Goal: Navigation & Orientation: Find specific page/section

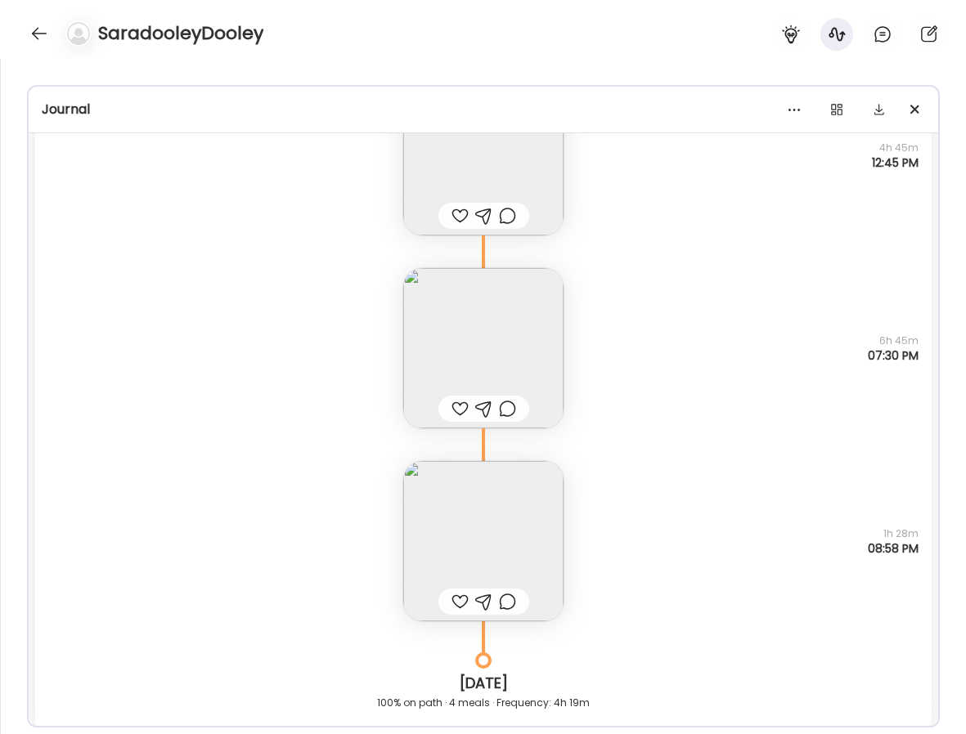
scroll to position [1365, 0]
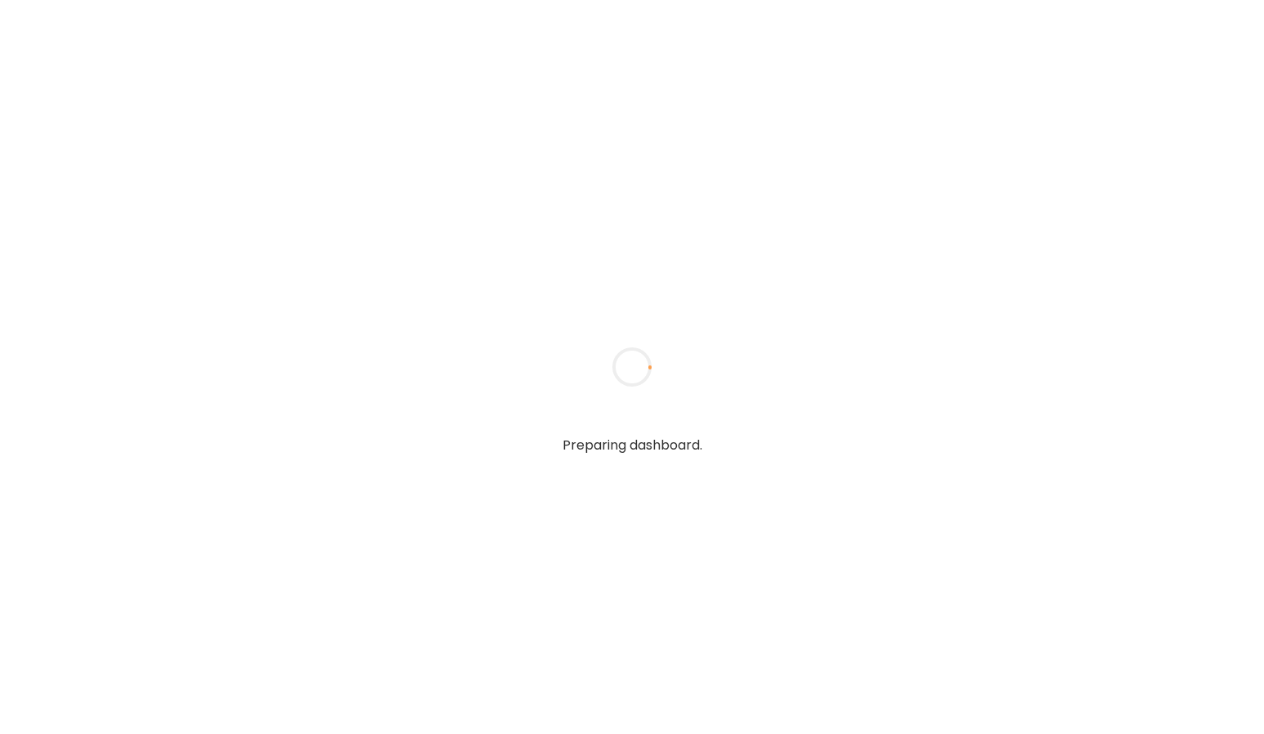
type input "**********"
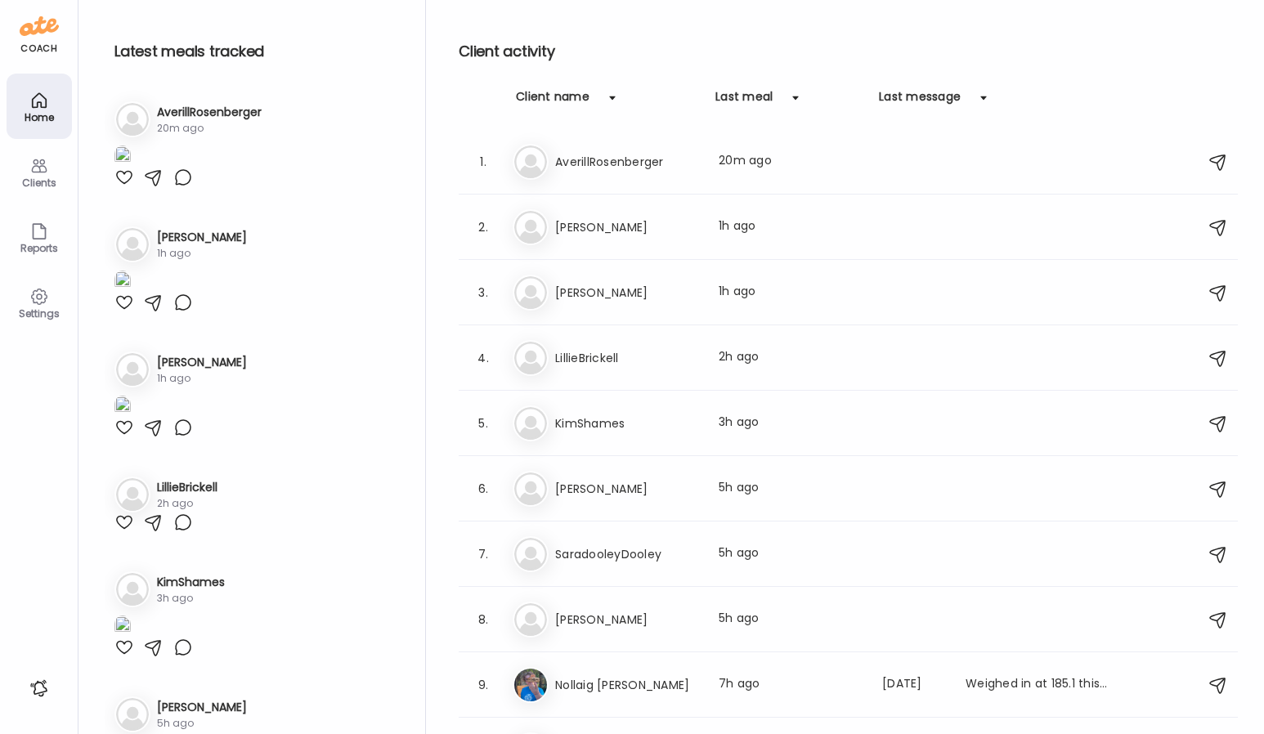
type input "**********"
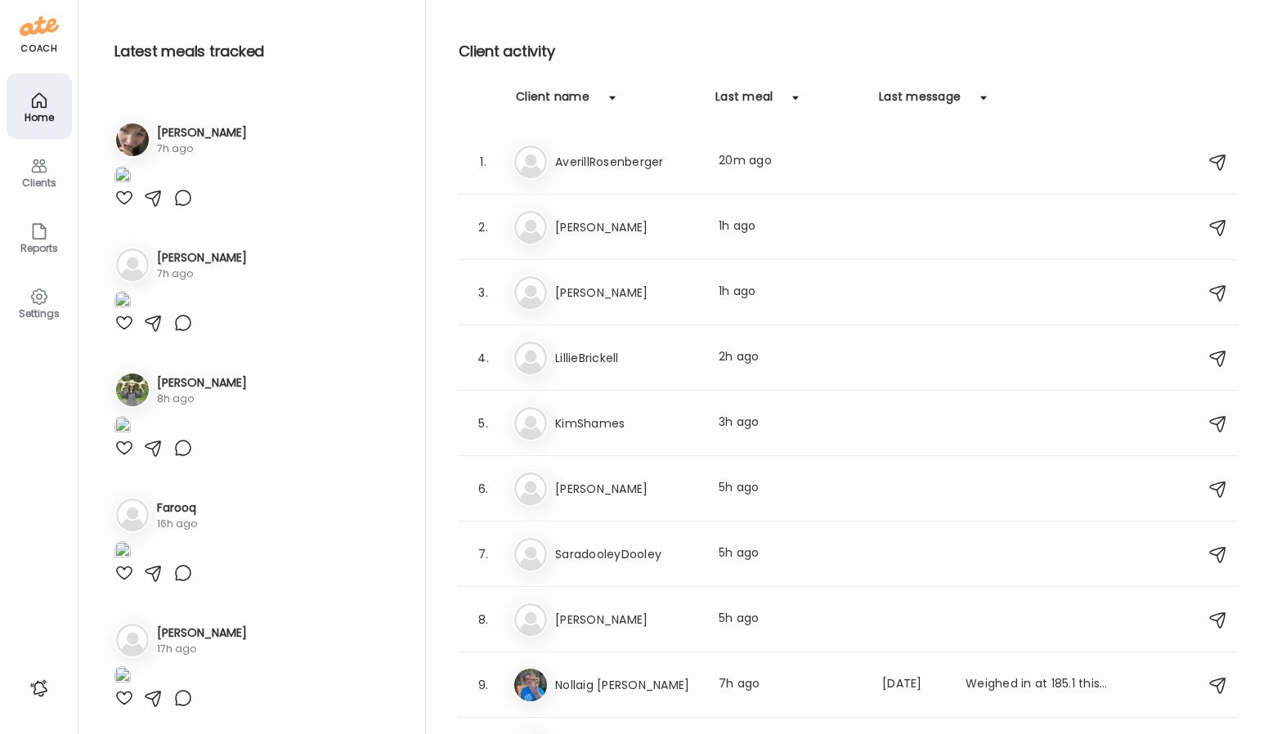
scroll to position [379, 0]
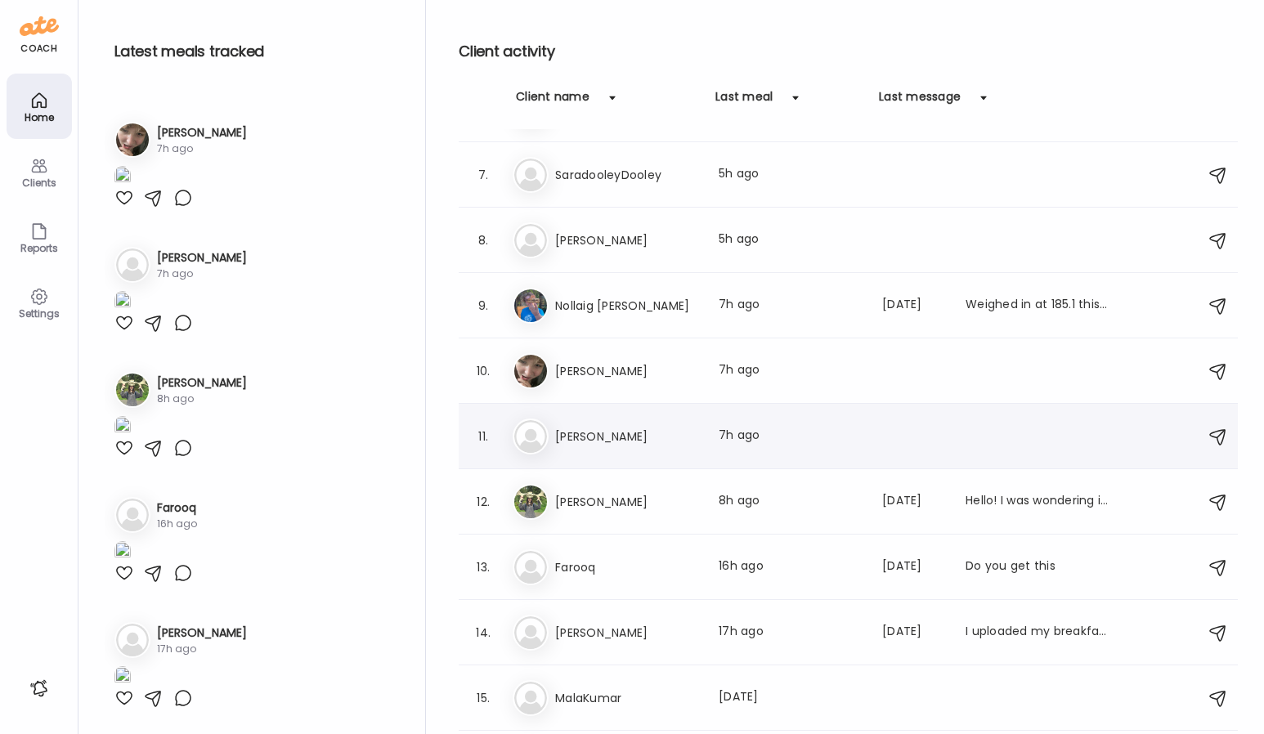
click at [620, 433] on h3 "[PERSON_NAME]" at bounding box center [627, 437] width 144 height 20
click at [620, 406] on div at bounding box center [632, 367] width 78 height 78
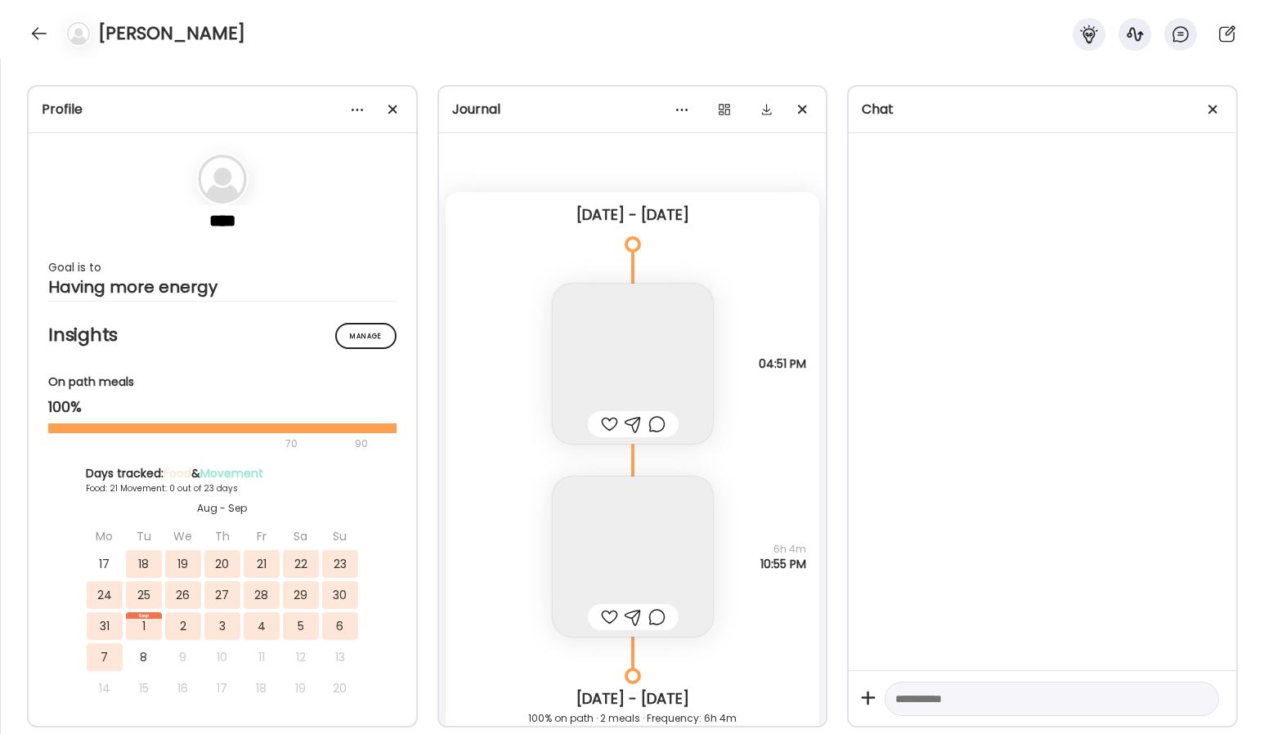
scroll to position [21118, 0]
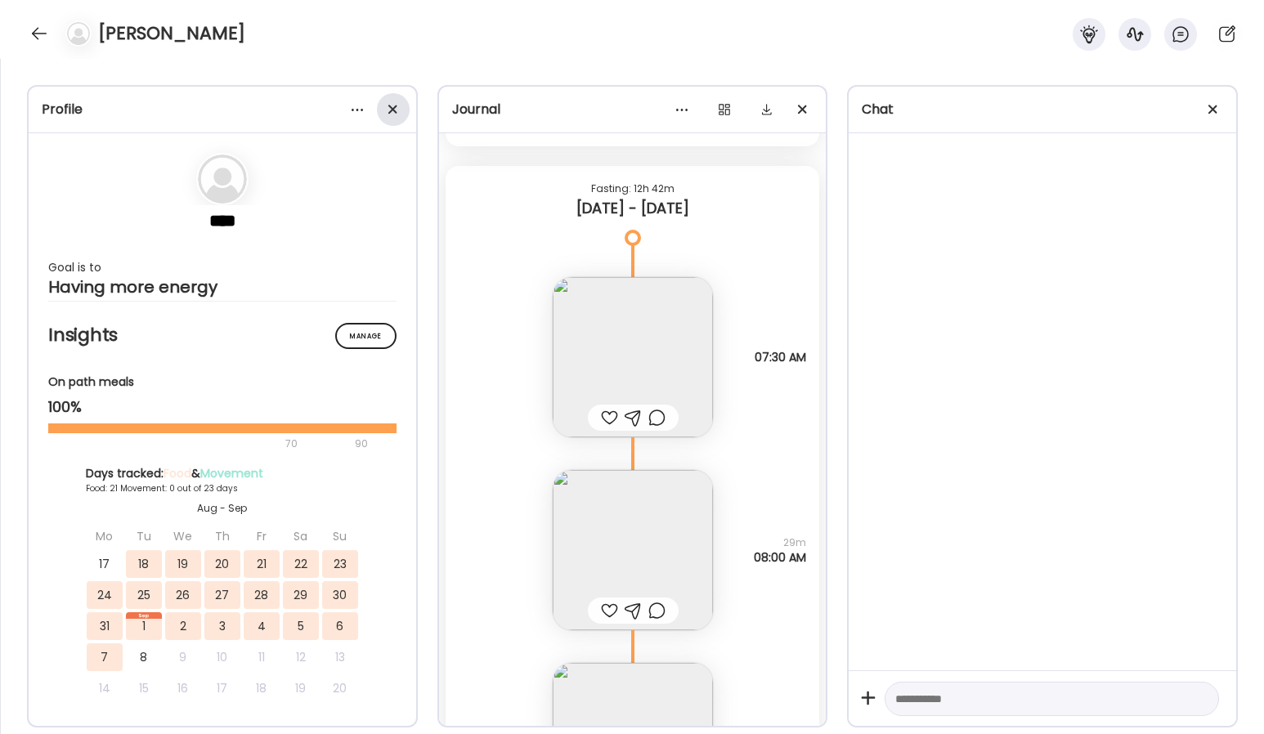
click at [395, 111] on span at bounding box center [392, 109] width 9 height 9
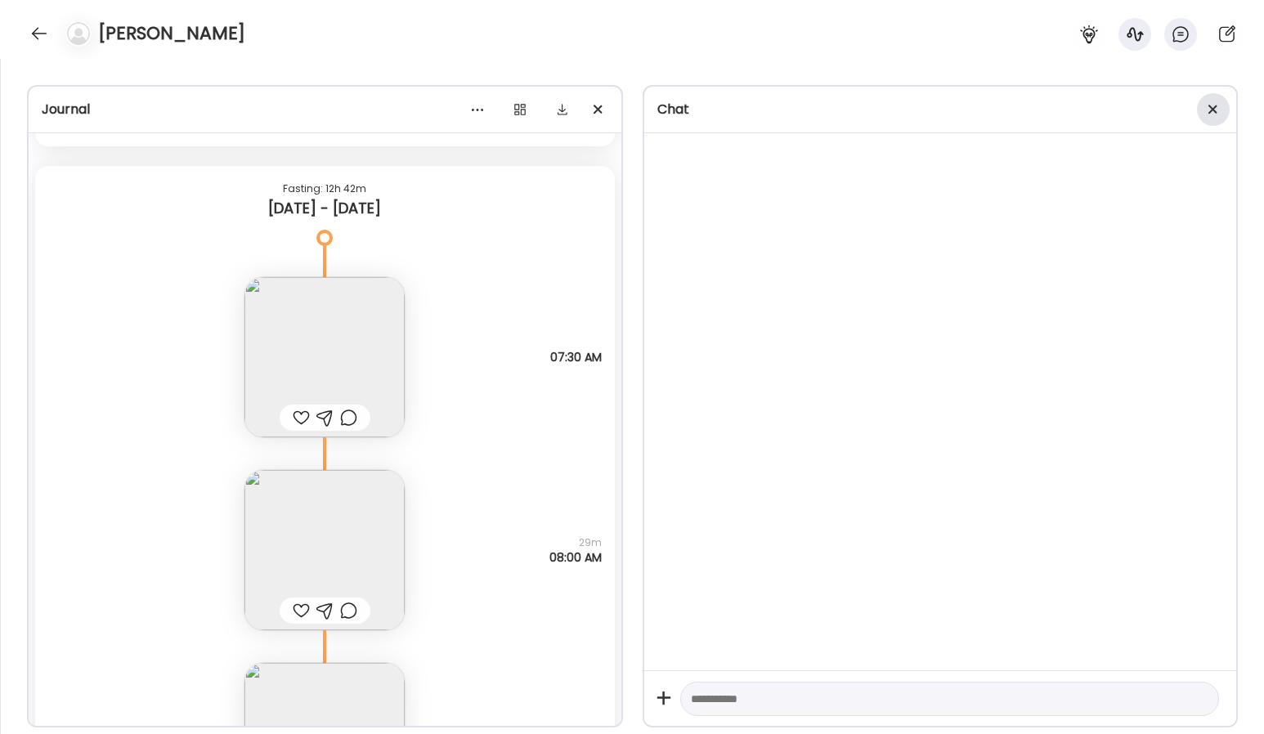
click at [1206, 114] on div at bounding box center [1213, 109] width 33 height 33
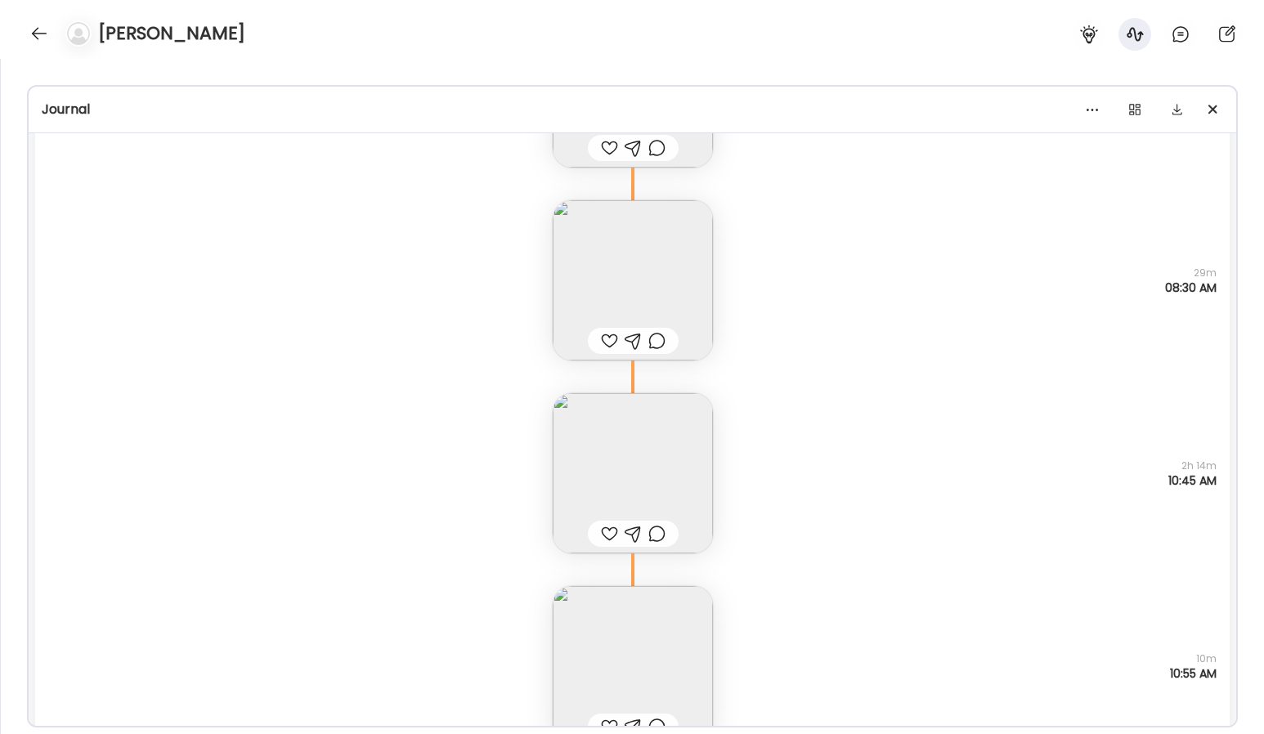
scroll to position [21663, 0]
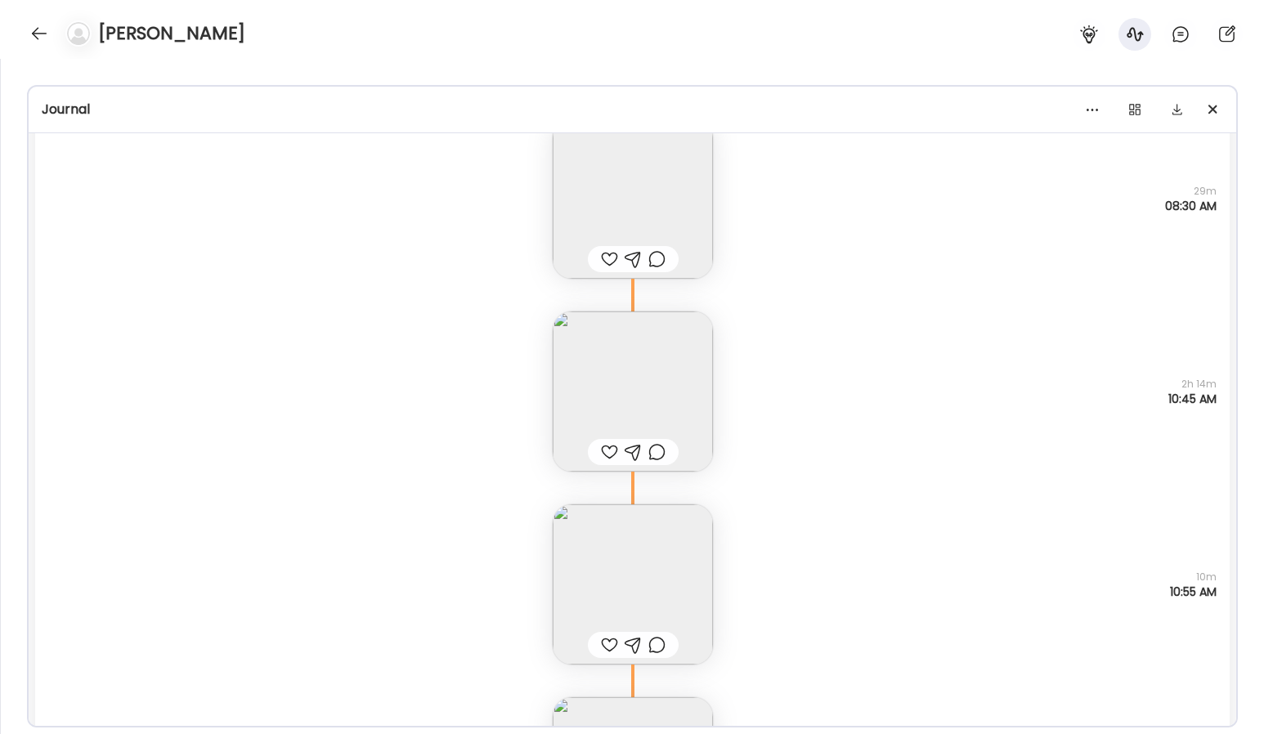
click at [623, 379] on img at bounding box center [633, 392] width 160 height 160
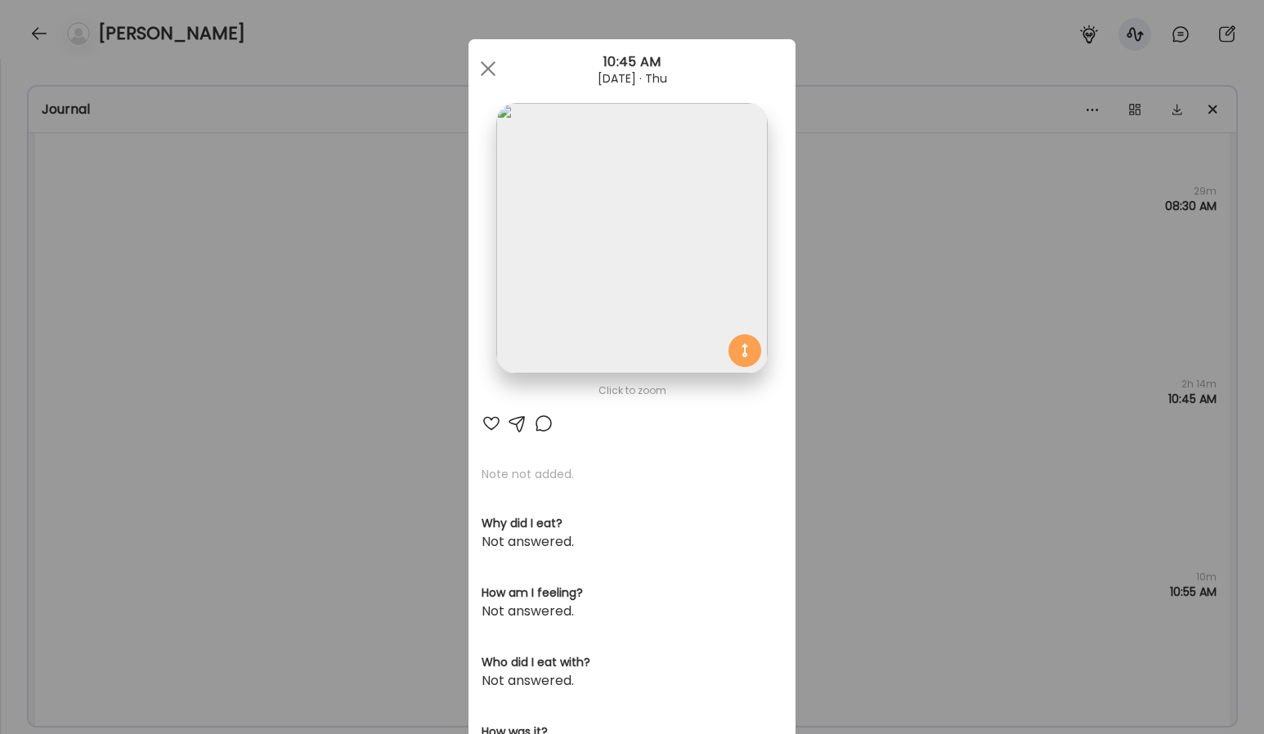
click at [665, 294] on img at bounding box center [631, 238] width 271 height 271
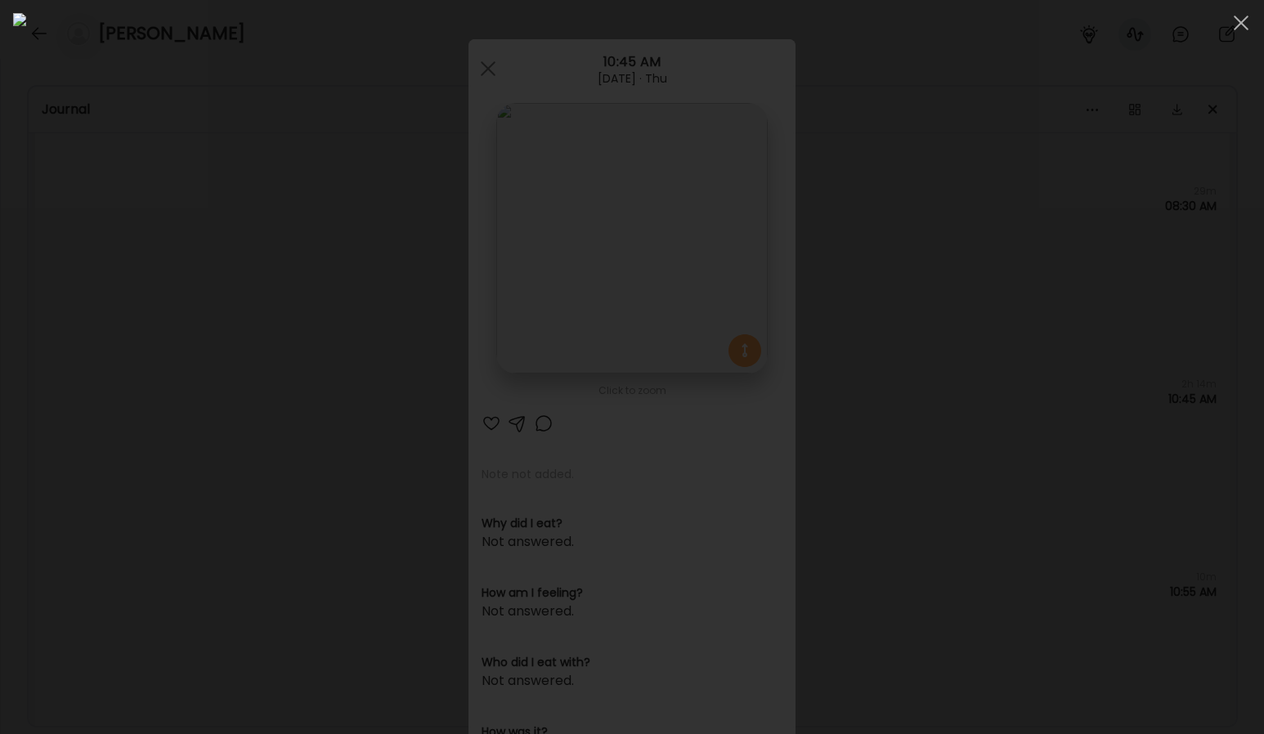
click at [211, 240] on div at bounding box center [632, 367] width 1238 height 708
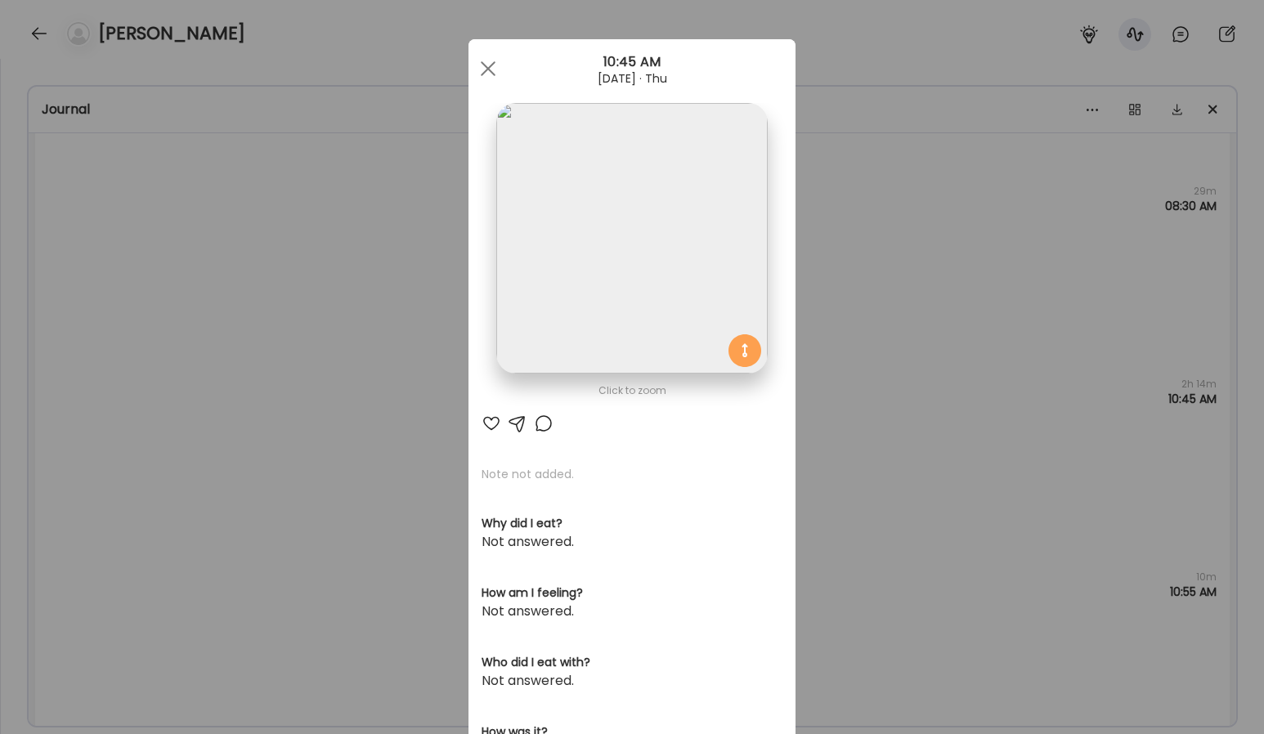
scroll to position [70, 0]
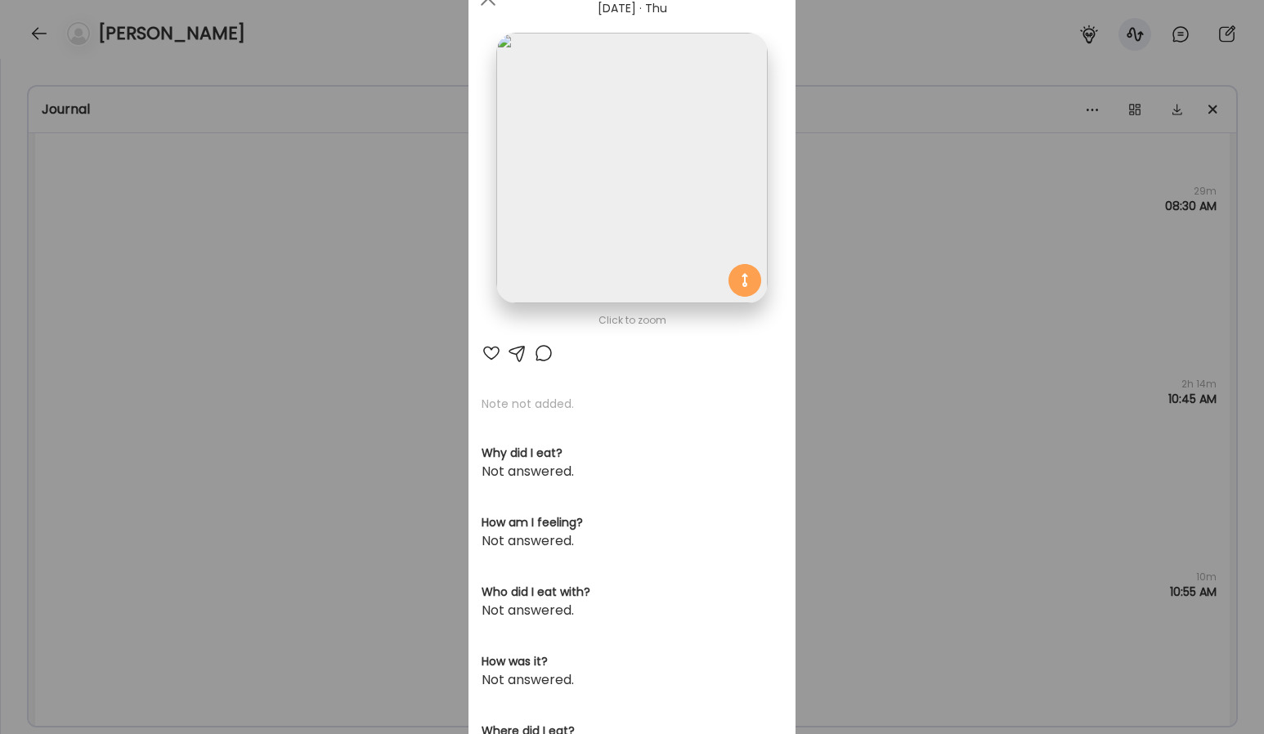
click at [350, 402] on div "Ate Coach Dashboard Wahoo! It’s official Take a moment to set up your Coach Pro…" at bounding box center [632, 367] width 1264 height 734
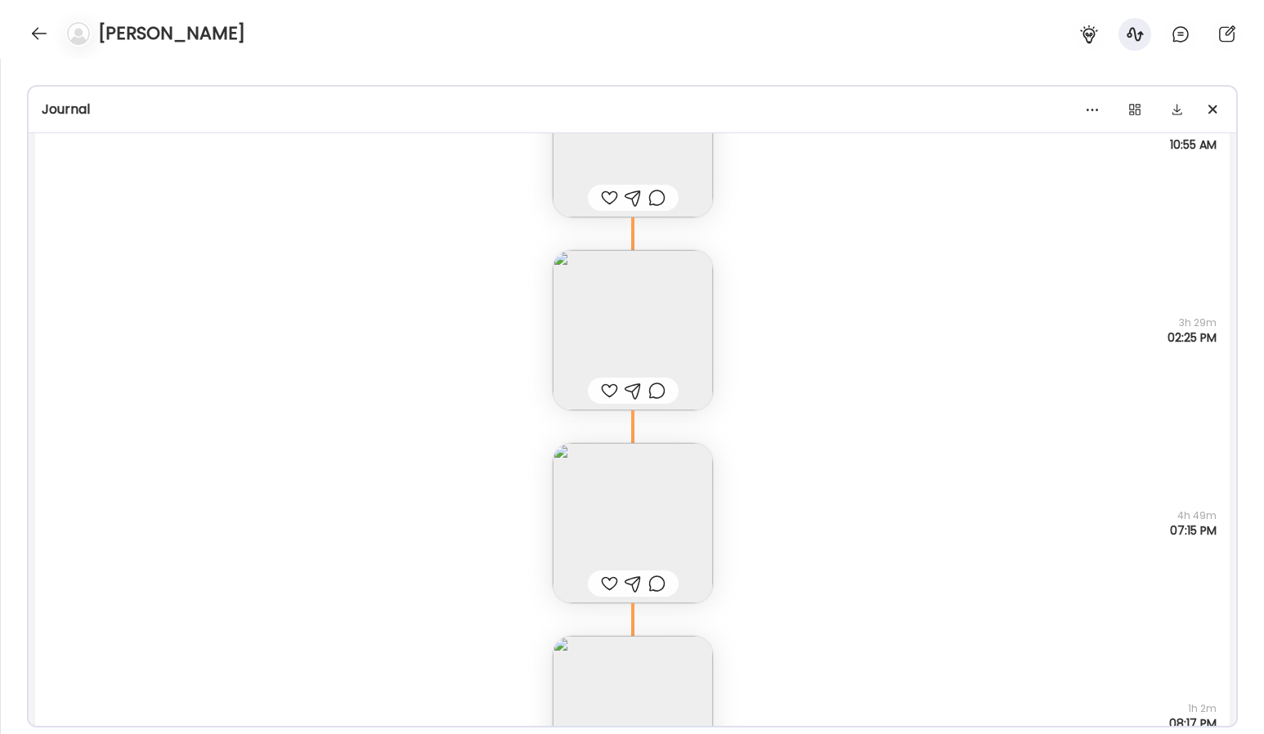
scroll to position [22142, 0]
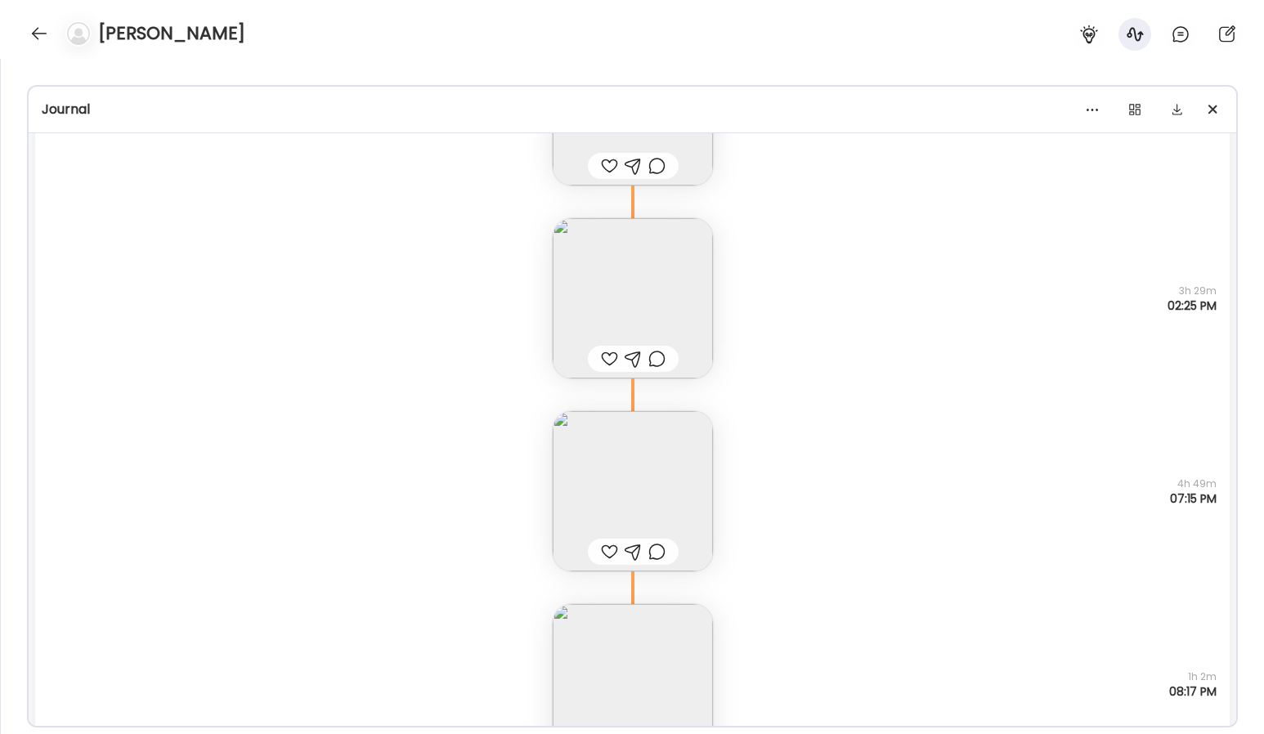
click at [626, 477] on img at bounding box center [633, 491] width 160 height 160
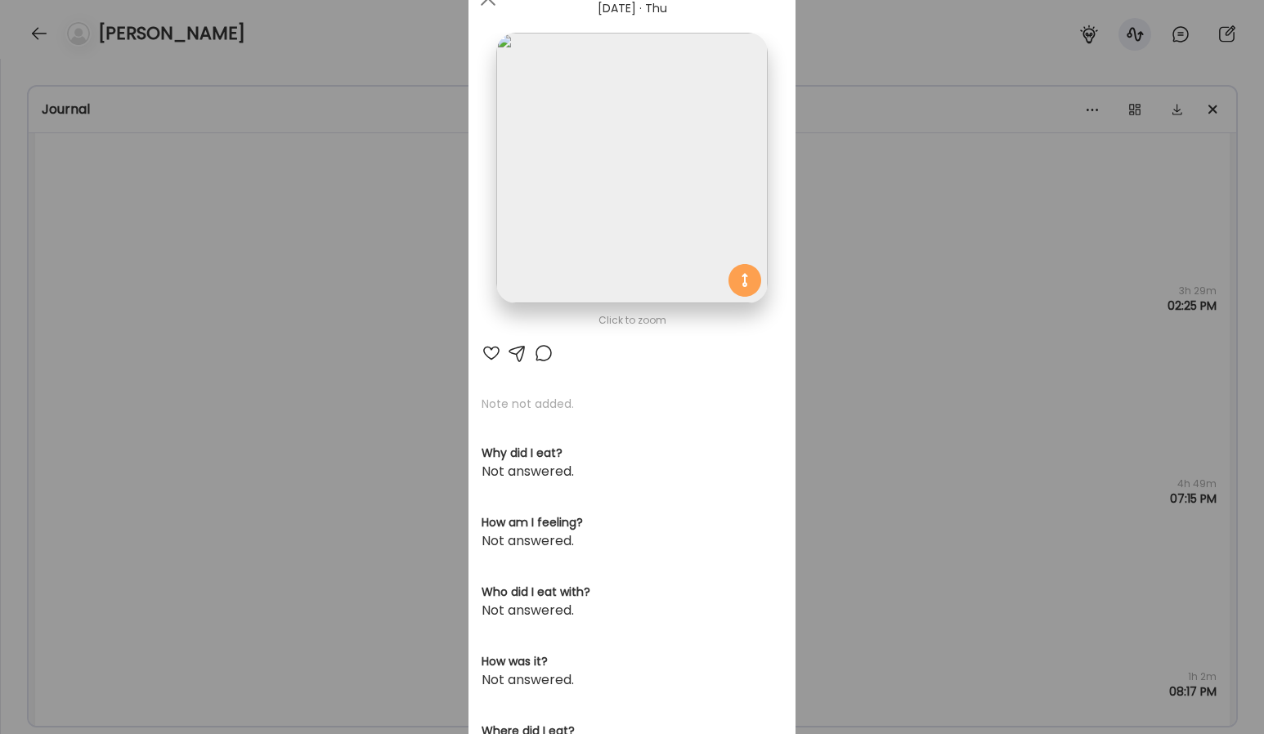
click at [375, 397] on div "Ate Coach Dashboard Wahoo! It’s official Take a moment to set up your Coach Pro…" at bounding box center [632, 367] width 1264 height 734
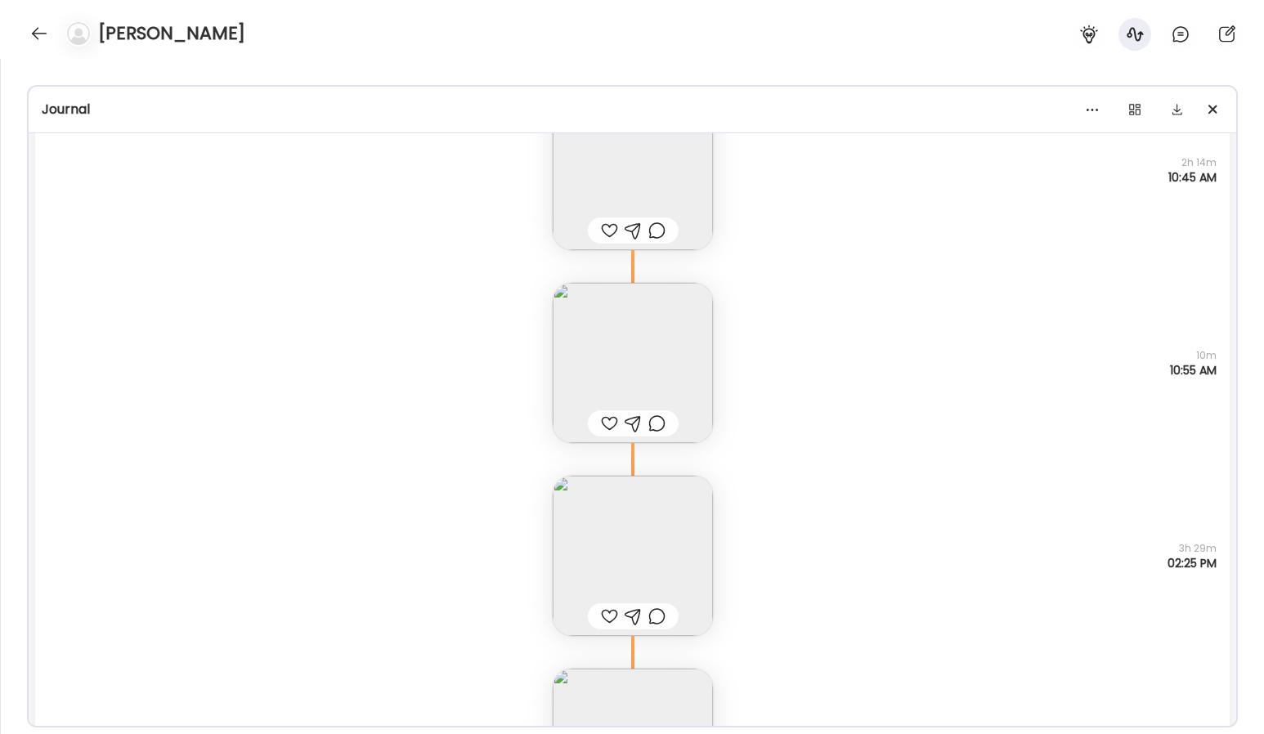
scroll to position [21839, 0]
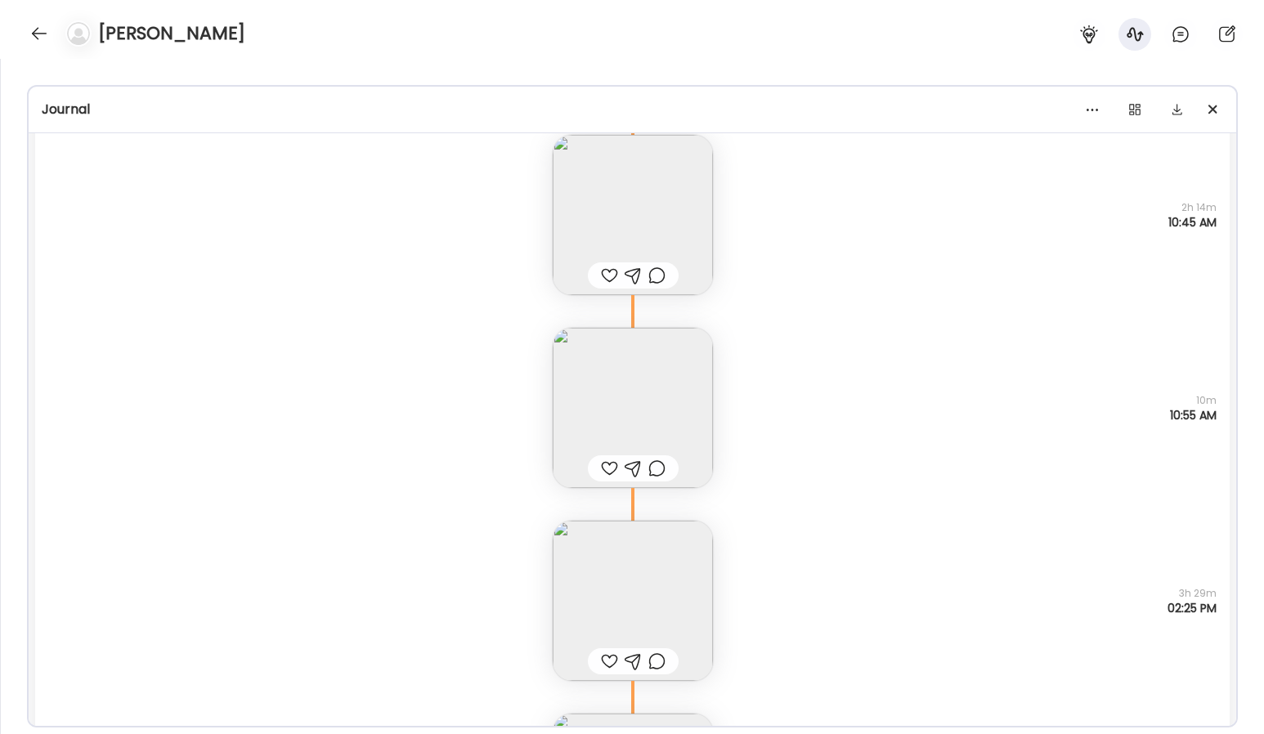
click at [590, 378] on img at bounding box center [633, 408] width 160 height 160
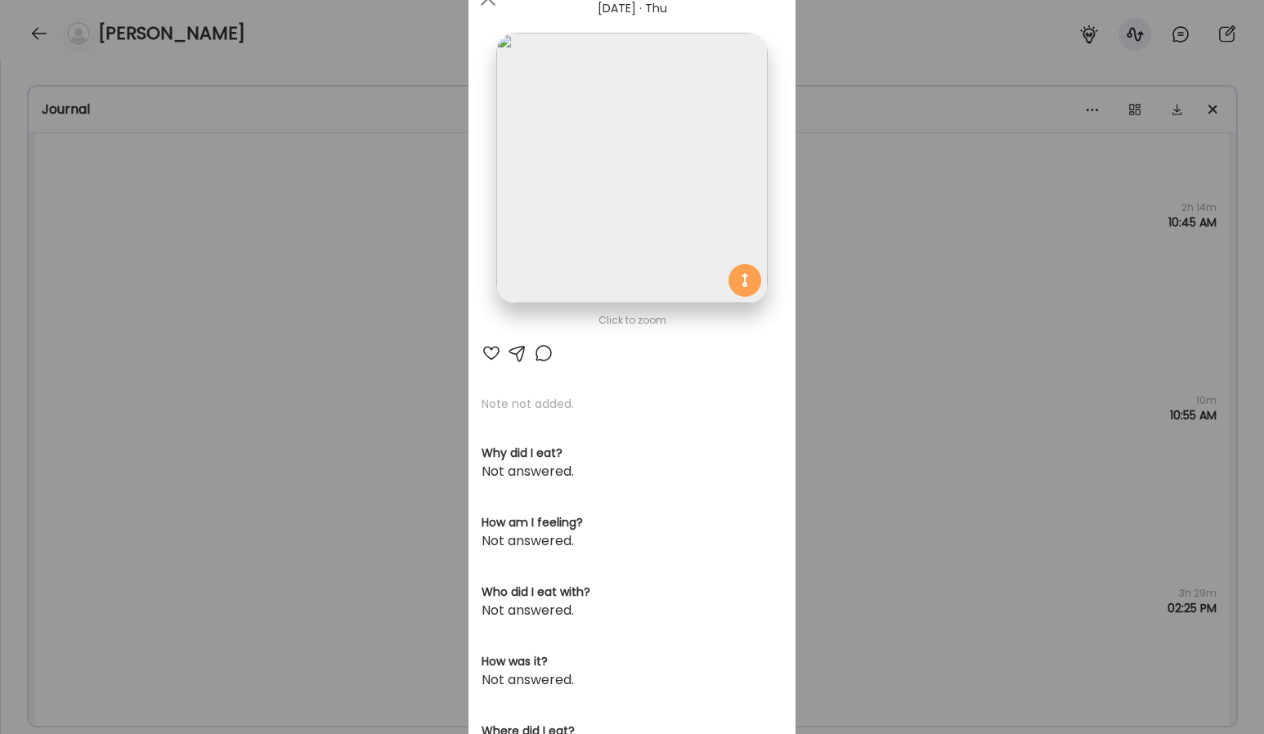
scroll to position [446, 0]
click at [977, 348] on div "Ate Coach Dashboard Wahoo! It’s official Take a moment to set up your Coach Pro…" at bounding box center [632, 367] width 1264 height 734
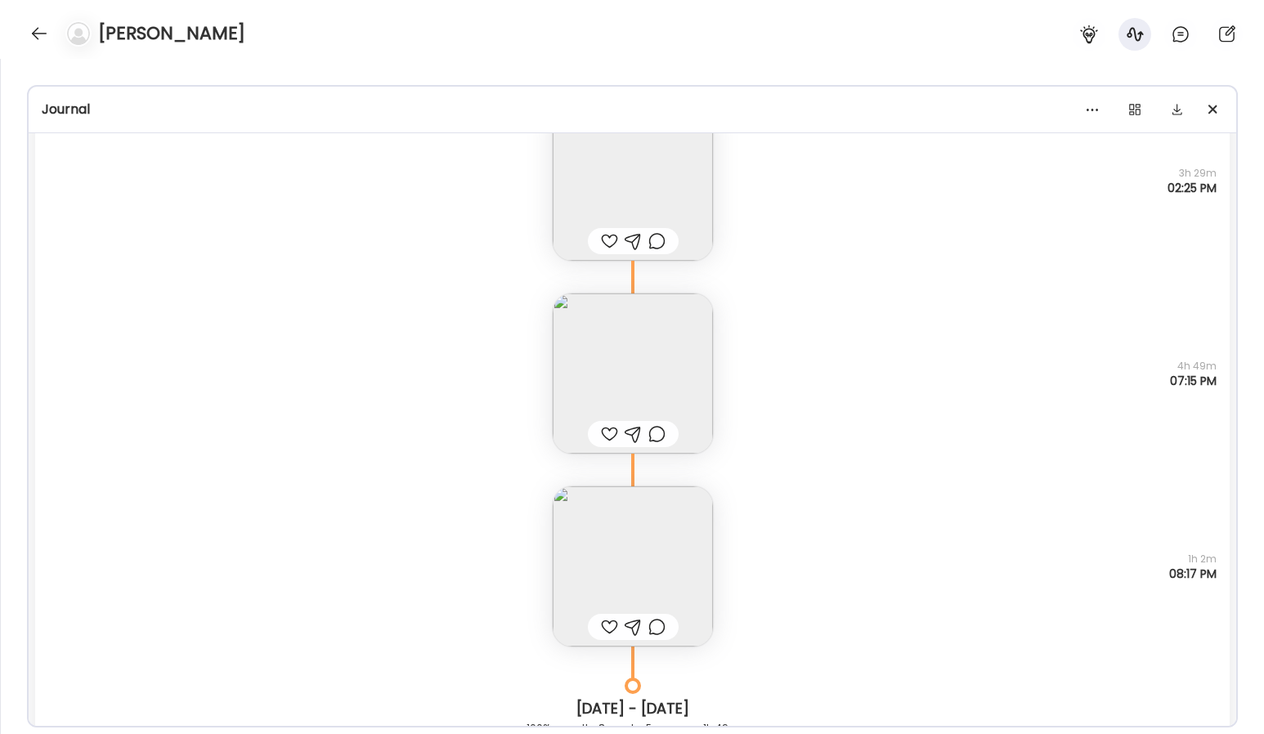
scroll to position [22261, 0]
click at [630, 333] on img at bounding box center [633, 372] width 160 height 160
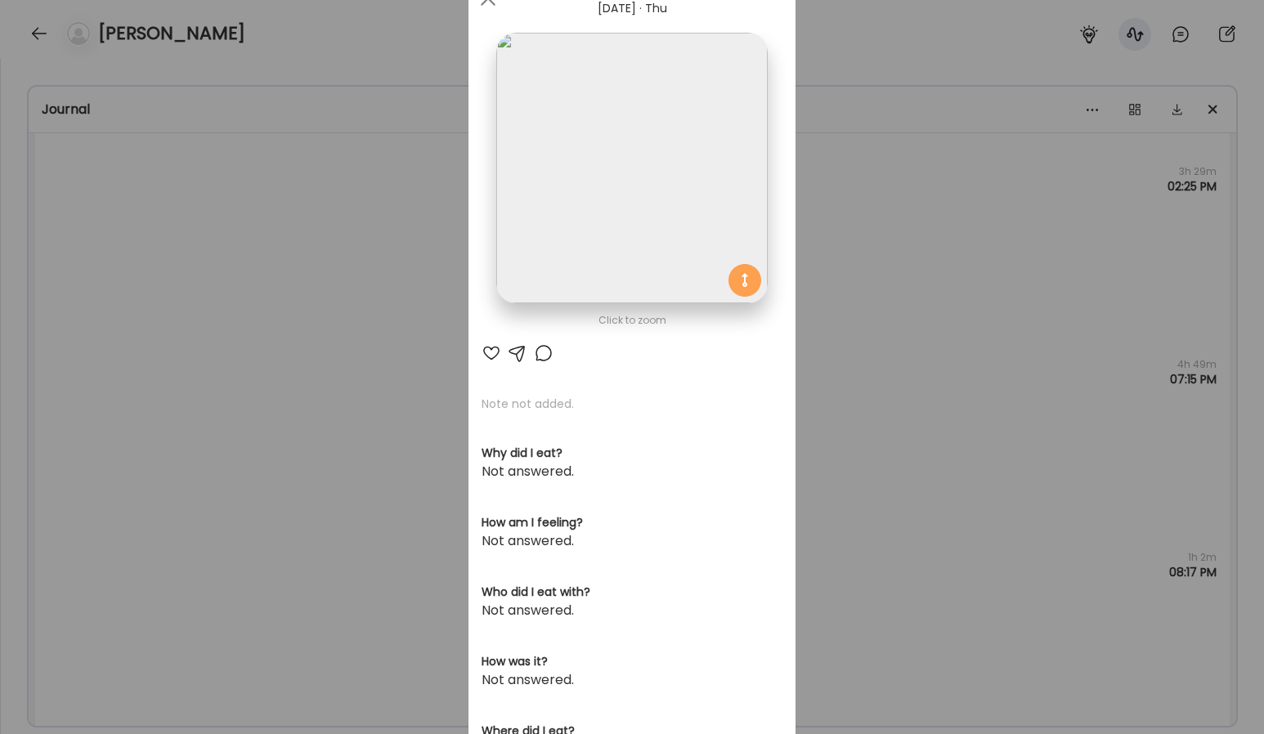
click at [712, 156] on img at bounding box center [631, 168] width 271 height 271
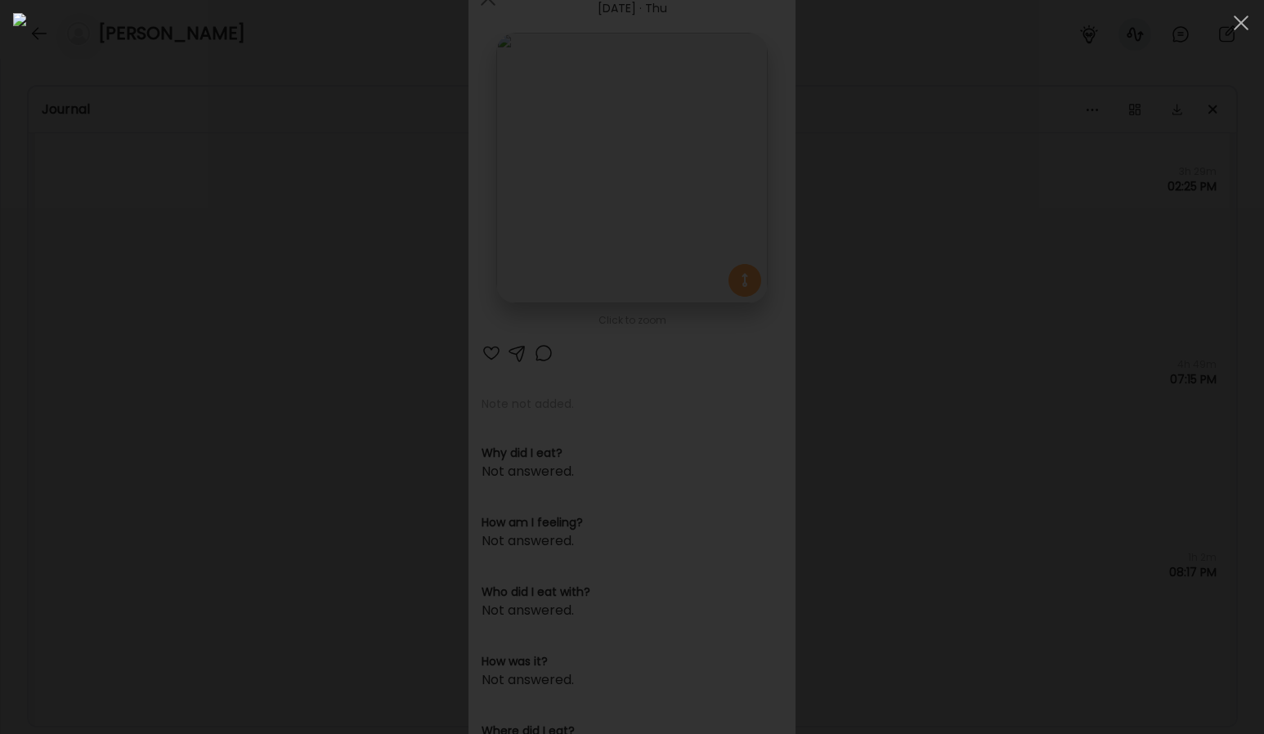
click at [1026, 280] on div at bounding box center [632, 367] width 1238 height 708
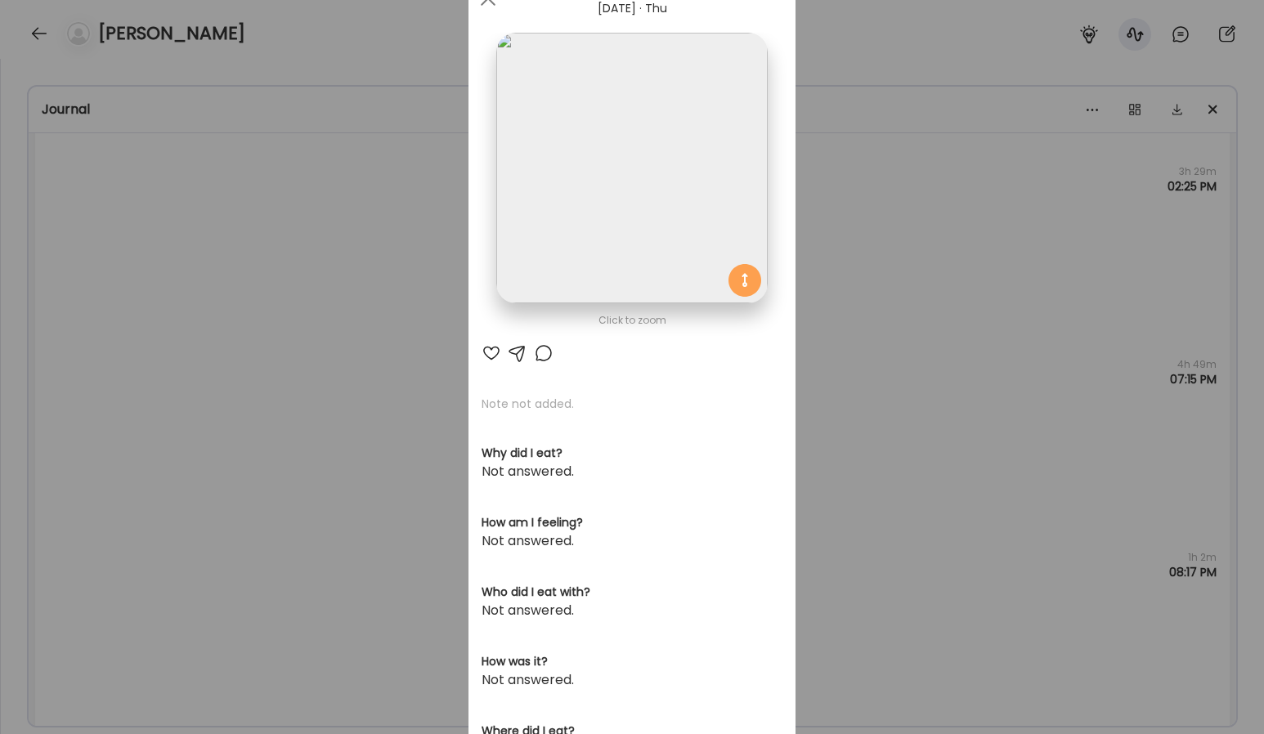
scroll to position [177, 0]
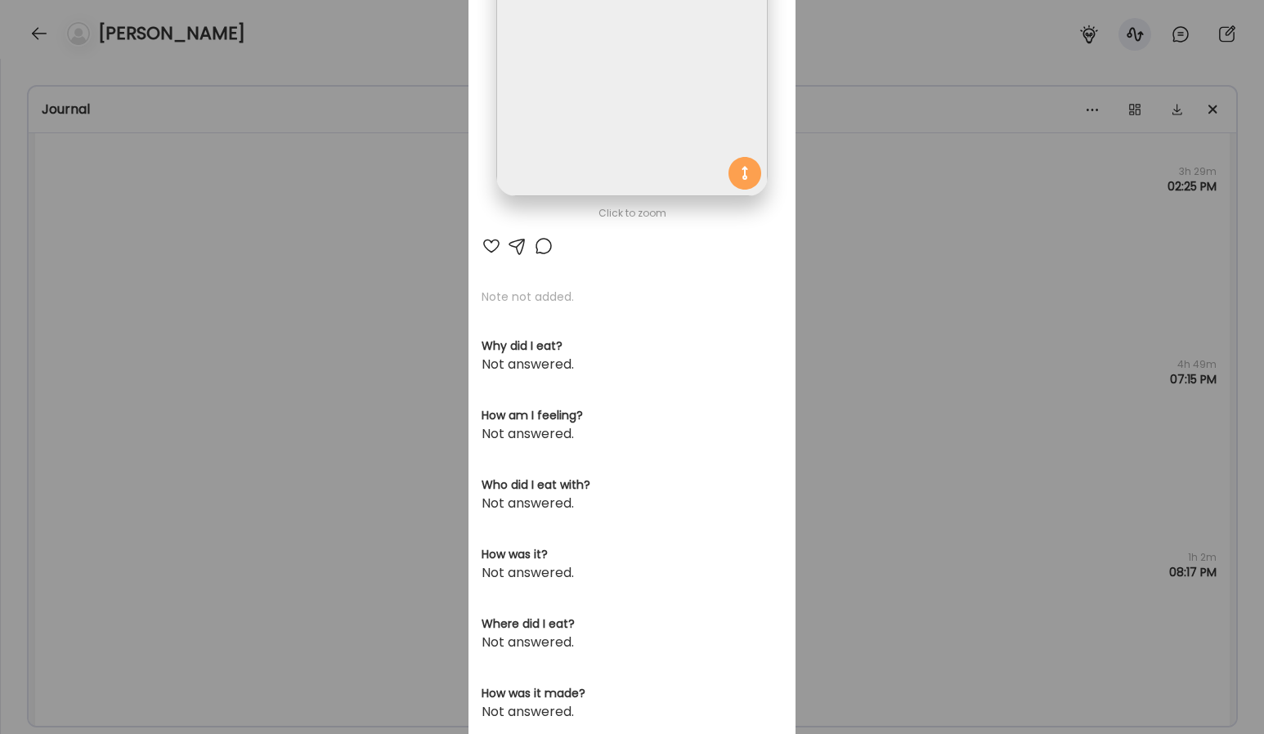
click at [901, 437] on div "Ate Coach Dashboard Wahoo! It’s official Take a moment to set up your Coach Pro…" at bounding box center [632, 367] width 1264 height 734
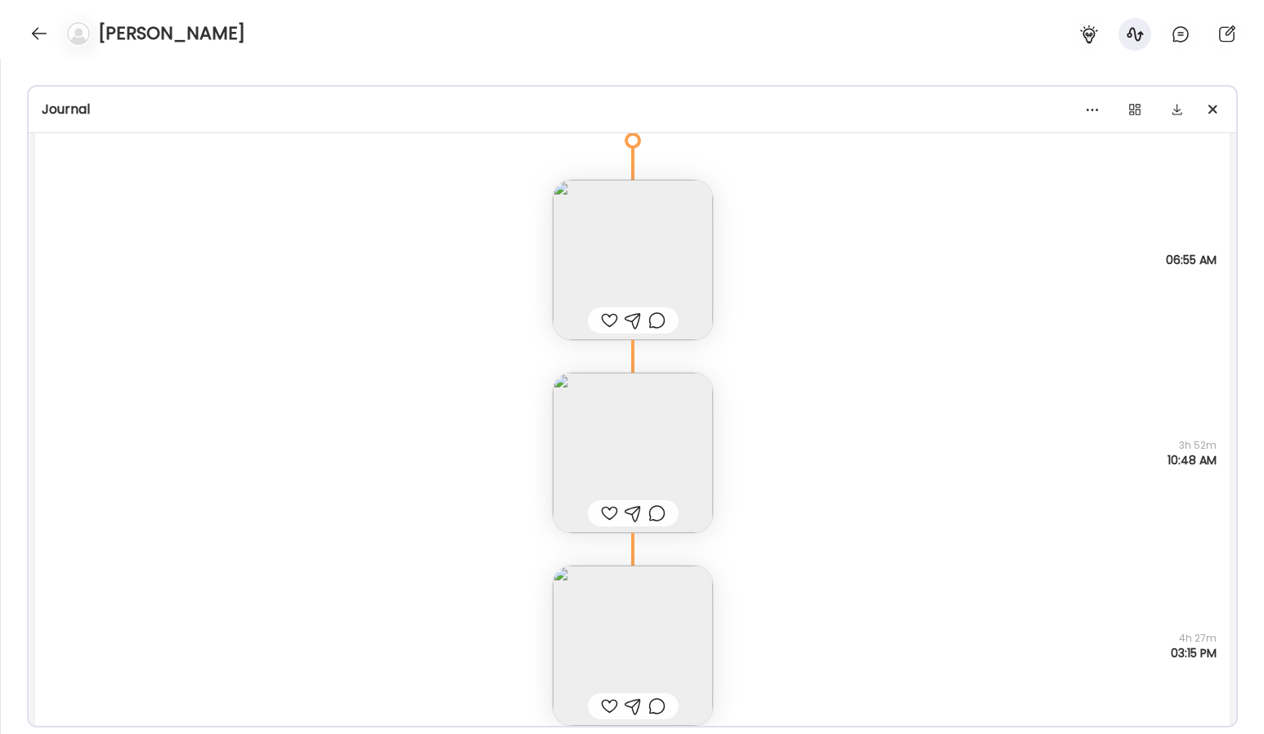
scroll to position [22984, 0]
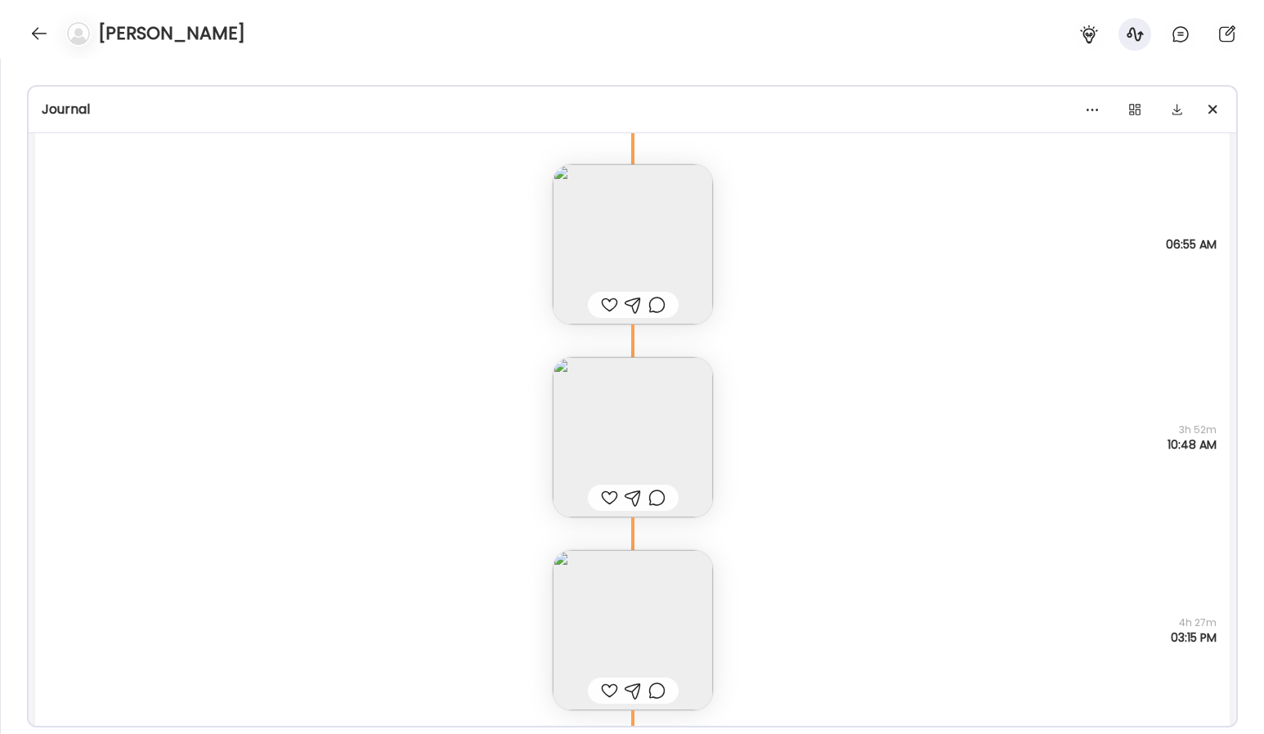
click at [625, 220] on img at bounding box center [633, 244] width 160 height 160
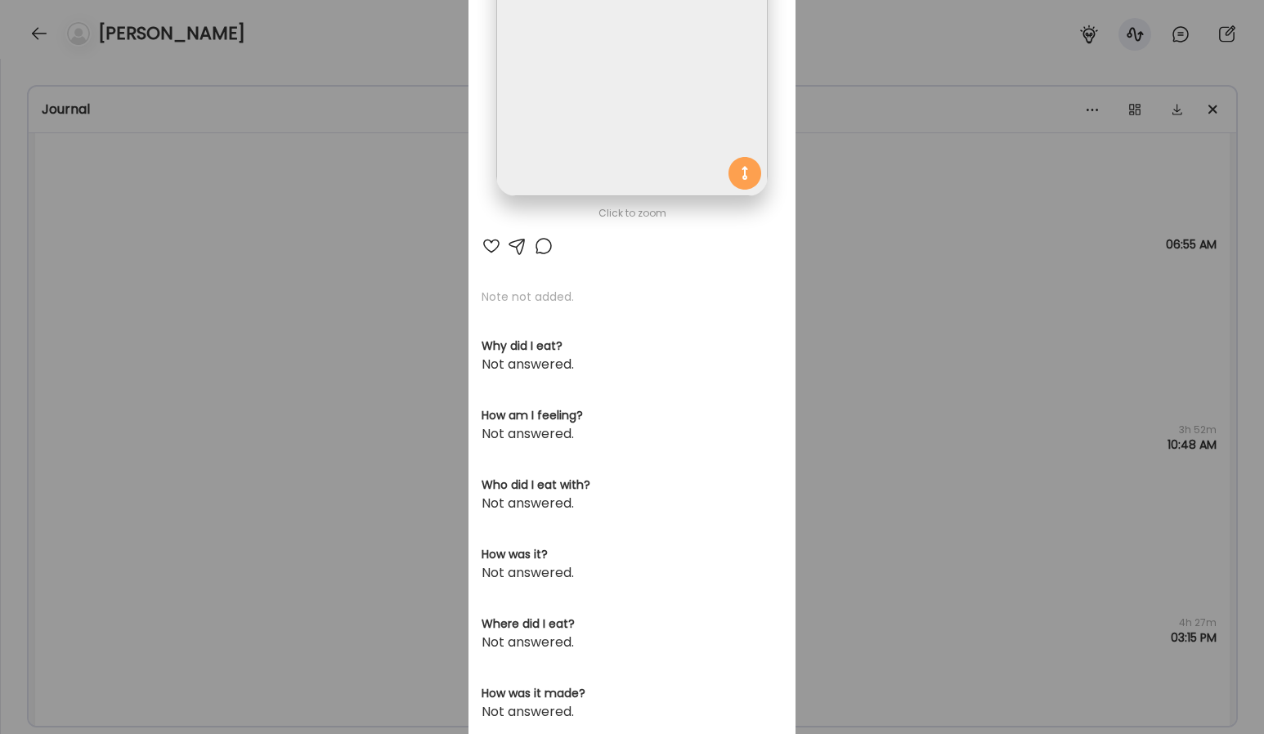
click at [652, 146] on img at bounding box center [631, 61] width 271 height 271
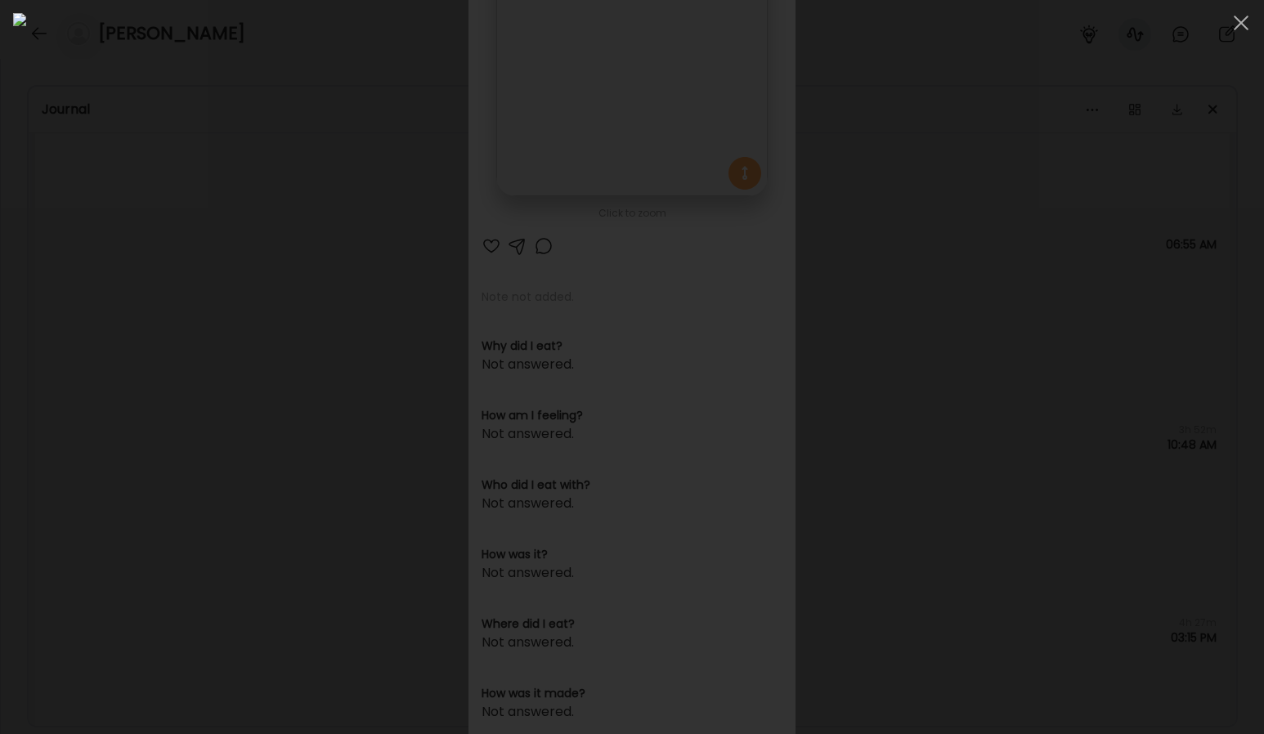
click at [48, 240] on div at bounding box center [632, 367] width 1238 height 708
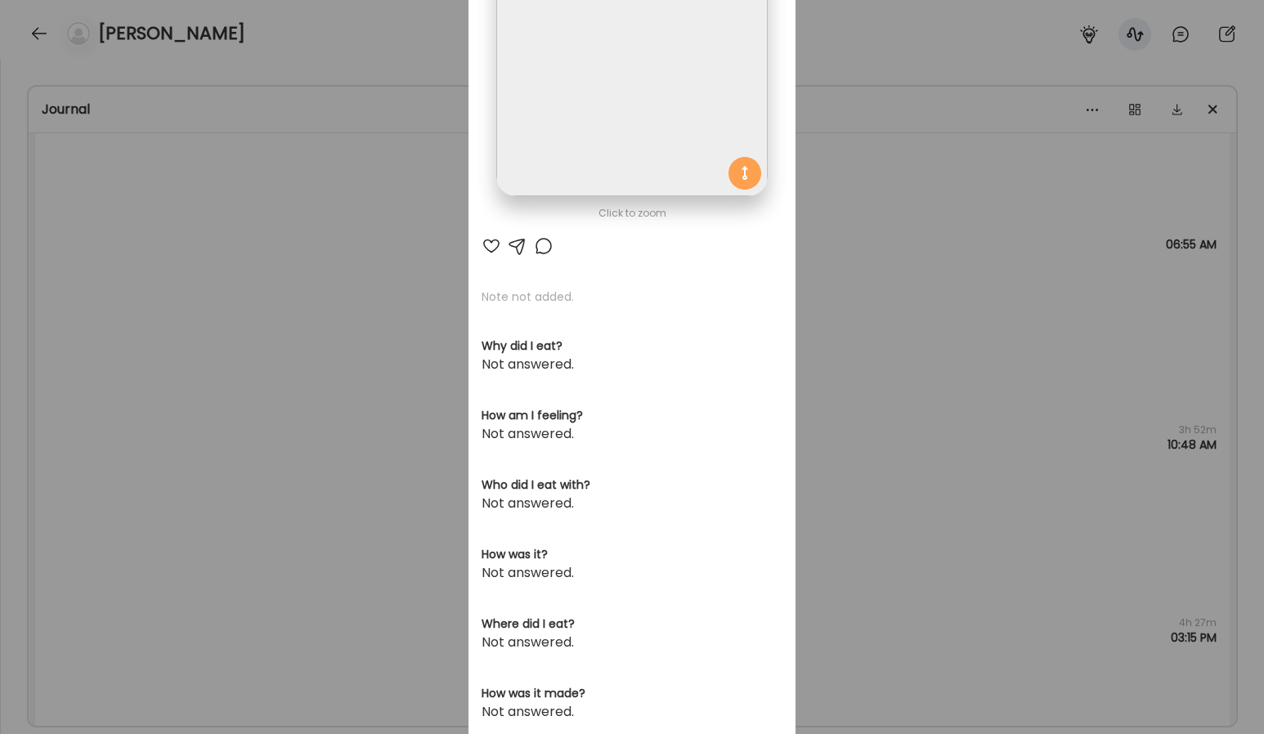
click at [248, 364] on div "Ate Coach Dashboard Wahoo! It’s official Take a moment to set up your Coach Pro…" at bounding box center [632, 367] width 1264 height 734
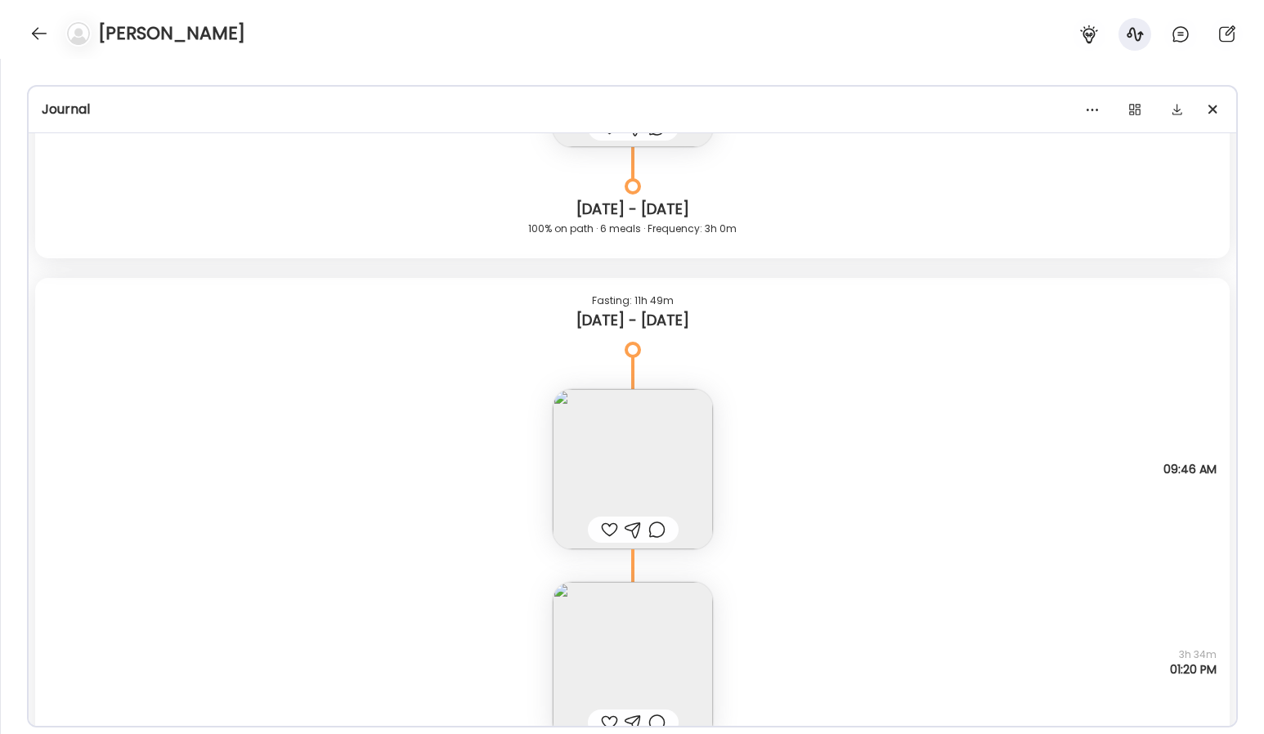
scroll to position [24129, 0]
click at [672, 409] on img at bounding box center [633, 467] width 160 height 160
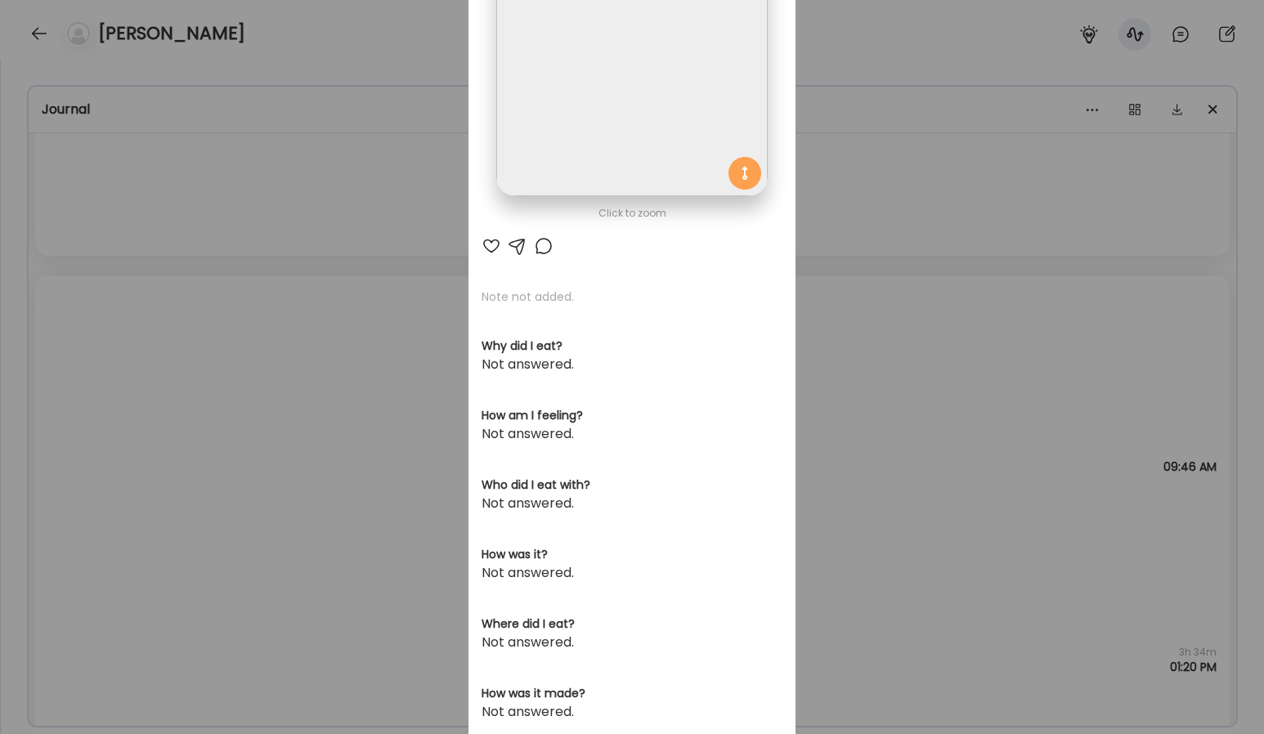
click at [664, 120] on img at bounding box center [631, 61] width 271 height 271
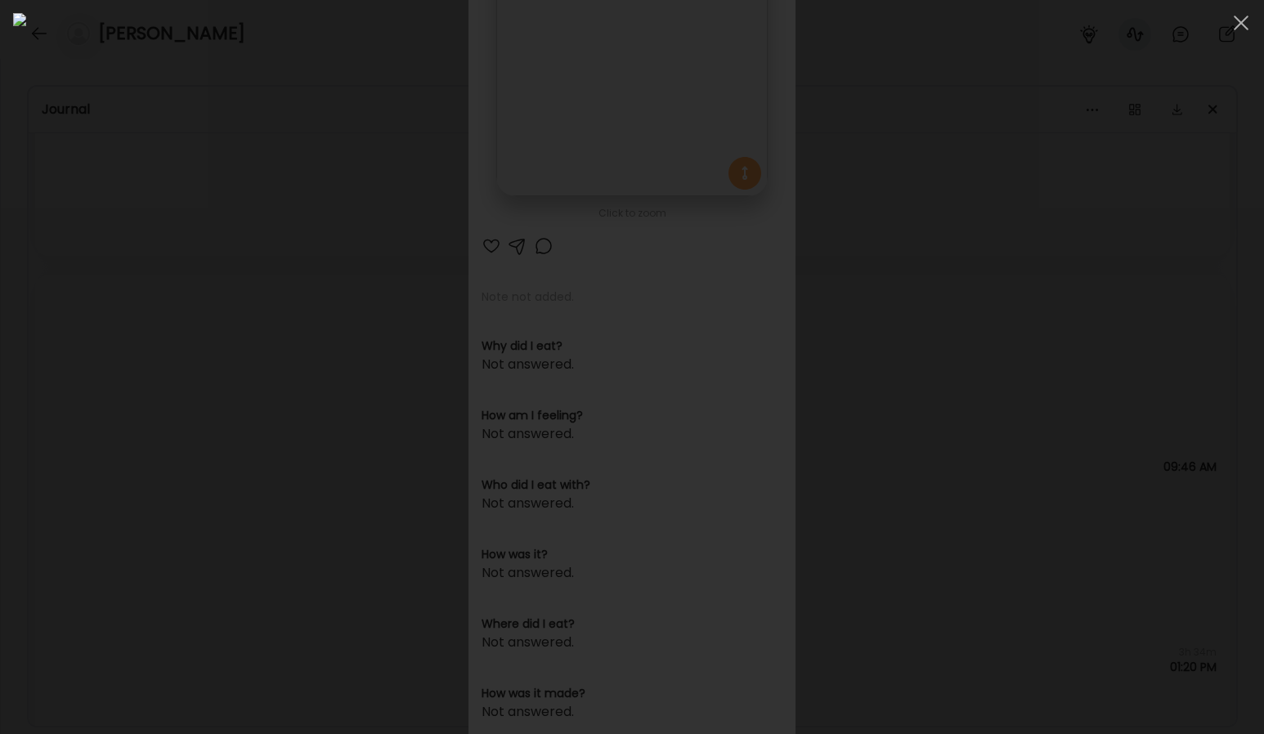
click at [155, 250] on div at bounding box center [632, 367] width 1238 height 708
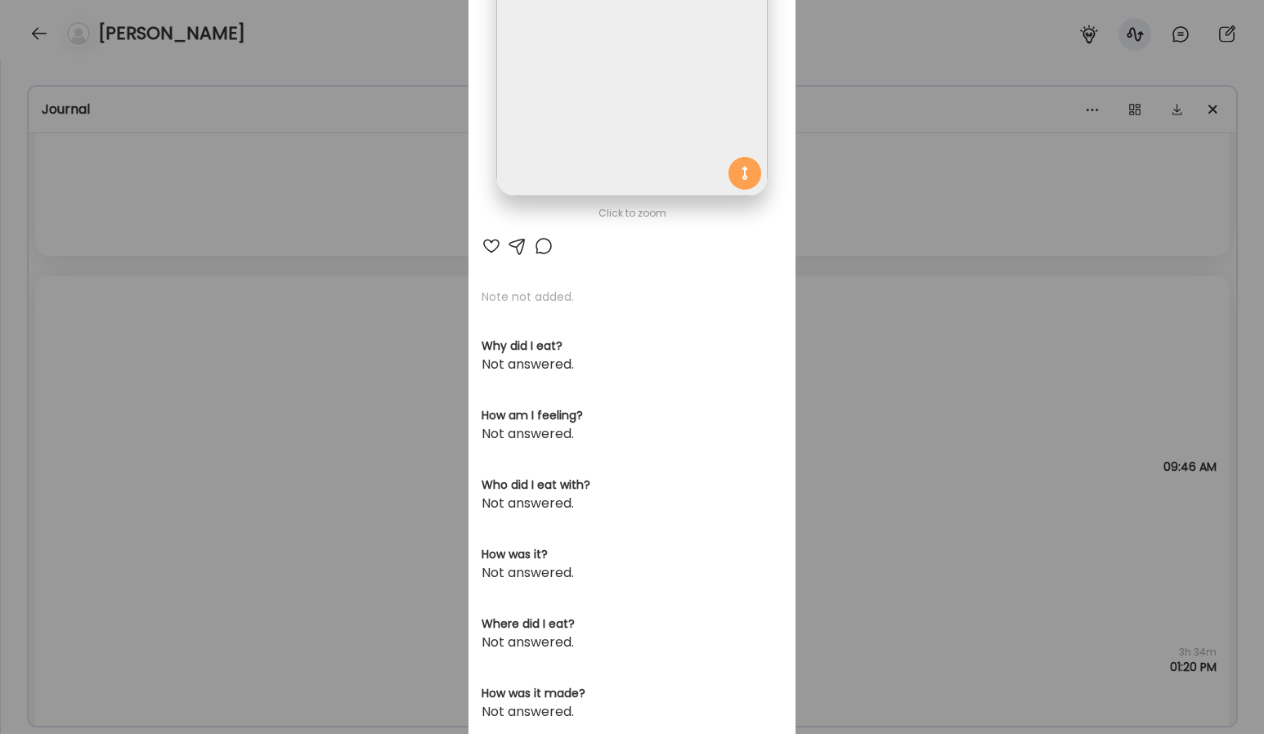
click at [282, 359] on div "Ate Coach Dashboard Wahoo! It’s official Take a moment to set up your Coach Pro…" at bounding box center [632, 367] width 1264 height 734
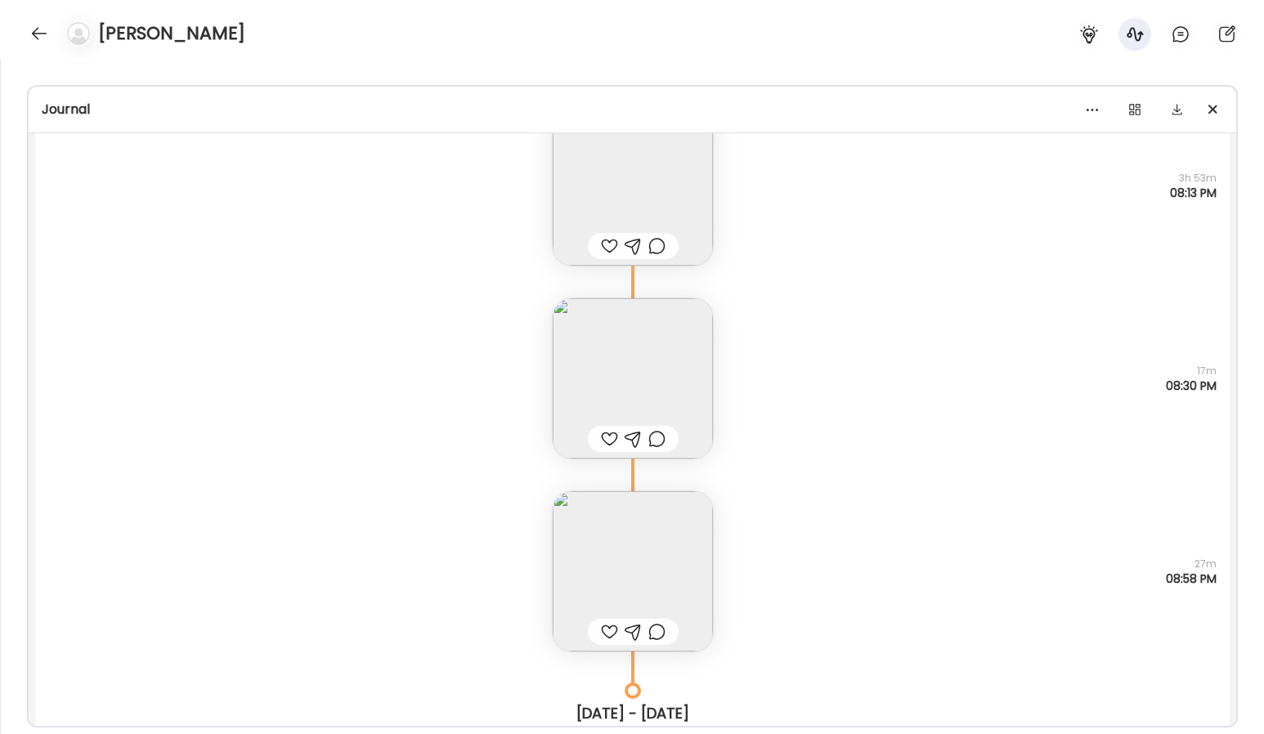
scroll to position [24994, 0]
click at [656, 531] on img at bounding box center [633, 567] width 160 height 160
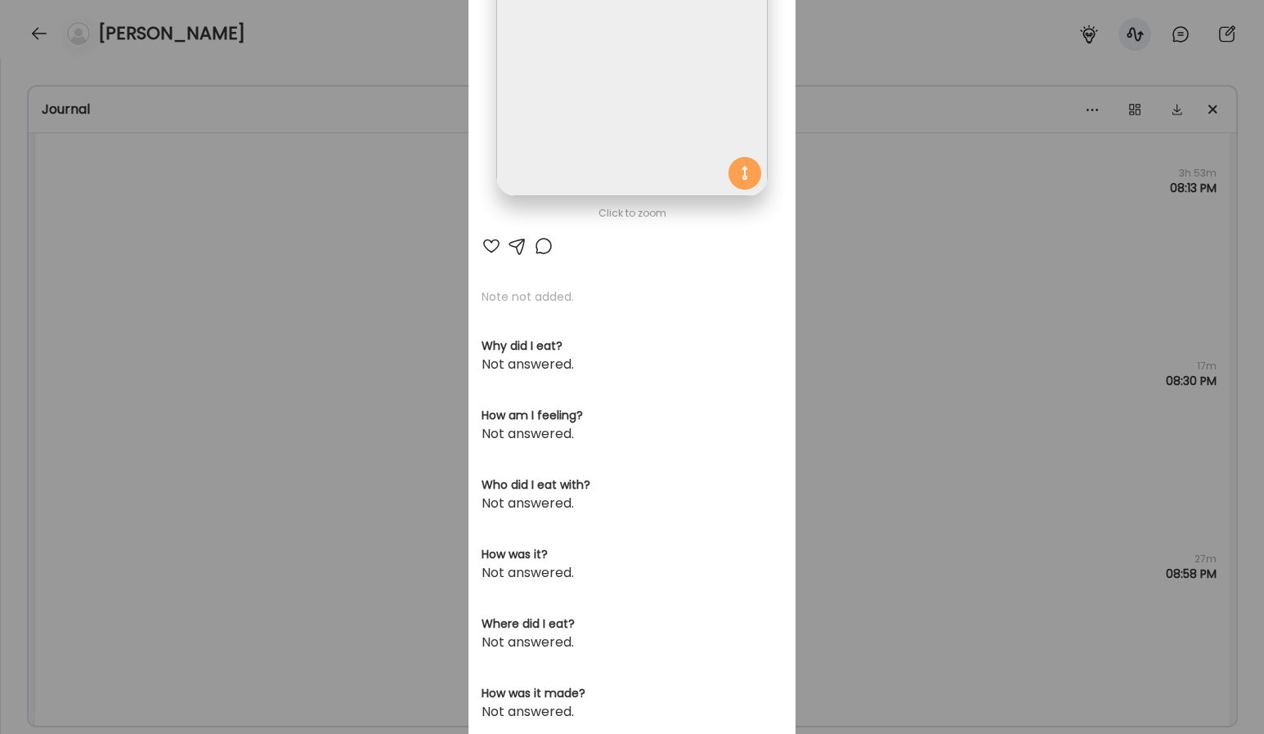
click at [617, 160] on img at bounding box center [631, 61] width 271 height 271
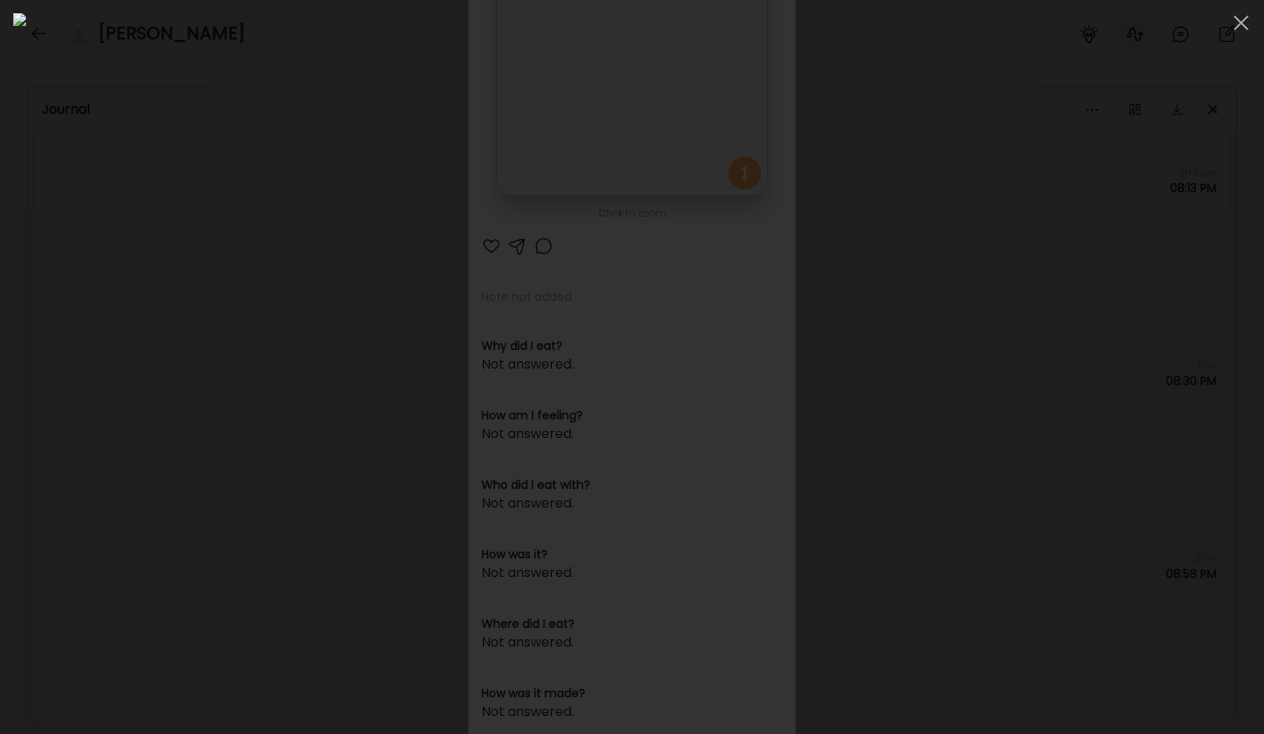
click at [1150, 426] on div at bounding box center [632, 367] width 1238 height 708
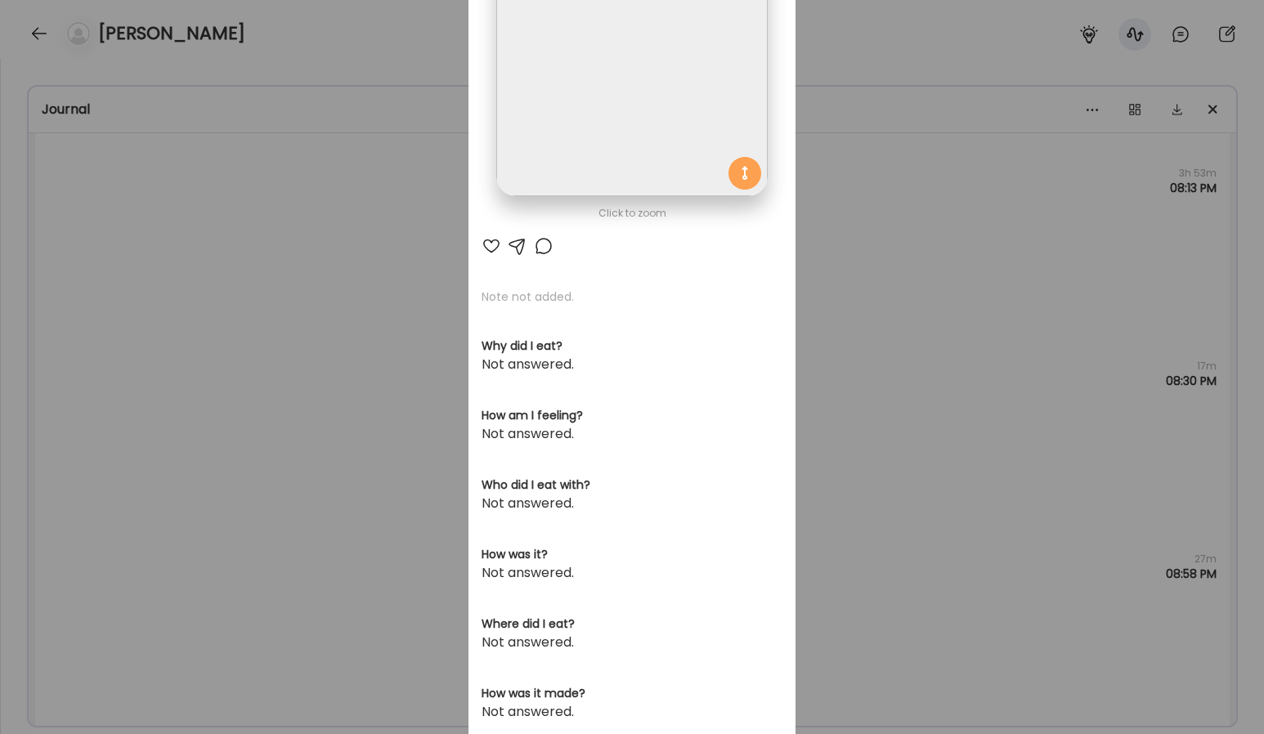
click at [952, 464] on div "Ate Coach Dashboard Wahoo! It’s official Take a moment to set up your Coach Pro…" at bounding box center [632, 367] width 1264 height 734
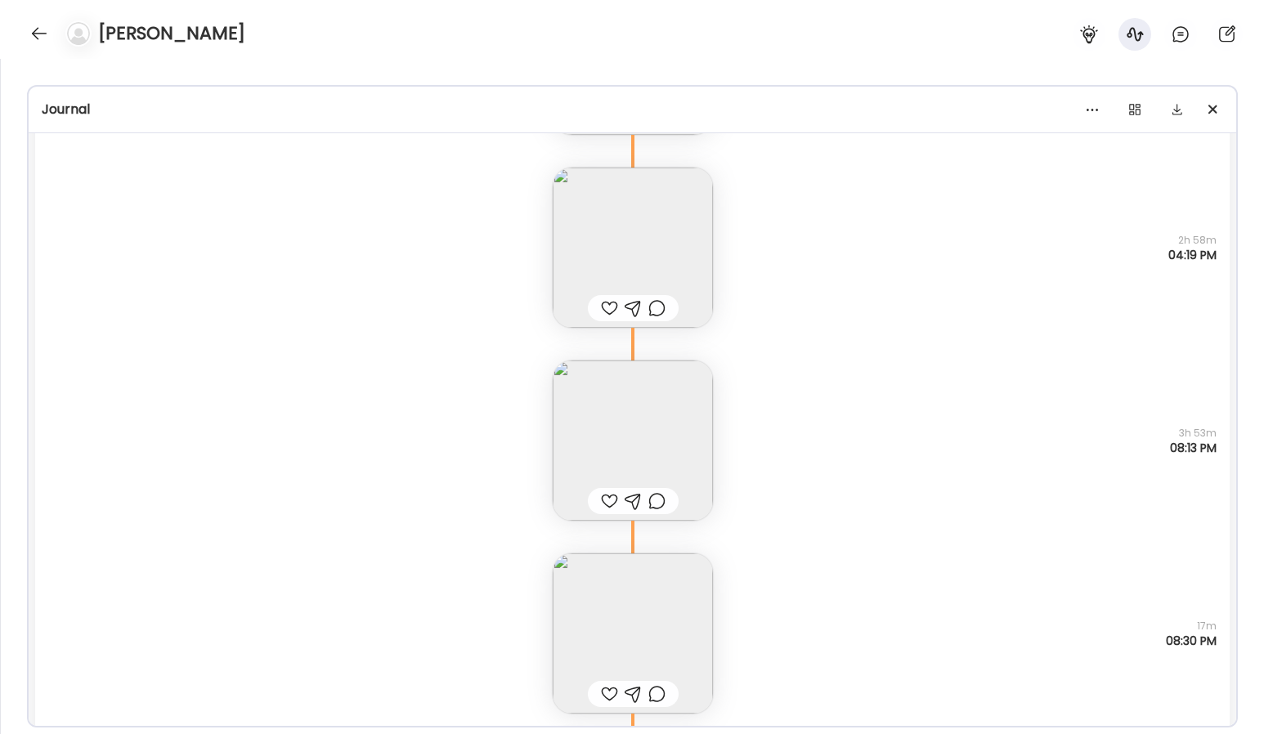
scroll to position [24785, 0]
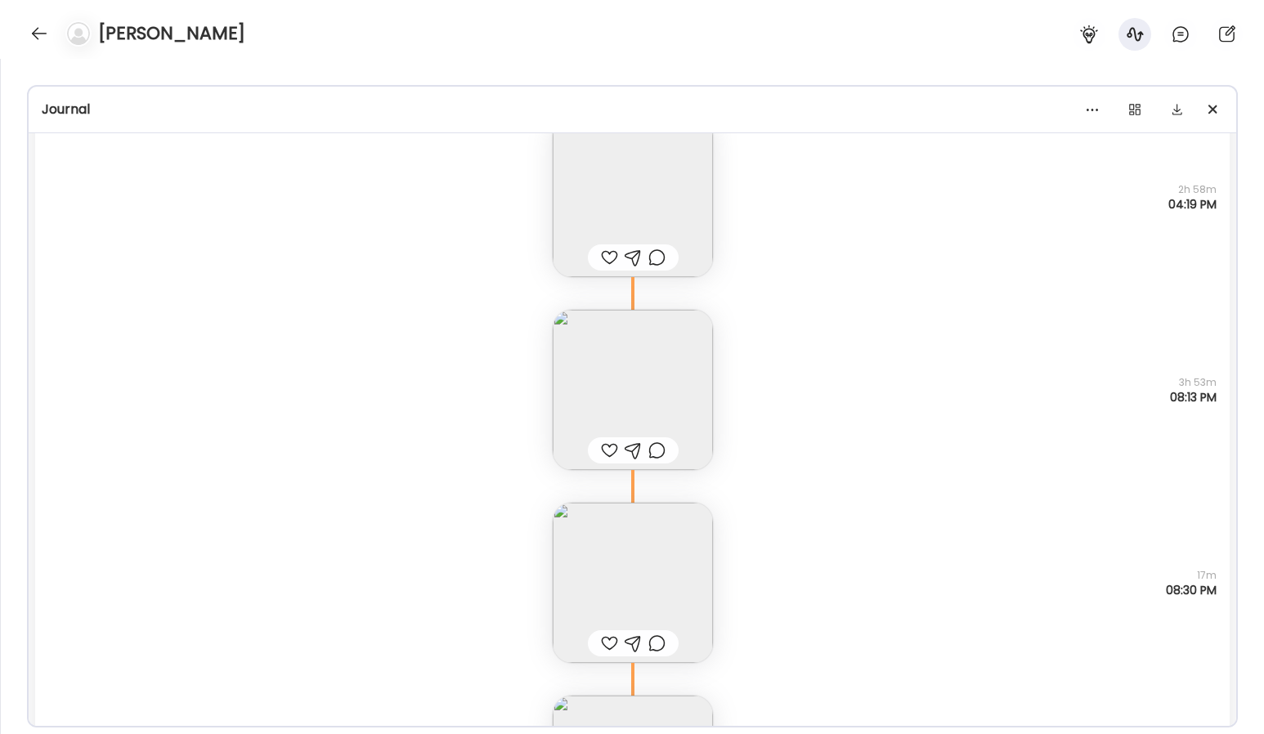
click at [688, 547] on img at bounding box center [633, 583] width 160 height 160
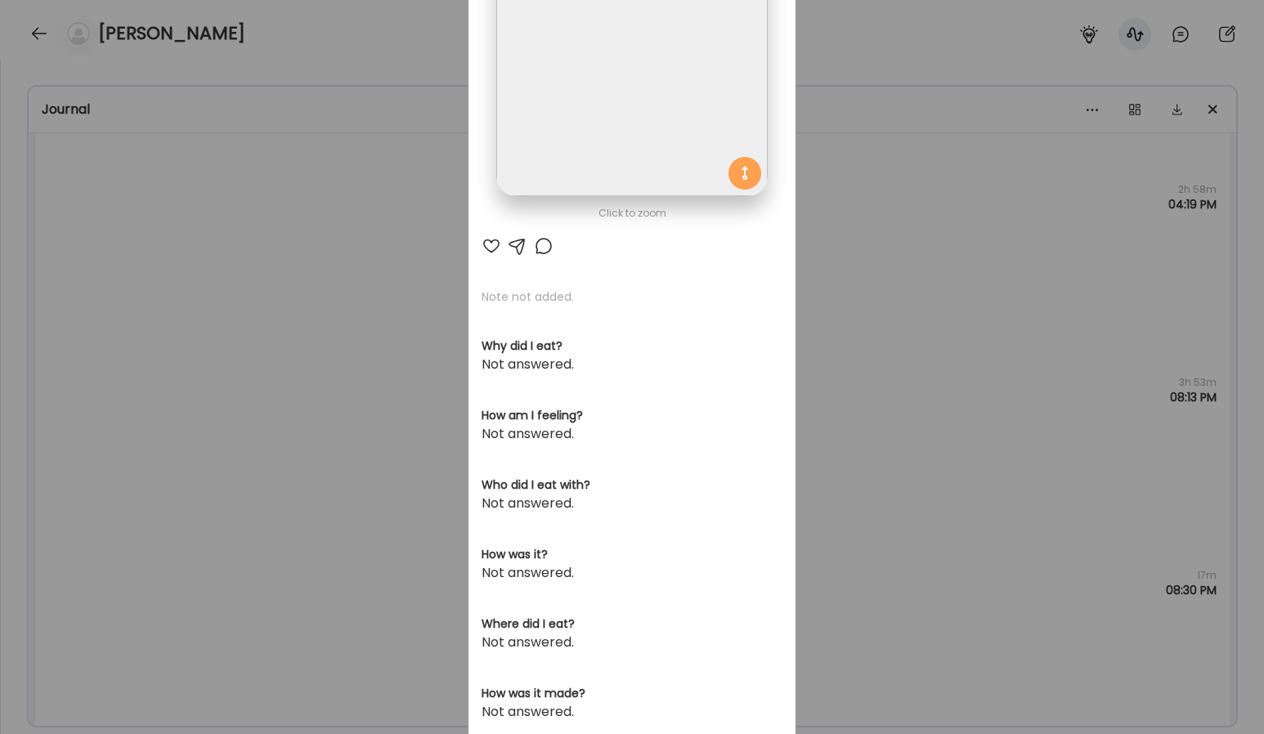
click at [689, 131] on img at bounding box center [631, 61] width 271 height 271
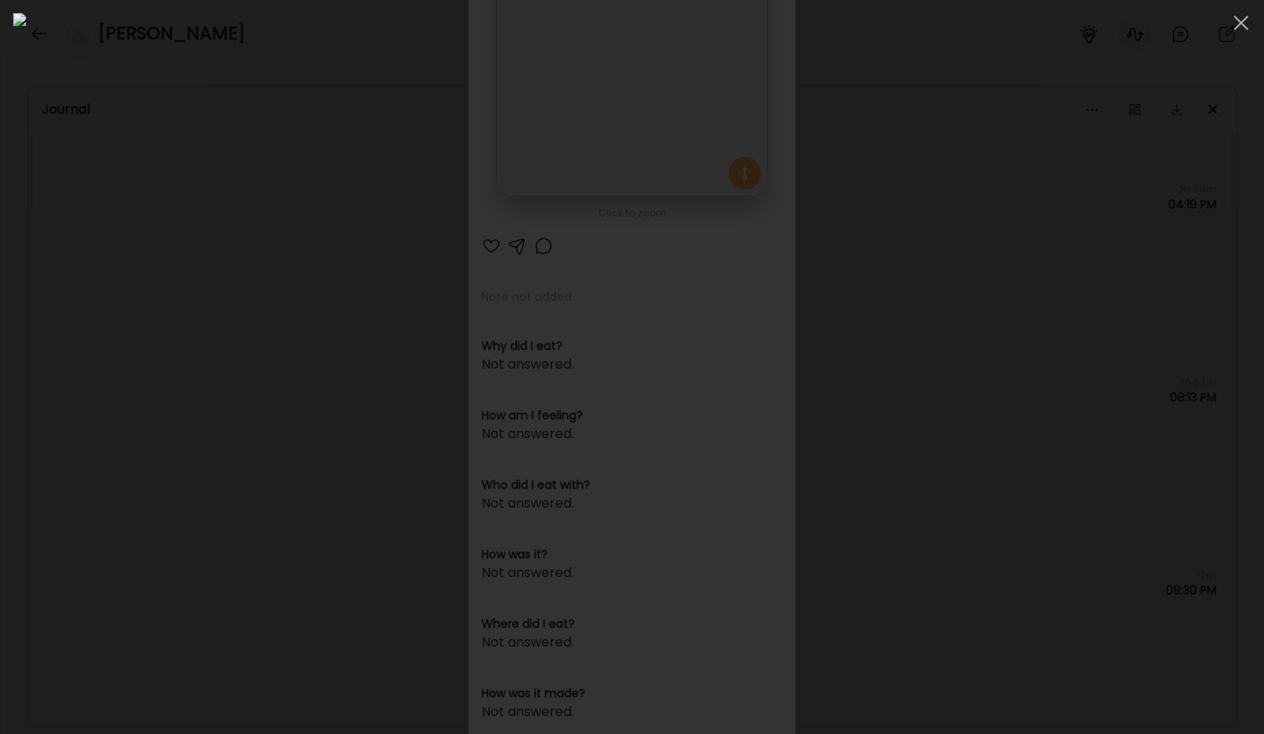
click at [231, 324] on div at bounding box center [632, 367] width 1238 height 708
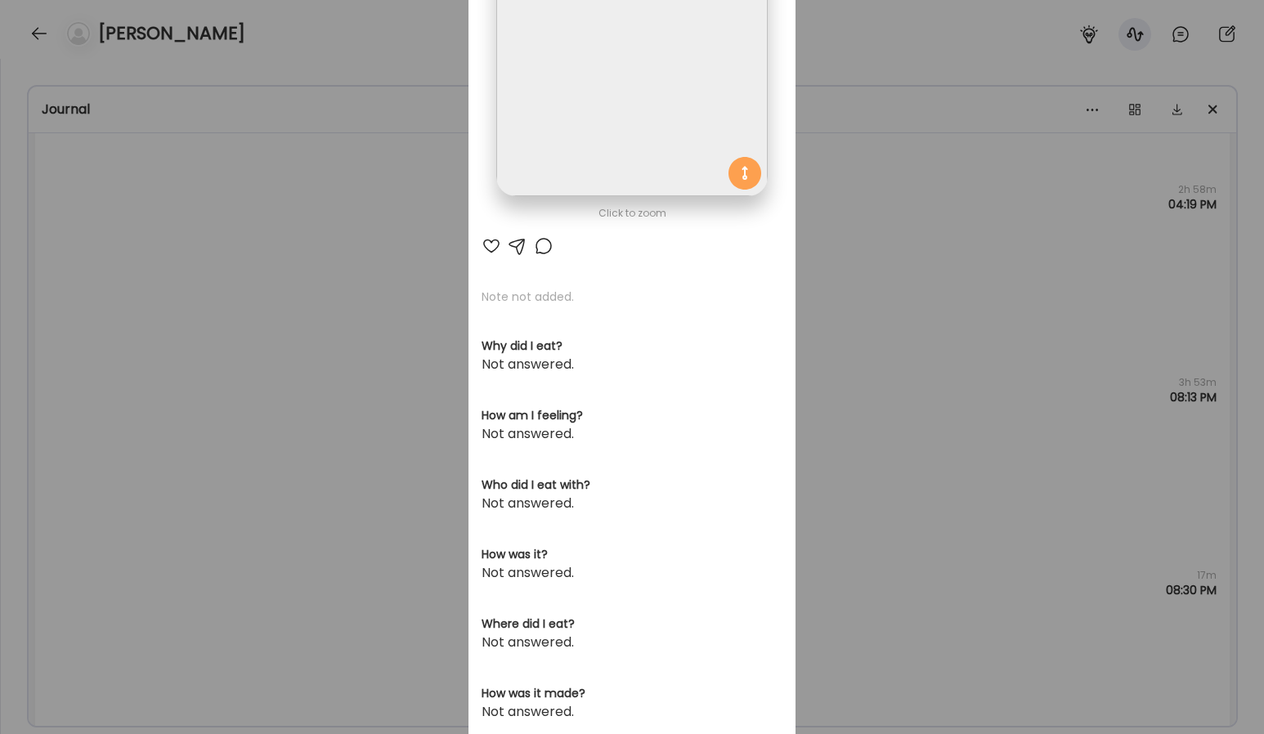
click at [327, 366] on div "Ate Coach Dashboard Wahoo! It’s official Take a moment to set up your Coach Pro…" at bounding box center [632, 367] width 1264 height 734
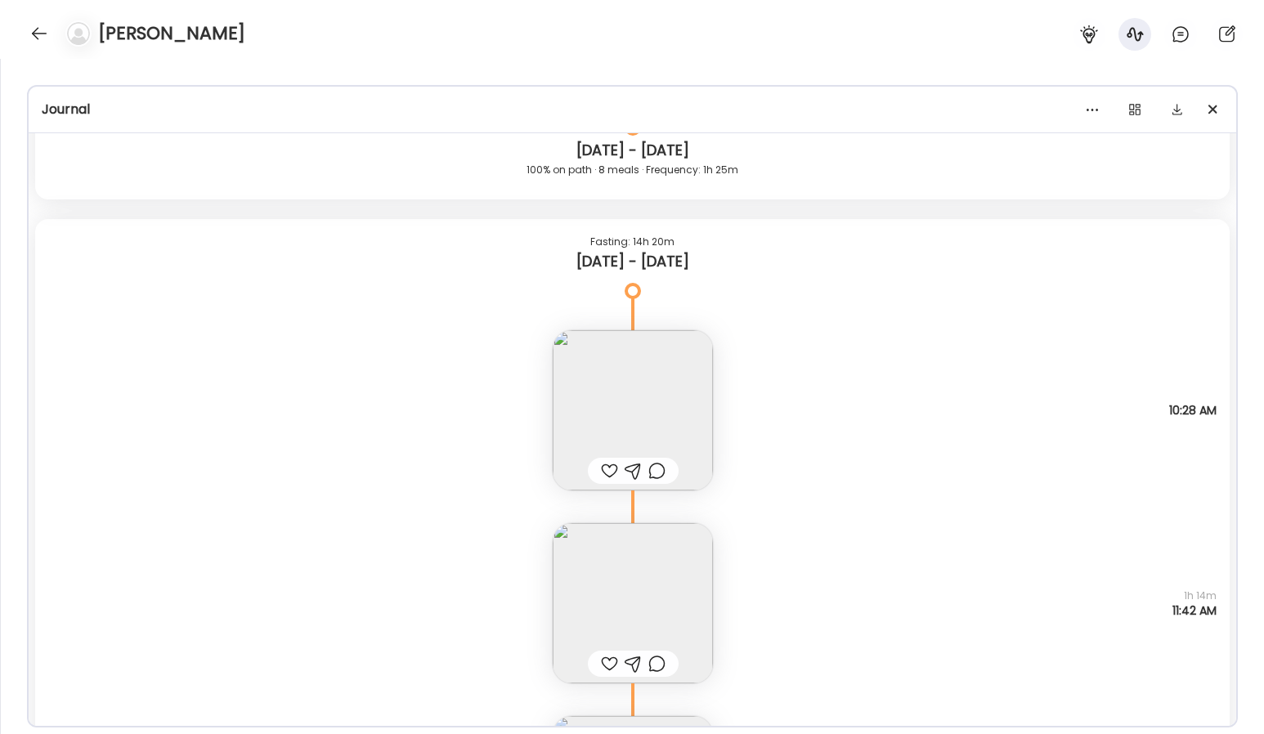
scroll to position [16145, 0]
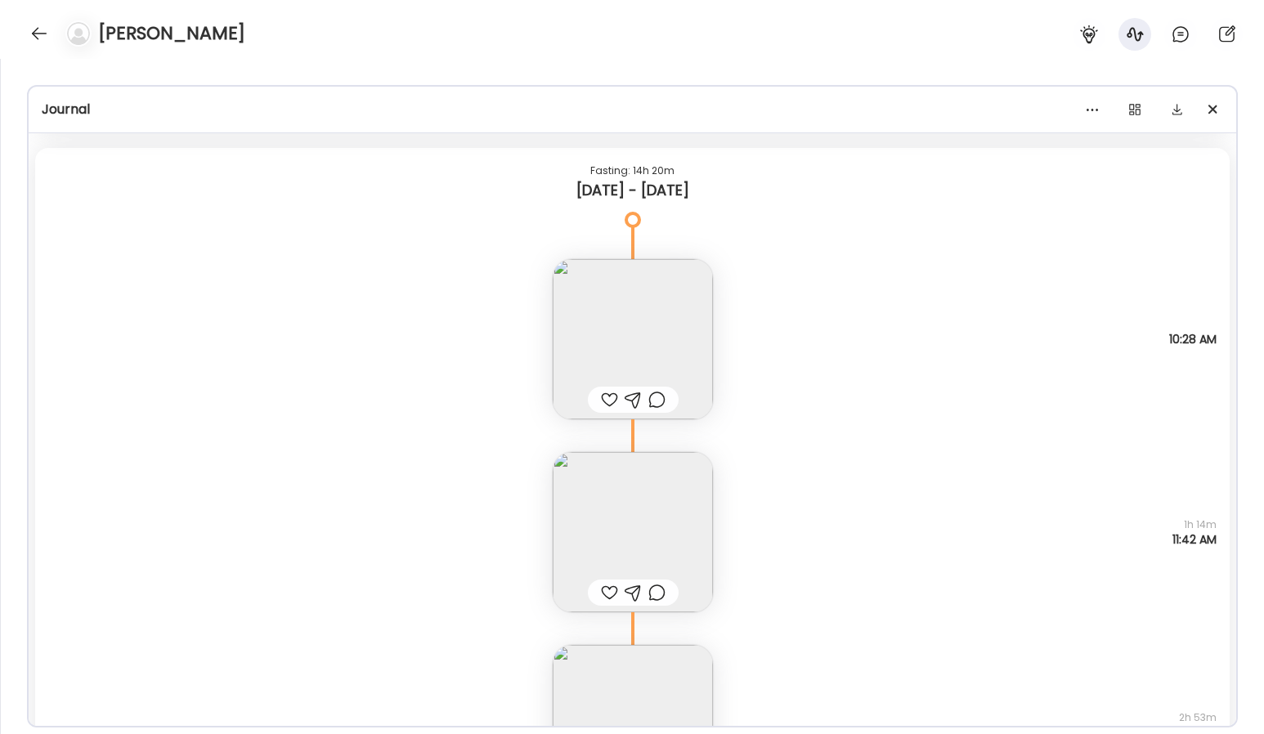
click at [642, 305] on img at bounding box center [633, 339] width 160 height 160
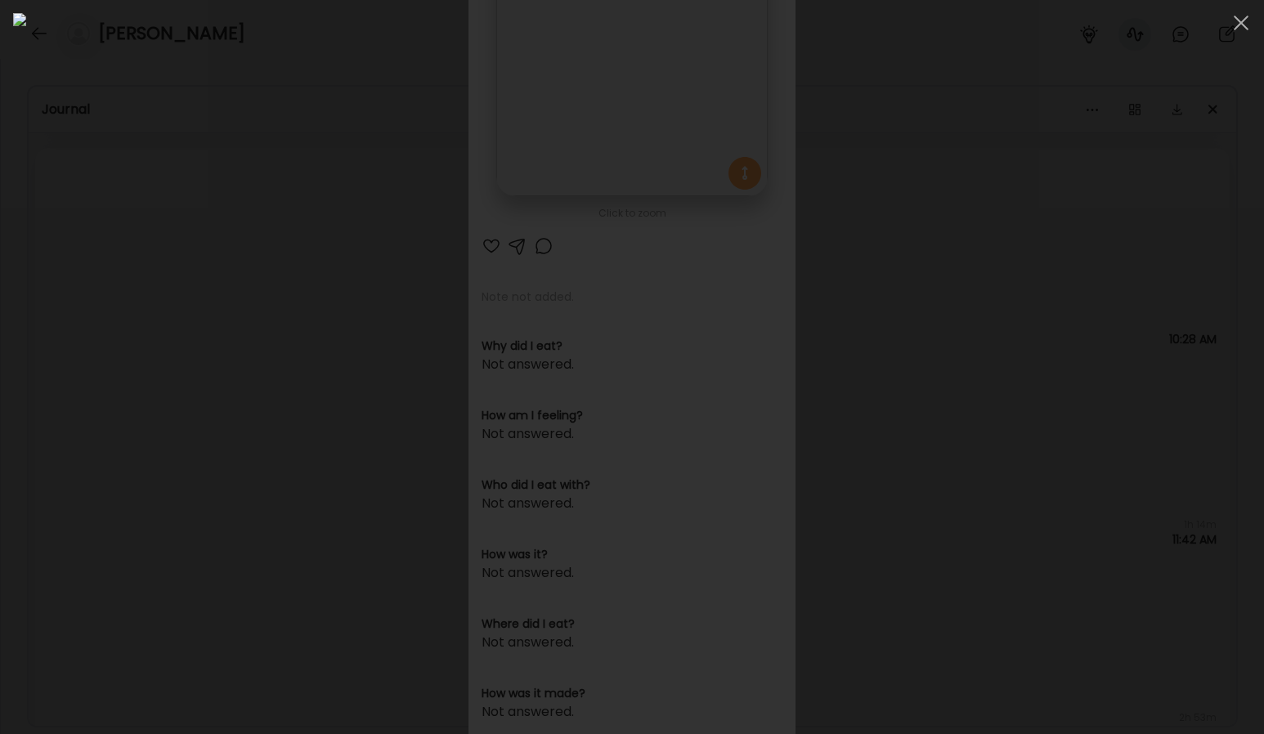
click at [1118, 356] on div at bounding box center [632, 367] width 1238 height 708
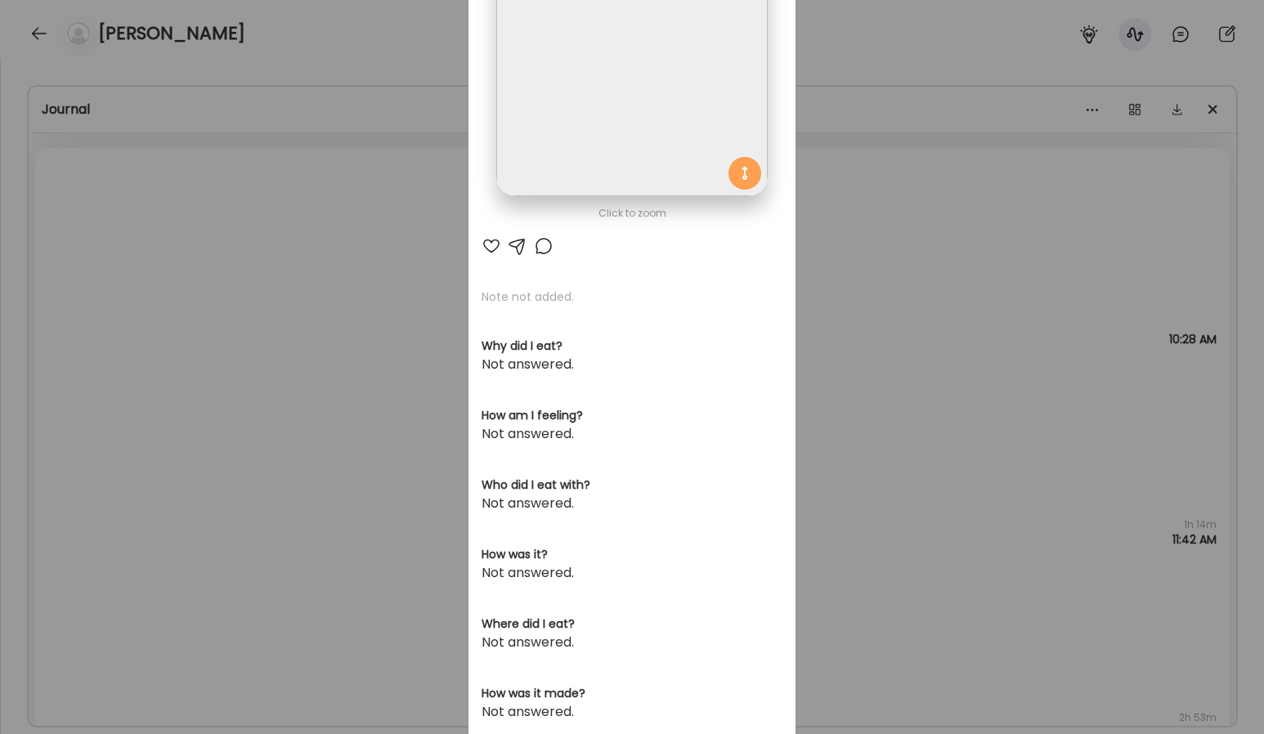
scroll to position [307, 0]
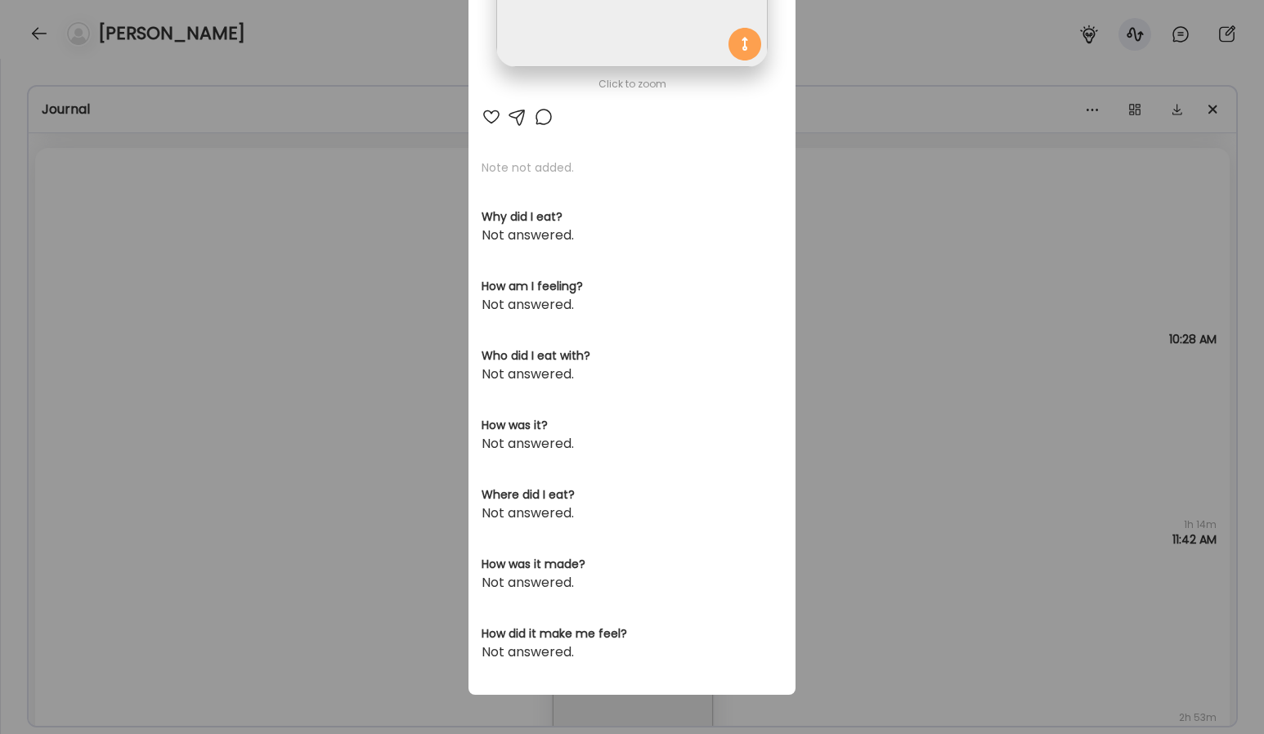
click at [986, 478] on div "Ate Coach Dashboard Wahoo! It’s official Take a moment to set up your Coach Pro…" at bounding box center [632, 367] width 1264 height 734
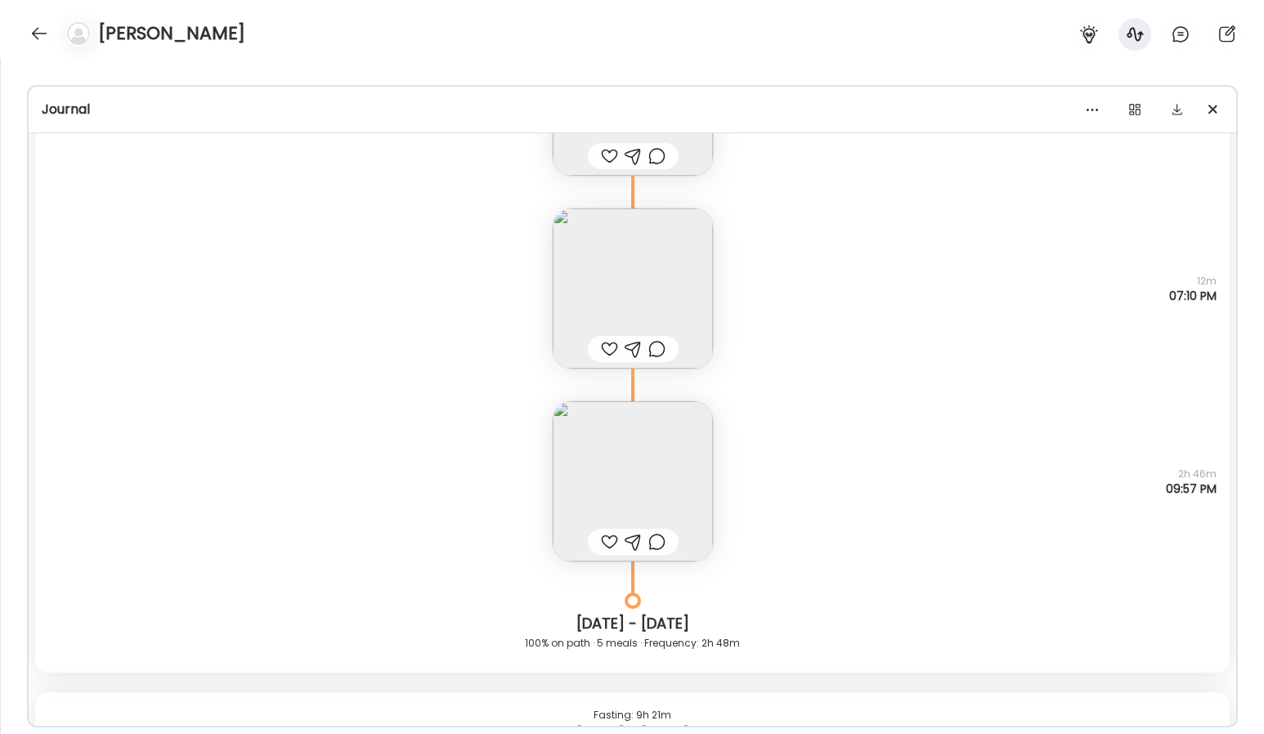
scroll to position [19615, 0]
click at [643, 513] on img at bounding box center [633, 477] width 160 height 160
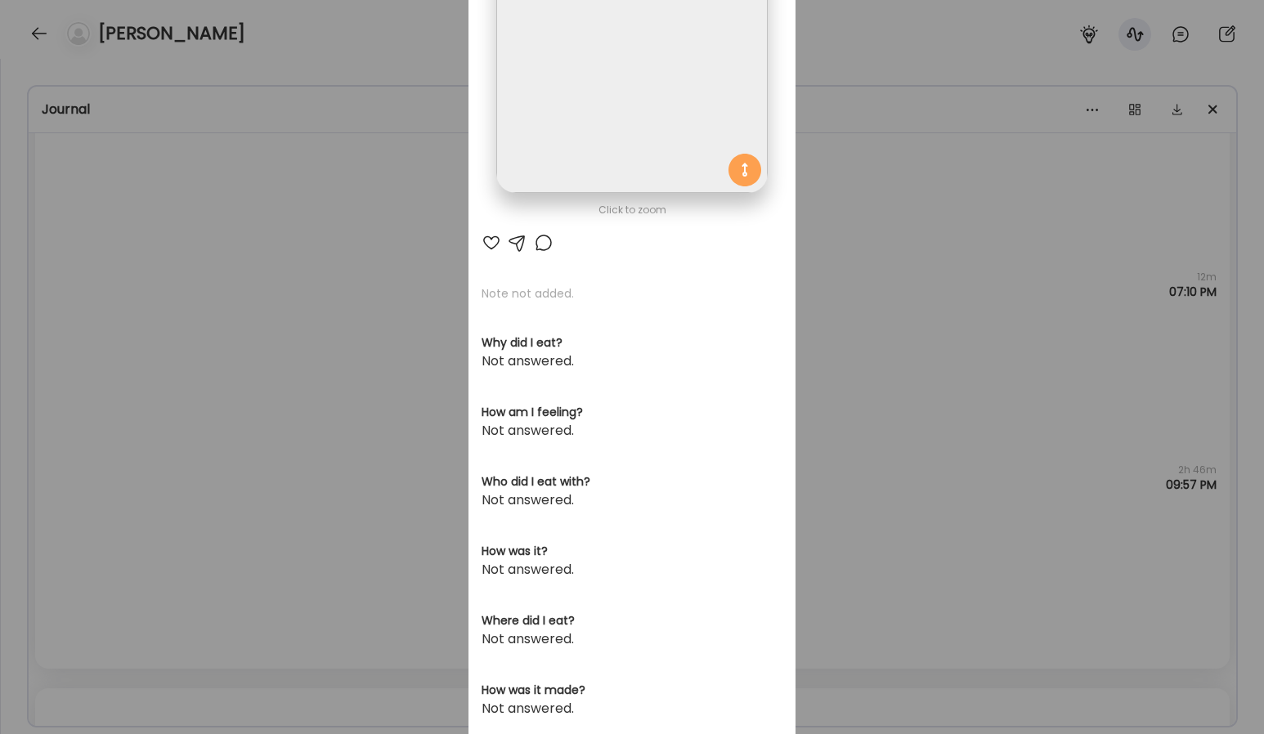
scroll to position [0, 0]
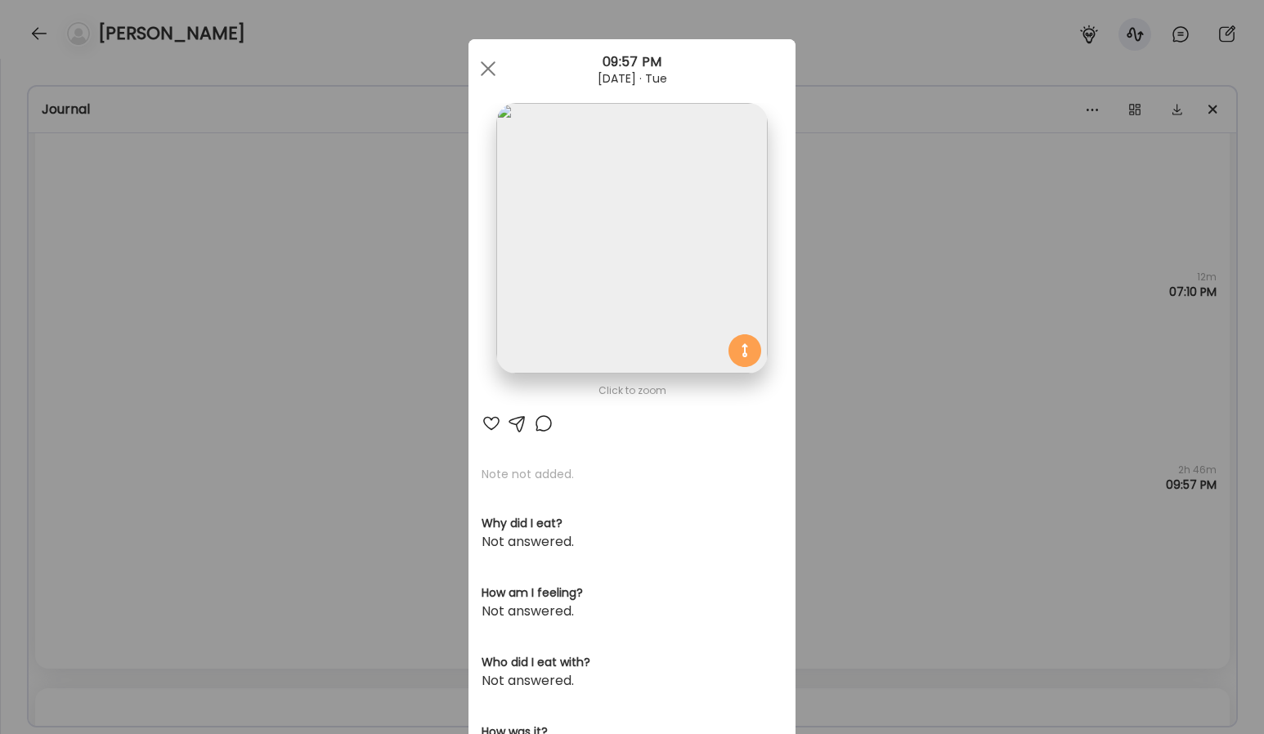
click at [652, 289] on img at bounding box center [631, 238] width 271 height 271
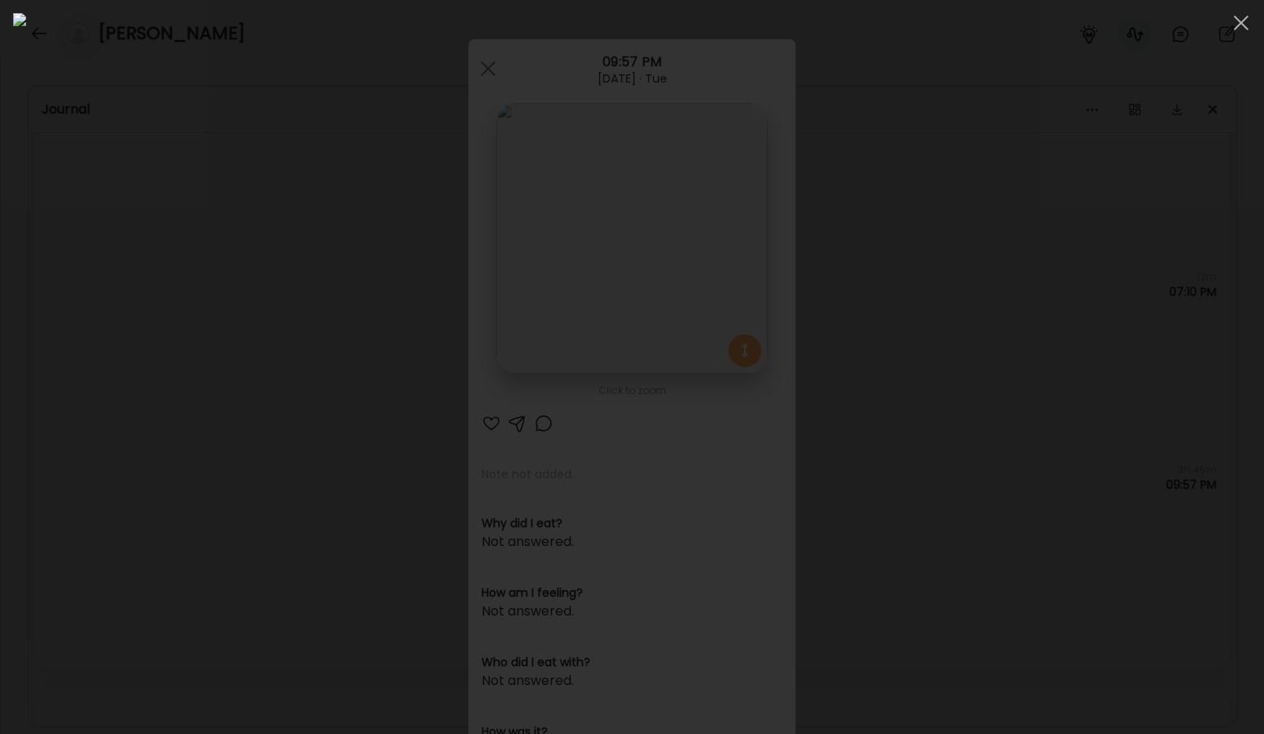
click at [1107, 379] on div at bounding box center [632, 367] width 1238 height 708
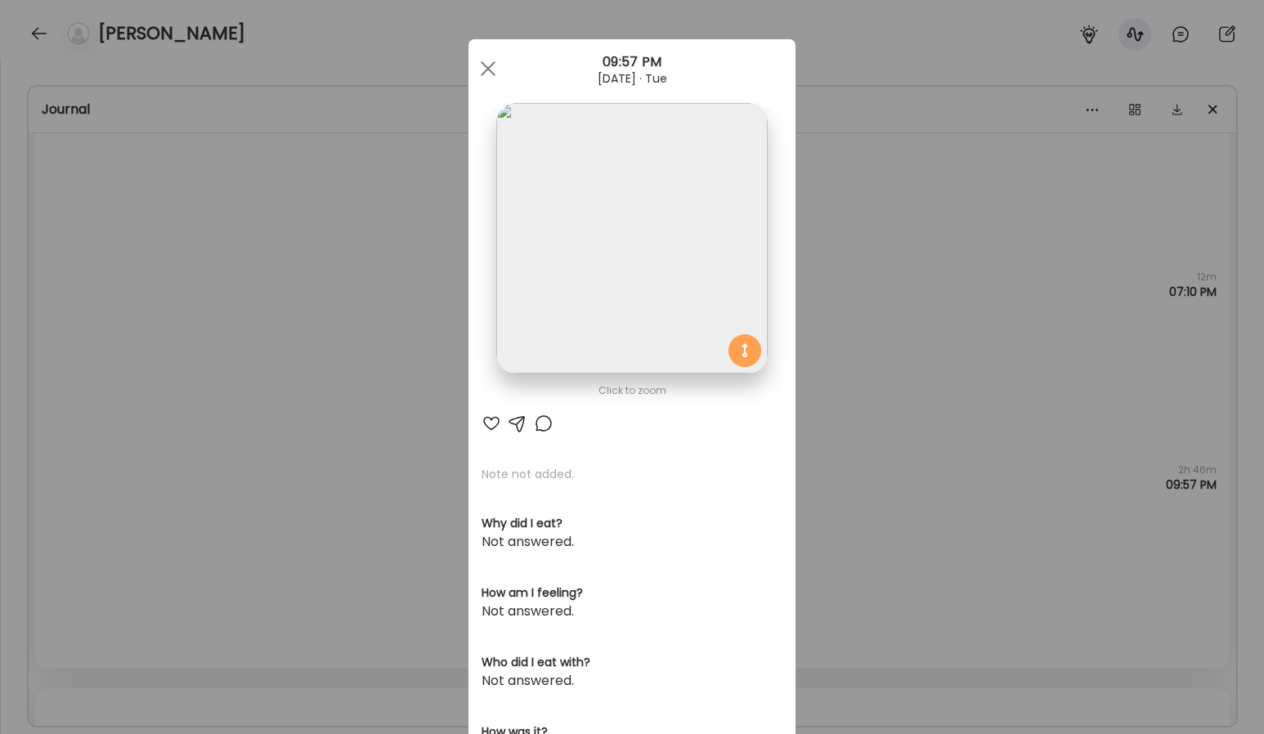
click at [1033, 383] on div "Ate Coach Dashboard Wahoo! It’s official Take a moment to set up your Coach Pro…" at bounding box center [632, 367] width 1264 height 734
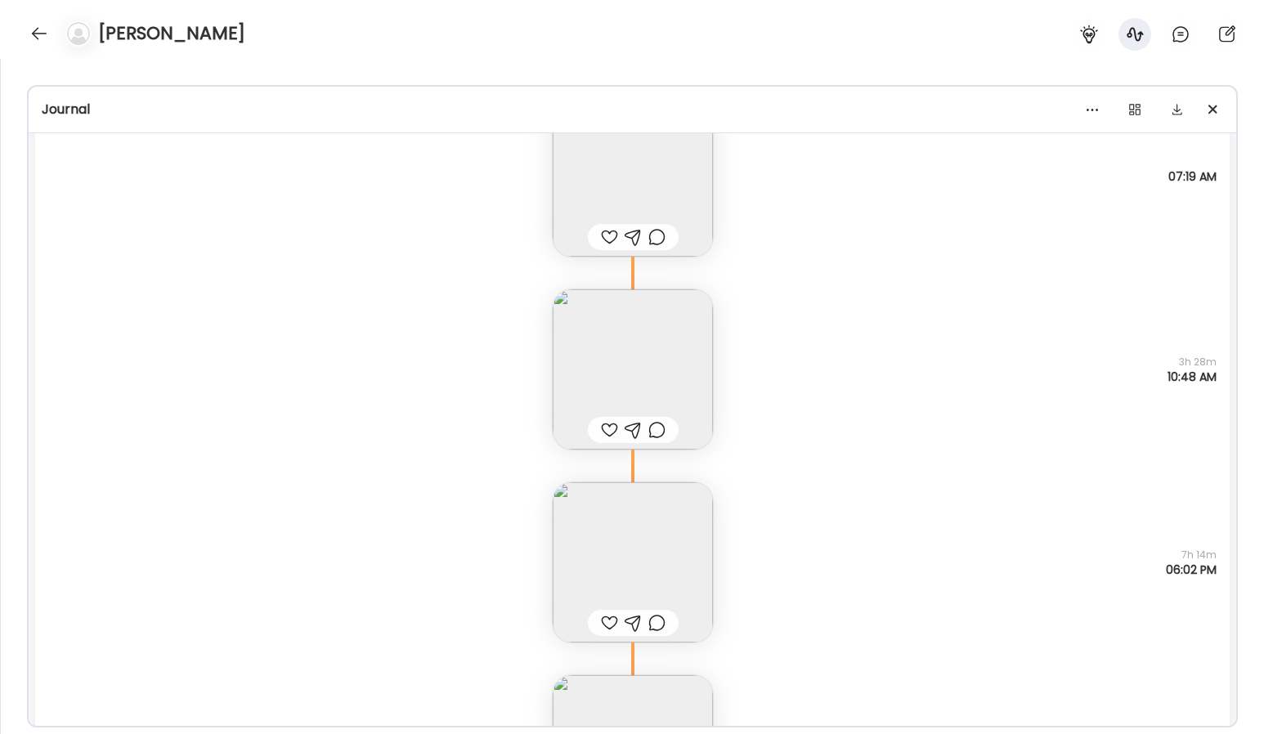
scroll to position [20333, 0]
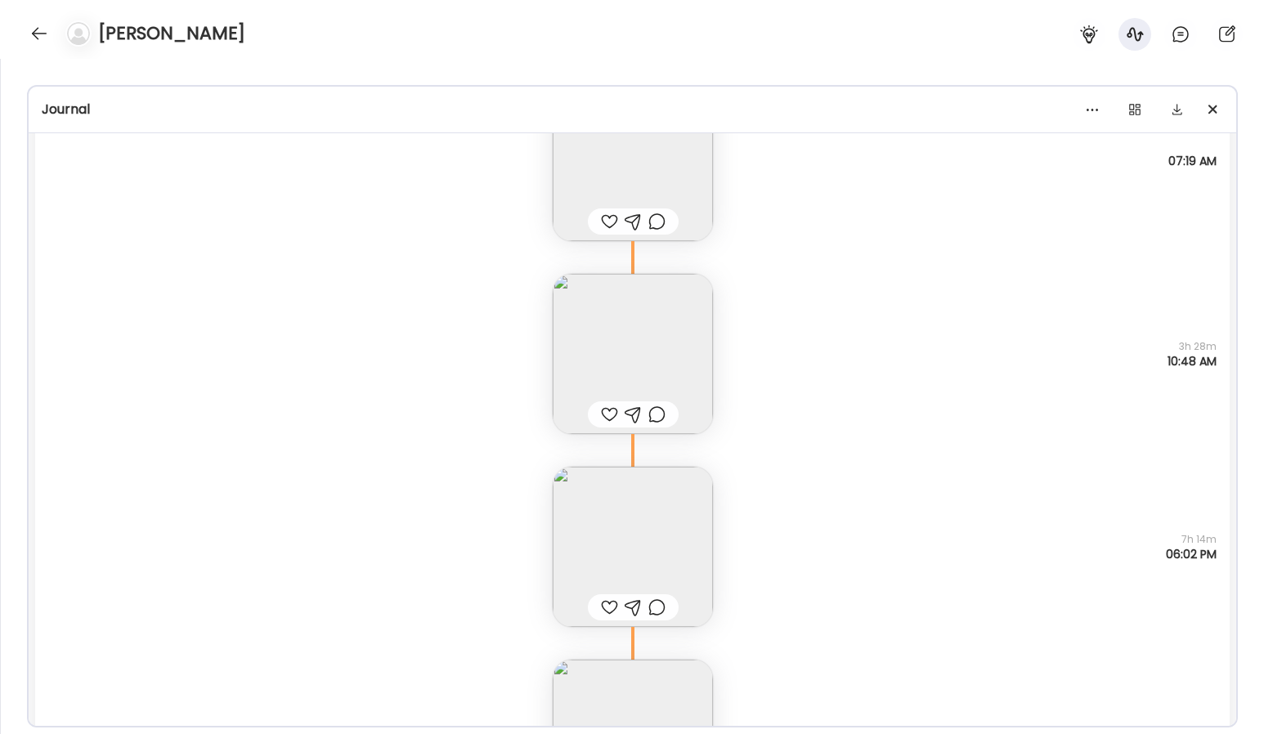
click at [621, 502] on img at bounding box center [633, 547] width 160 height 160
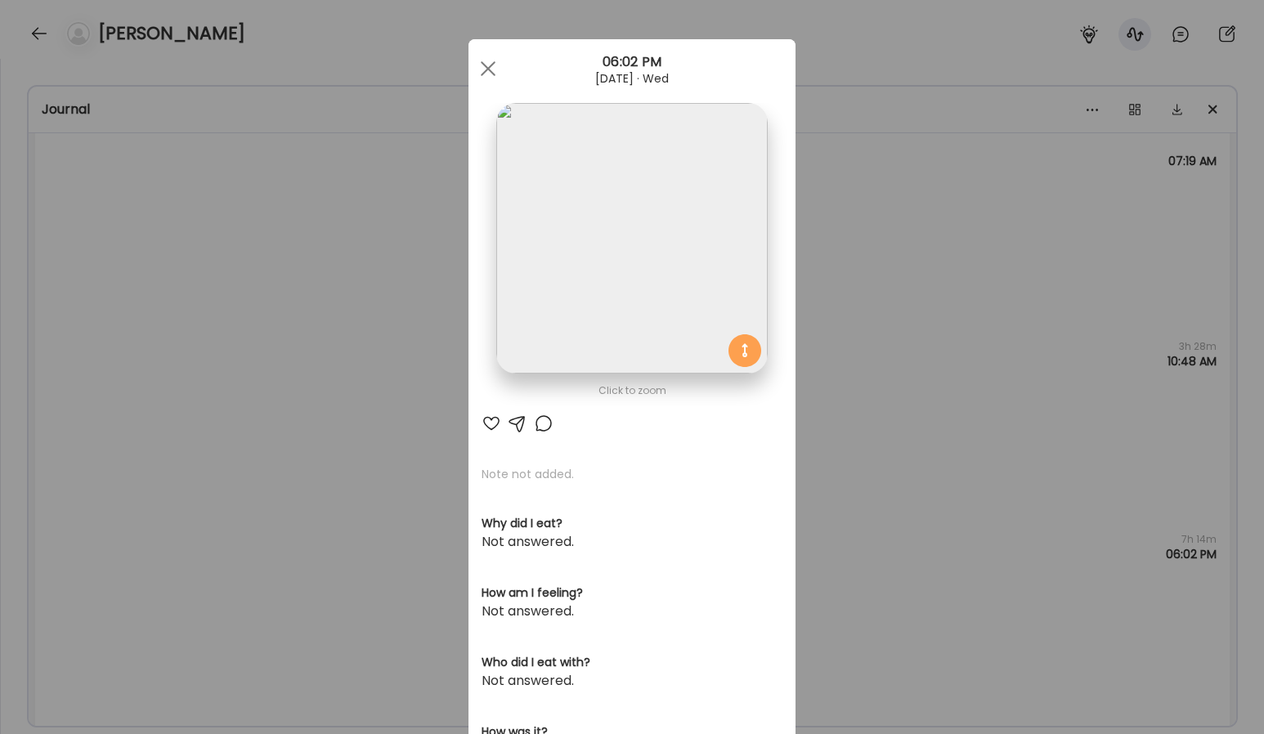
click at [680, 204] on img at bounding box center [631, 238] width 271 height 271
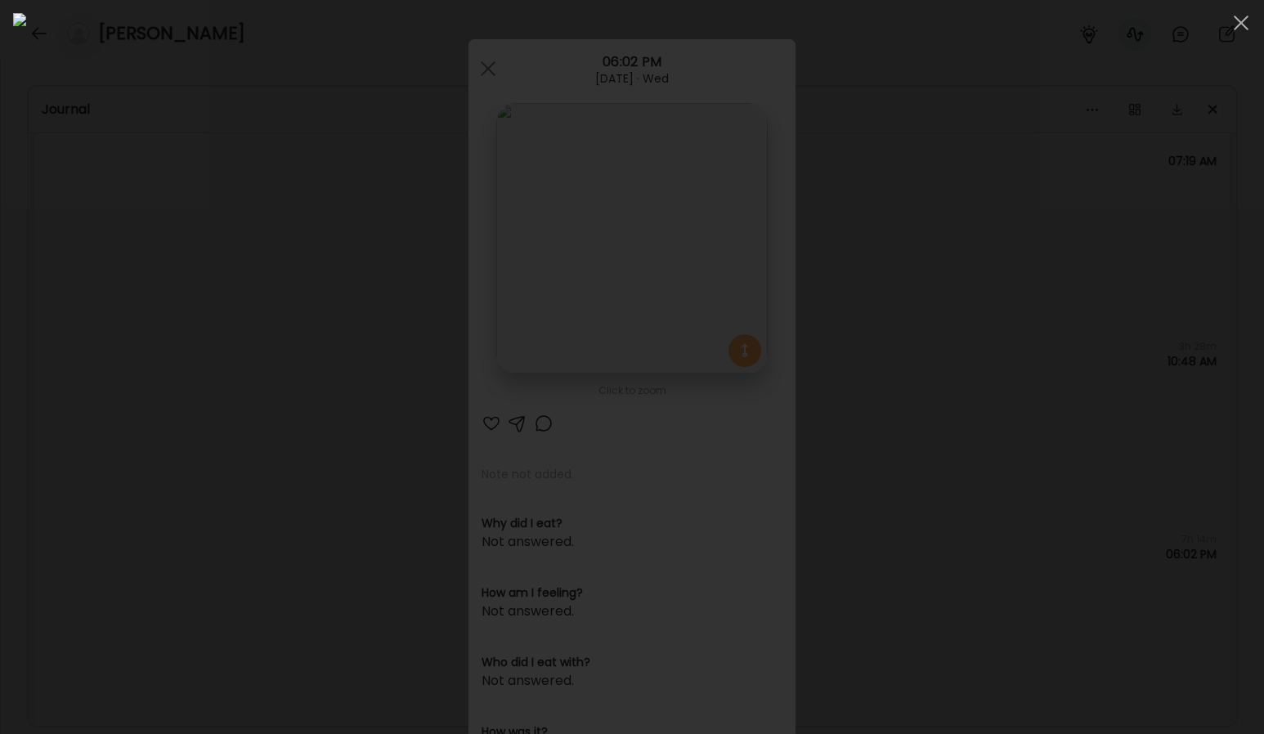
scroll to position [3391, 0]
click at [61, 518] on div at bounding box center [632, 367] width 1238 height 708
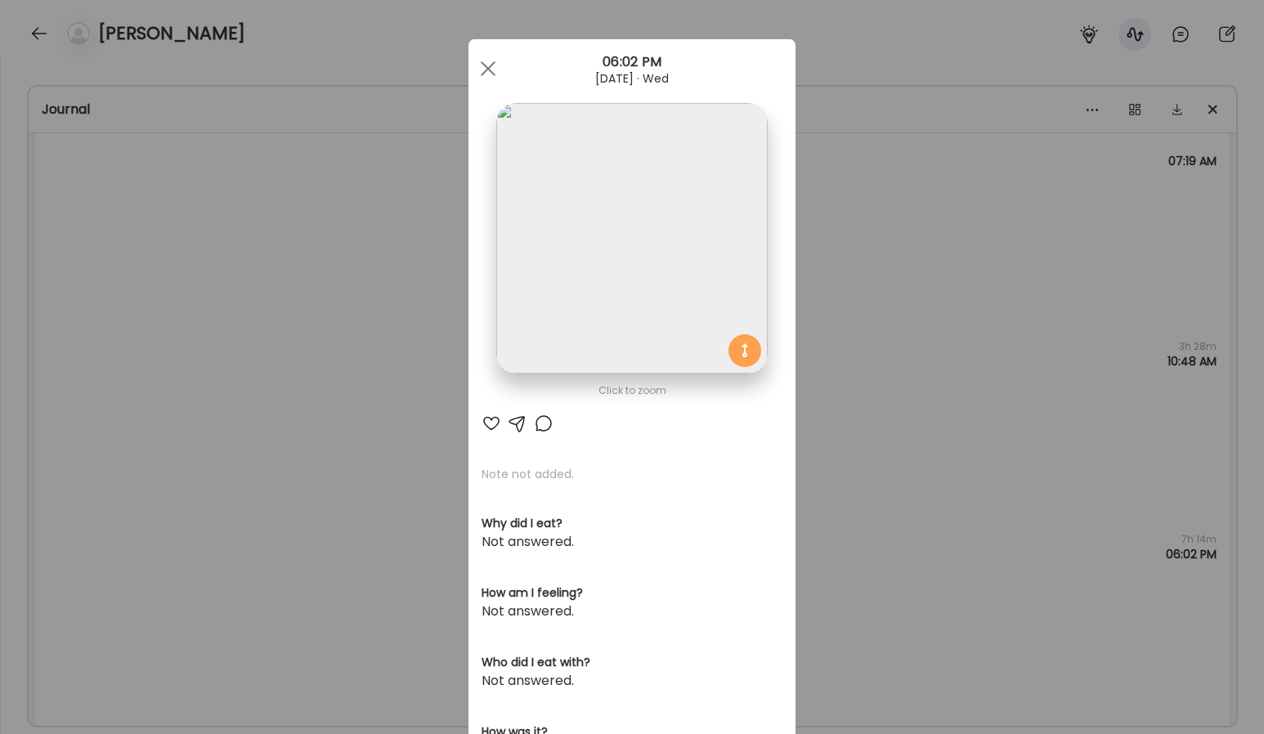
click at [152, 437] on div "Ate Coach Dashboard Wahoo! It’s official Take a moment to set up your Coach Pro…" at bounding box center [632, 367] width 1264 height 734
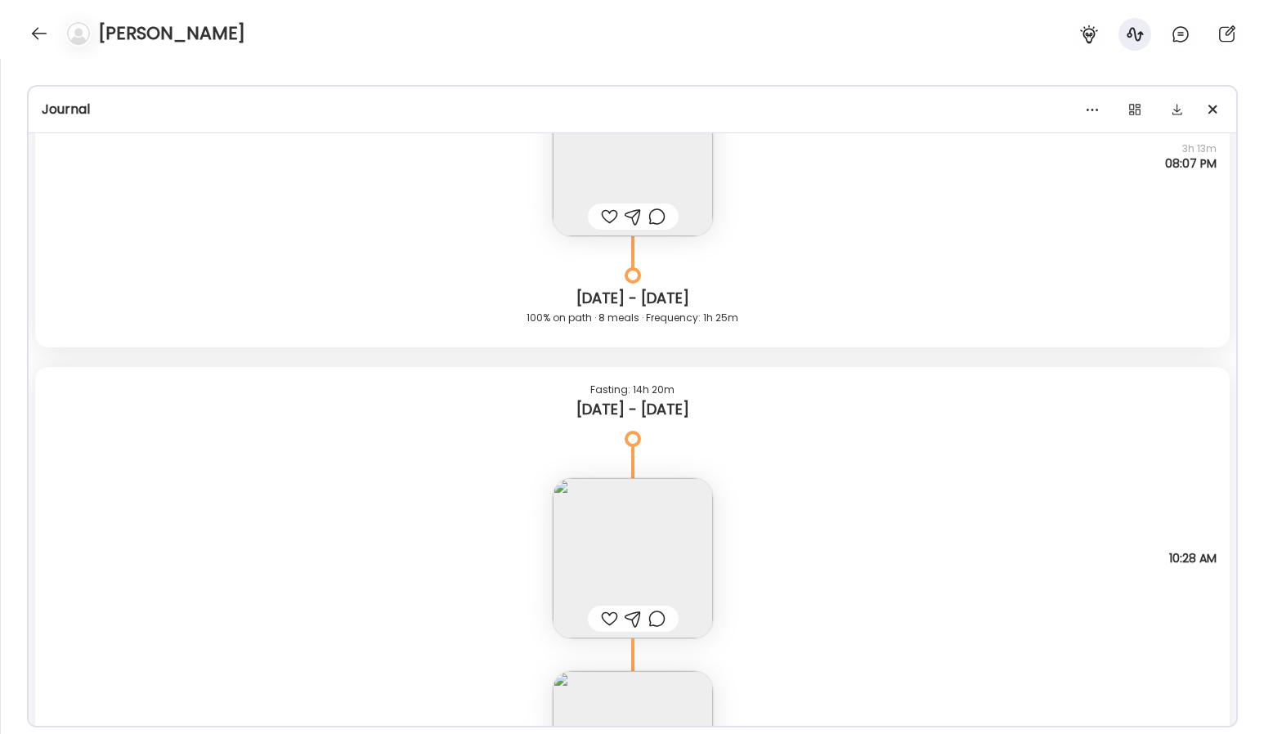
scroll to position [16075, 0]
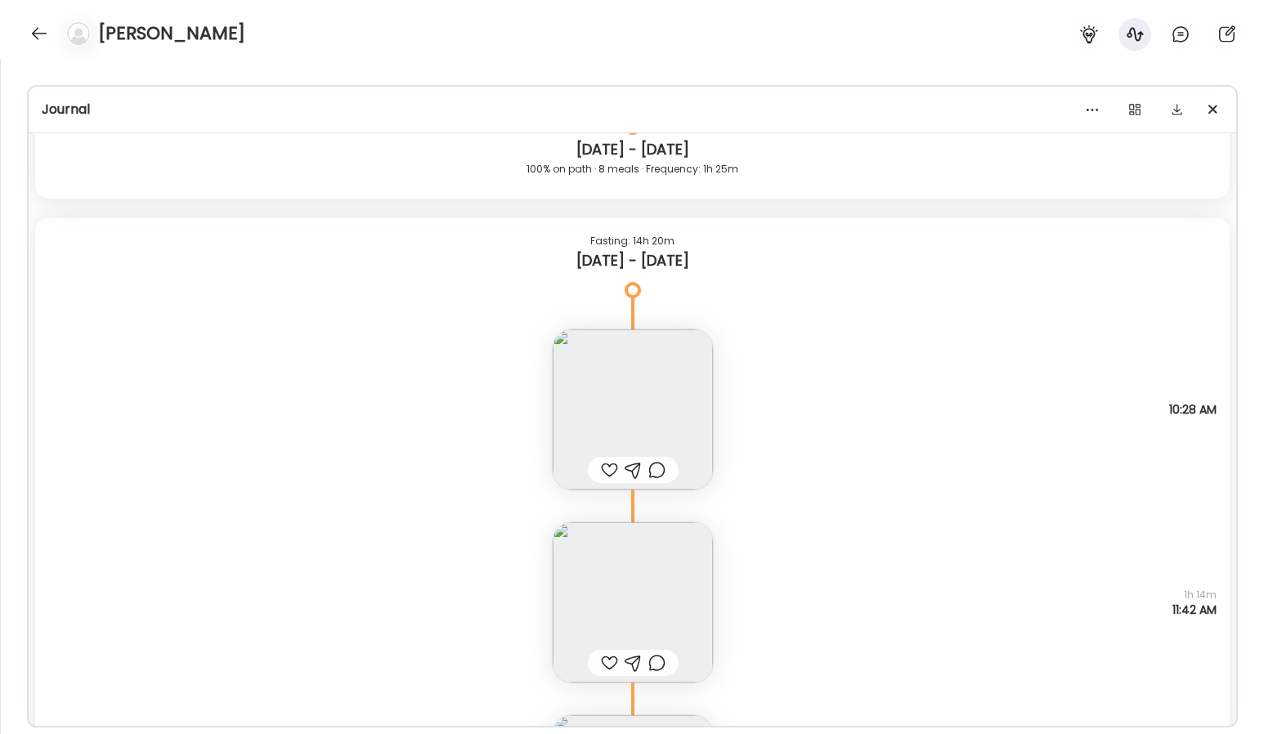
click at [635, 383] on img at bounding box center [633, 410] width 160 height 160
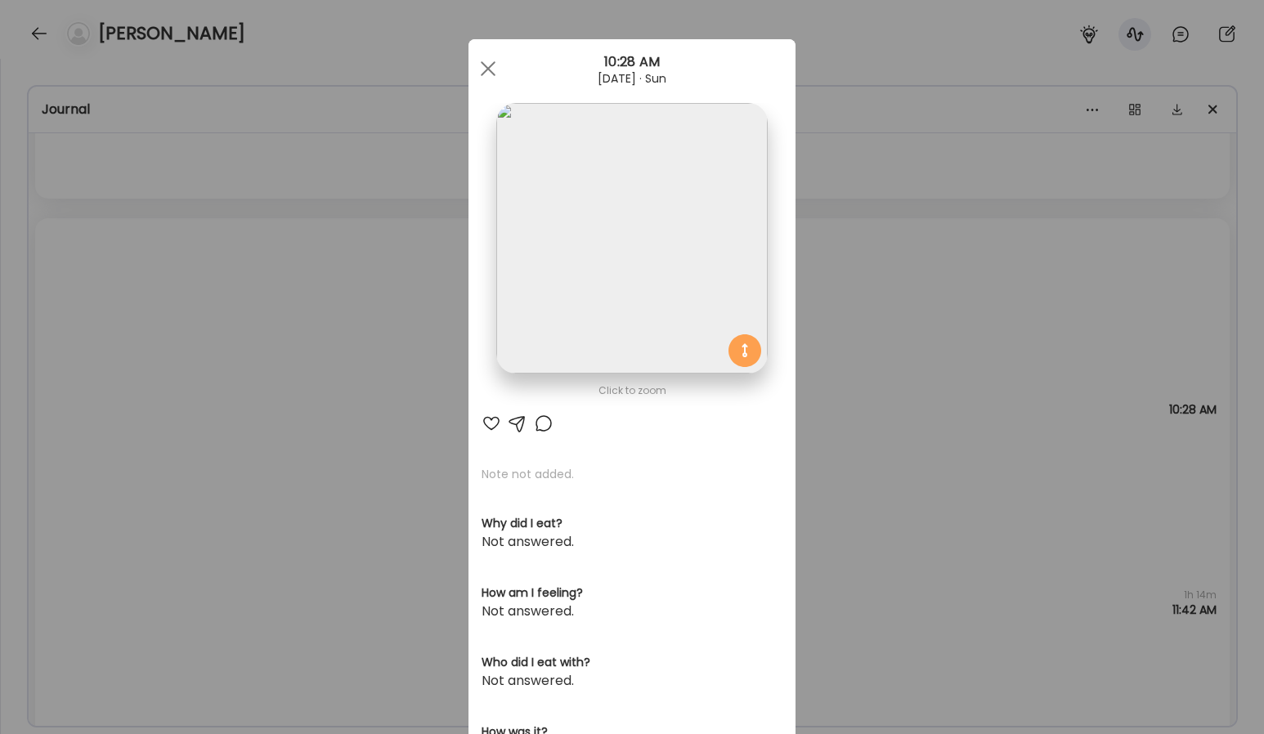
click at [858, 344] on div "Ate Coach Dashboard Wahoo! It’s official Take a moment to set up your Coach Pro…" at bounding box center [632, 367] width 1264 height 734
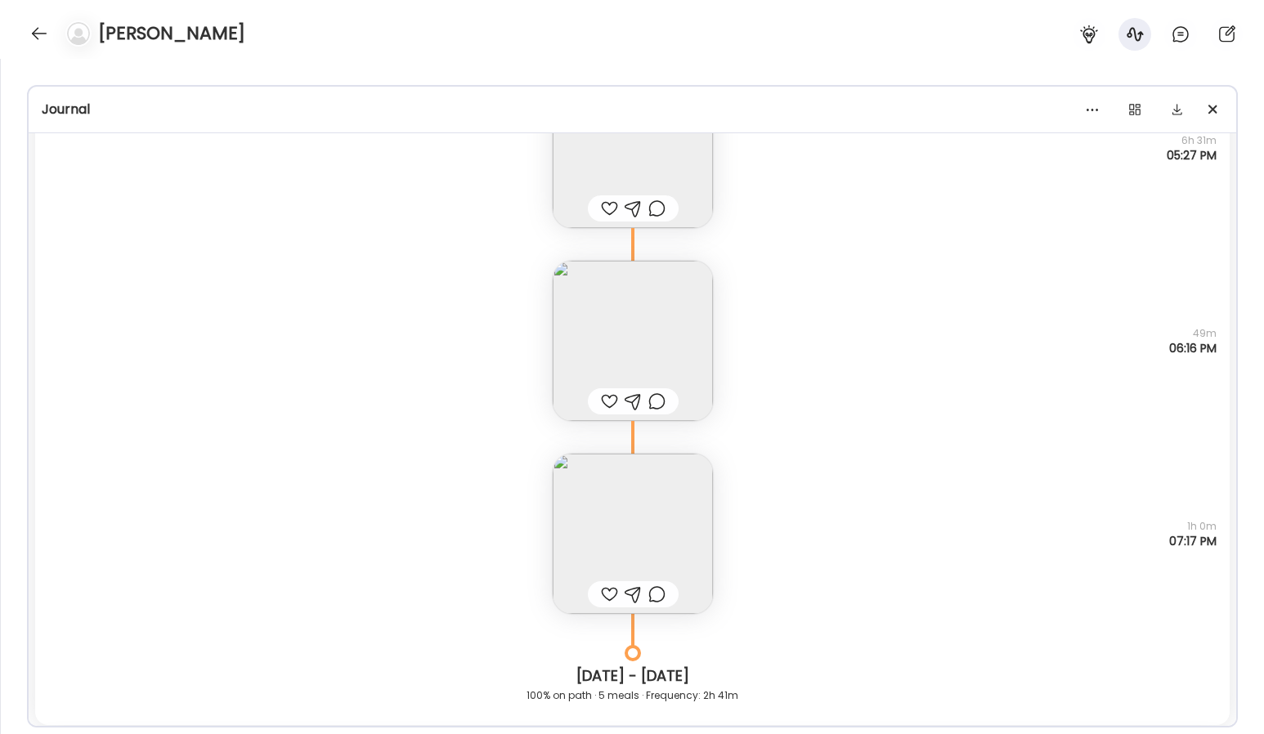
scroll to position [11835, 0]
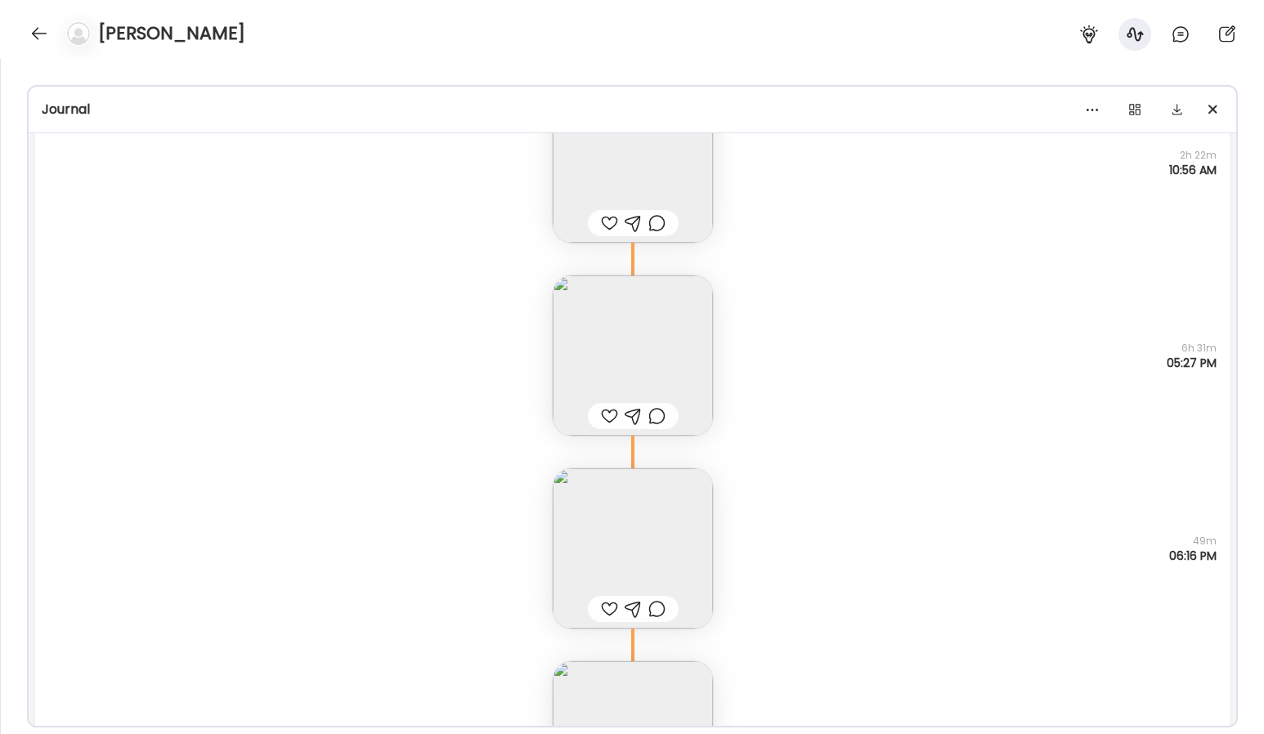
click at [628, 339] on img at bounding box center [633, 356] width 160 height 160
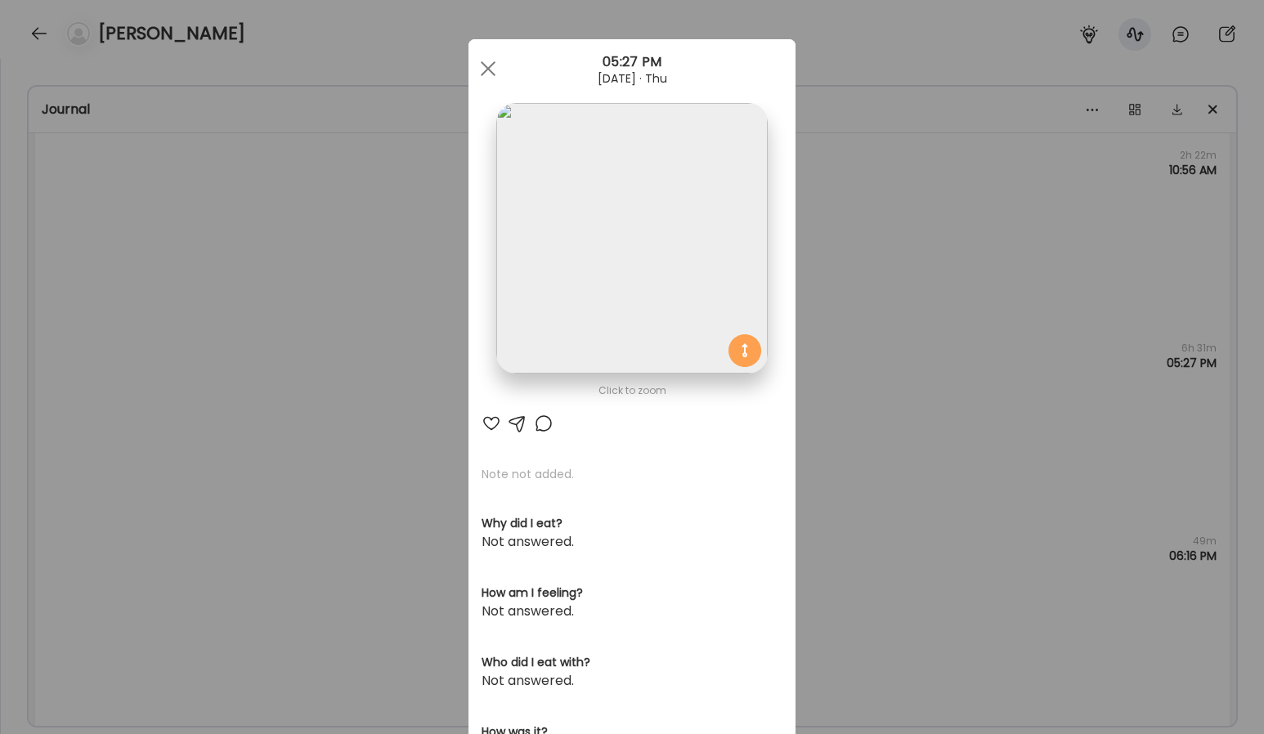
click at [446, 276] on div "Ate Coach Dashboard Wahoo! It’s official Take a moment to set up your Coach Pro…" at bounding box center [632, 367] width 1264 height 734
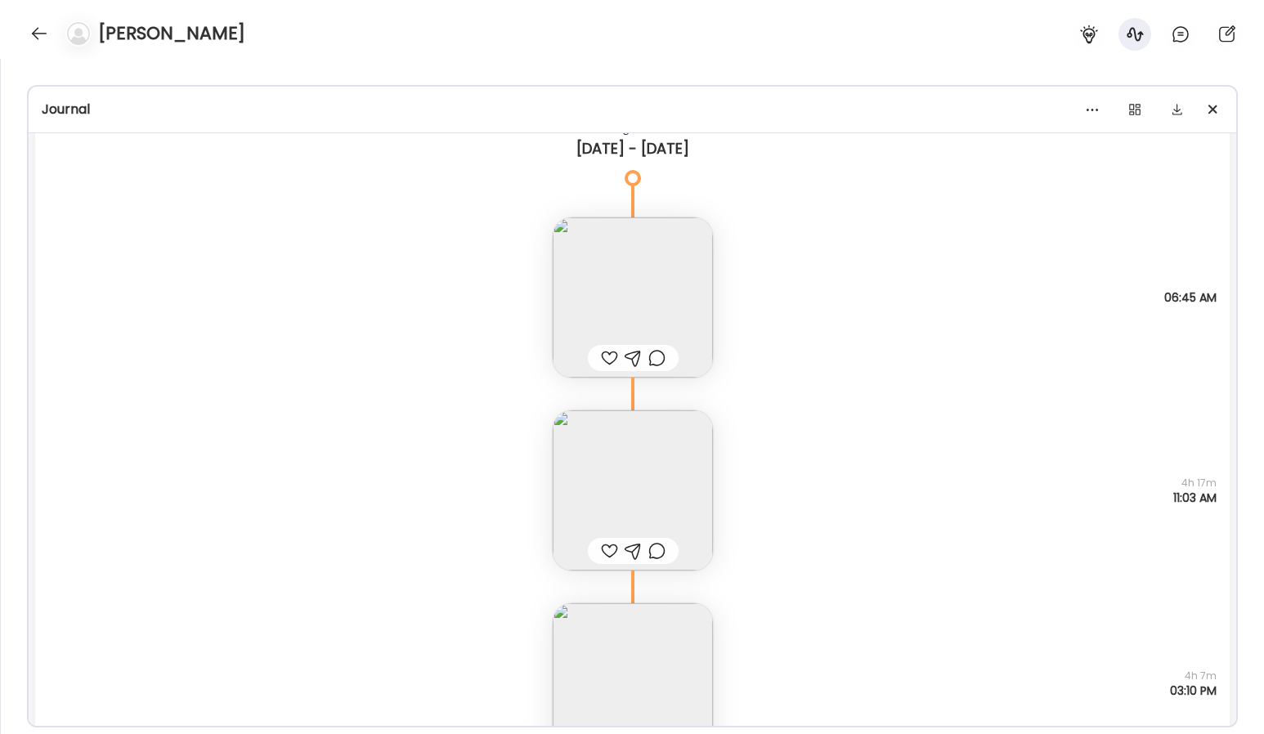
scroll to position [7046, 0]
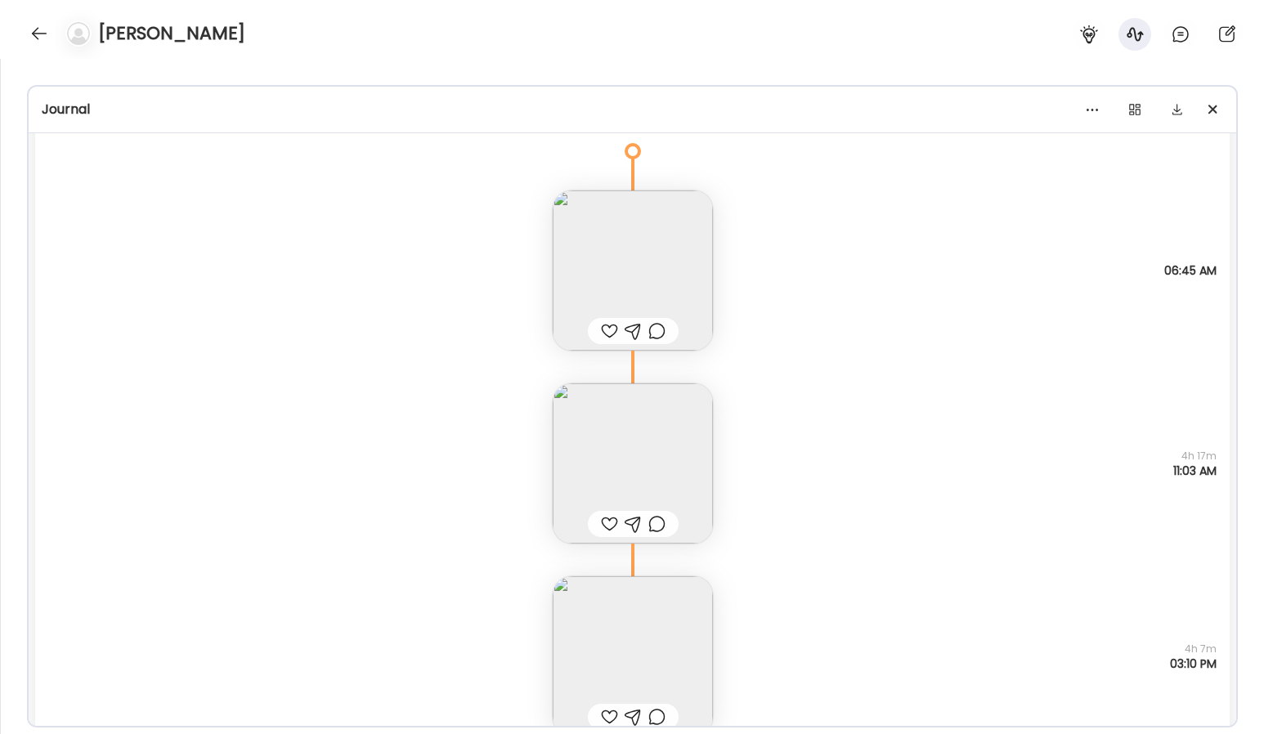
click at [608, 253] on img at bounding box center [633, 271] width 160 height 160
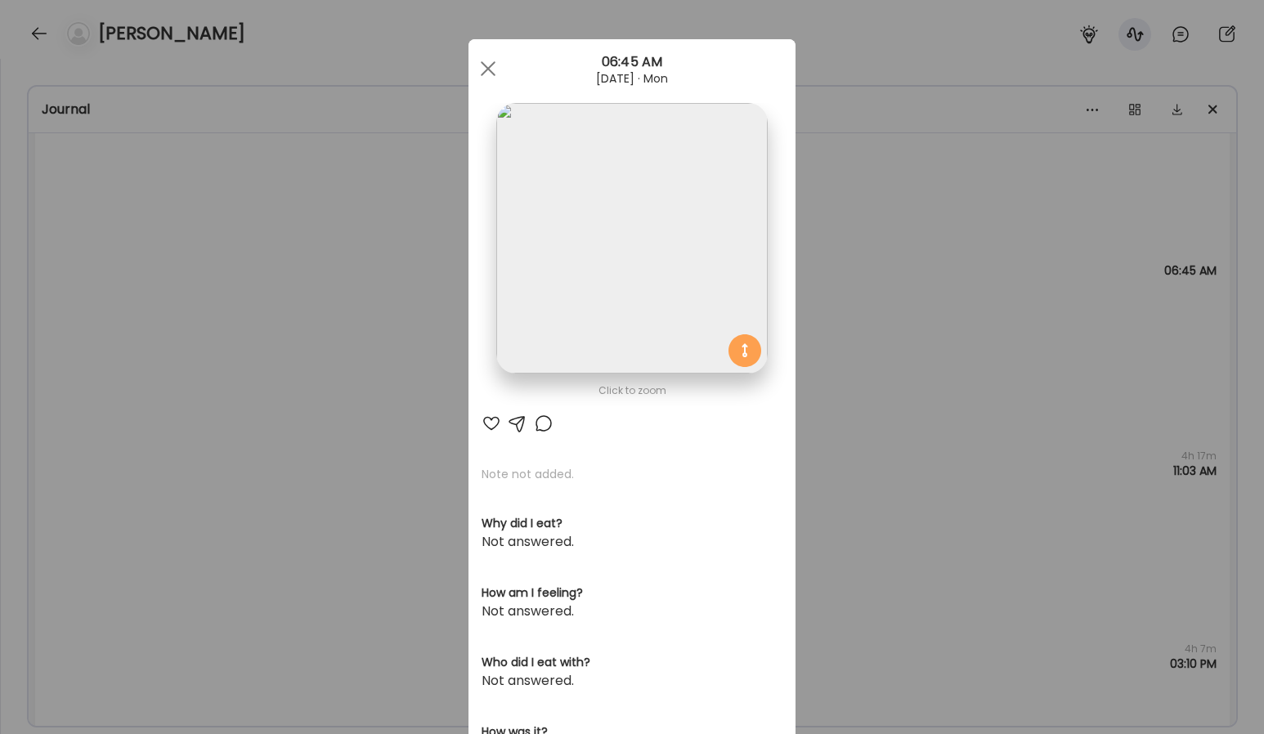
click at [618, 244] on img at bounding box center [631, 238] width 271 height 271
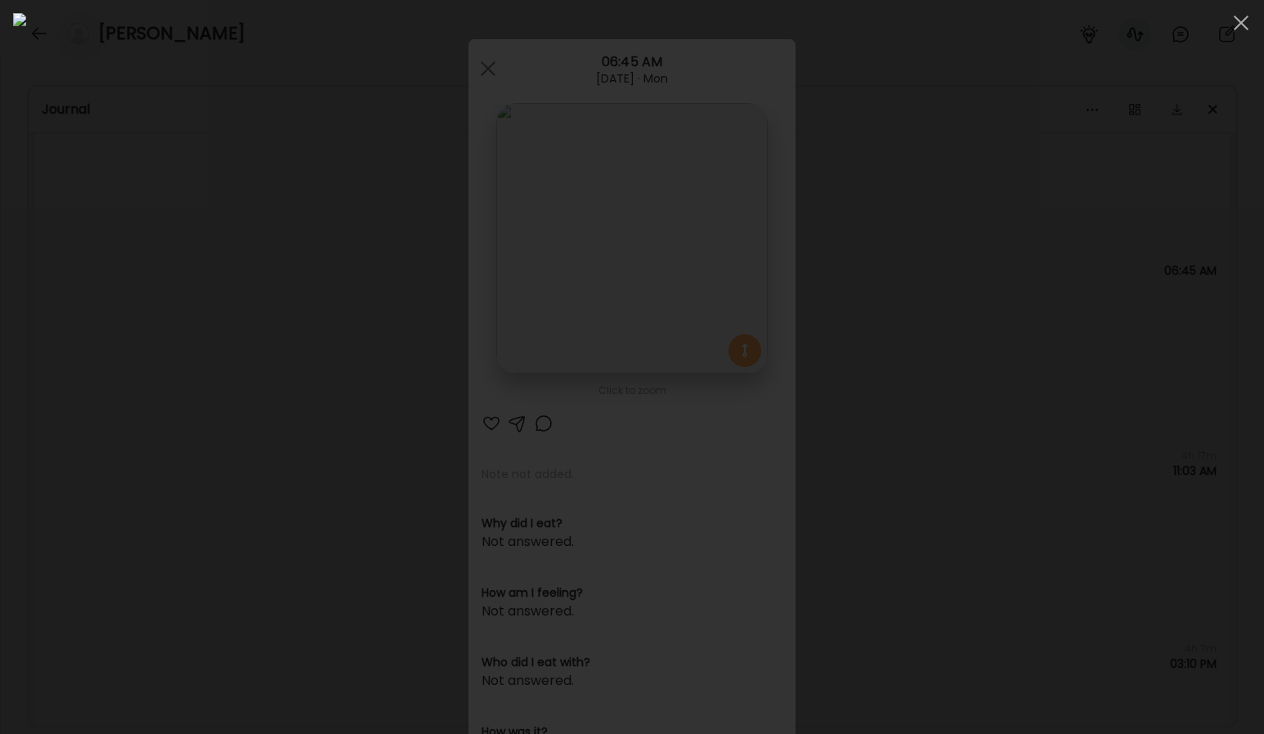
click at [1060, 397] on div at bounding box center [632, 367] width 1238 height 708
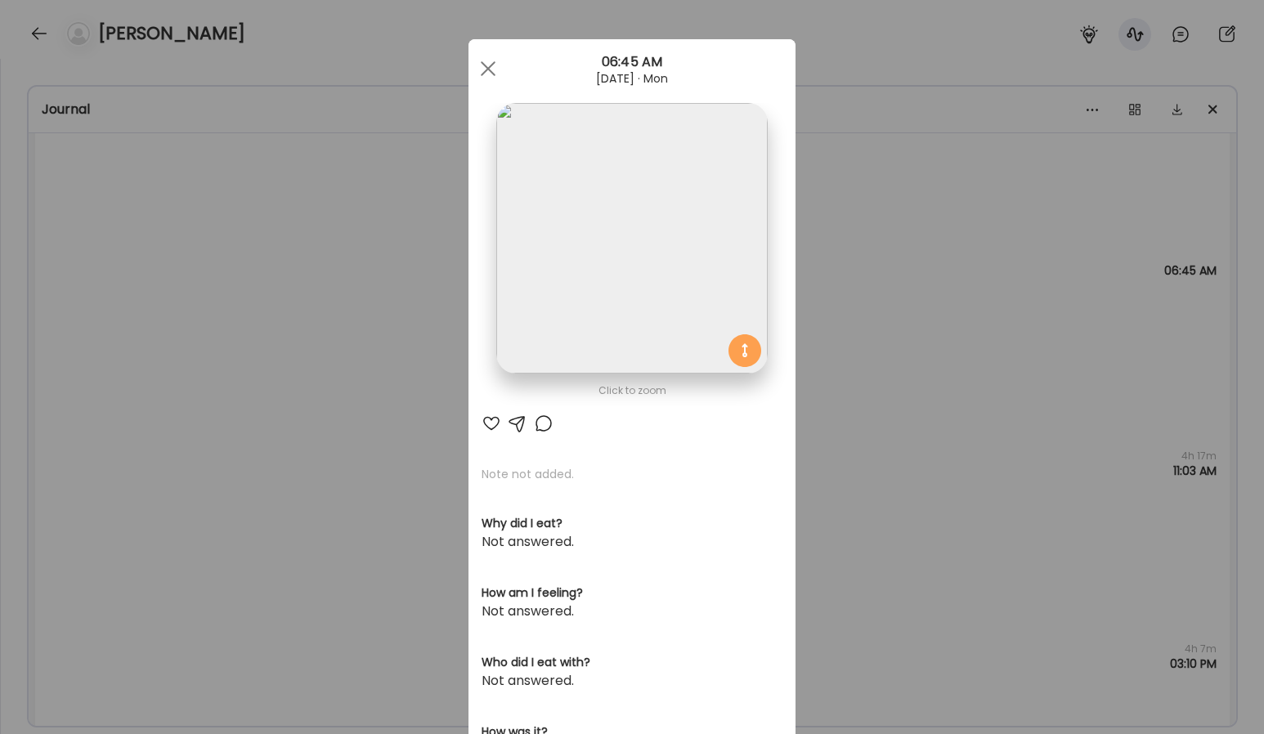
click at [544, 425] on div at bounding box center [544, 424] width 20 height 20
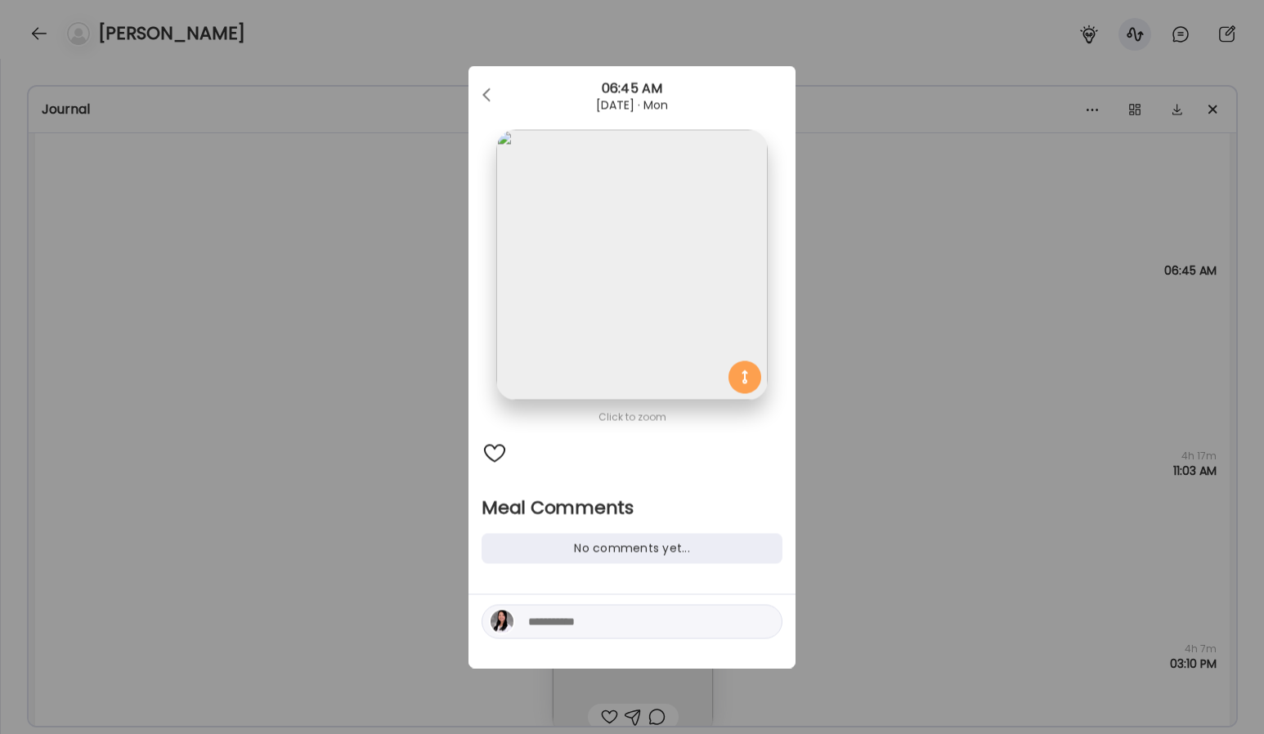
click at [622, 280] on img at bounding box center [631, 265] width 271 height 271
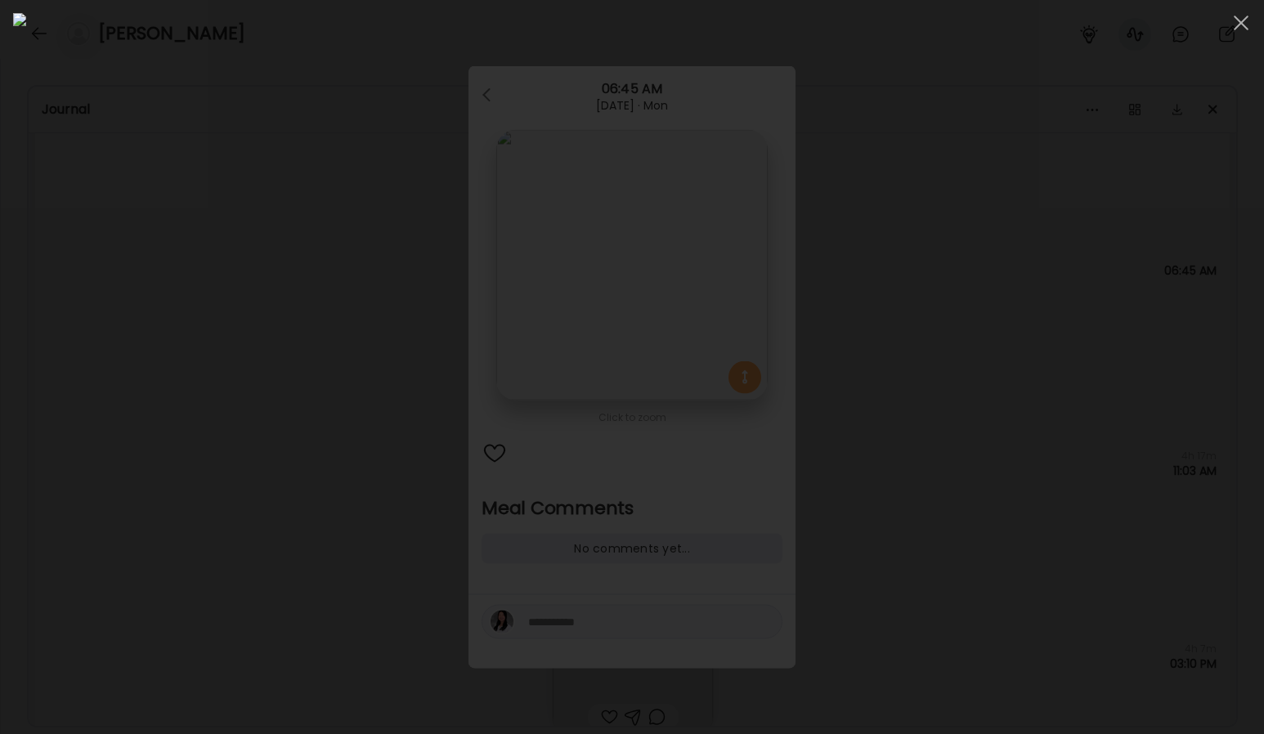
click at [1180, 352] on div at bounding box center [632, 367] width 1238 height 708
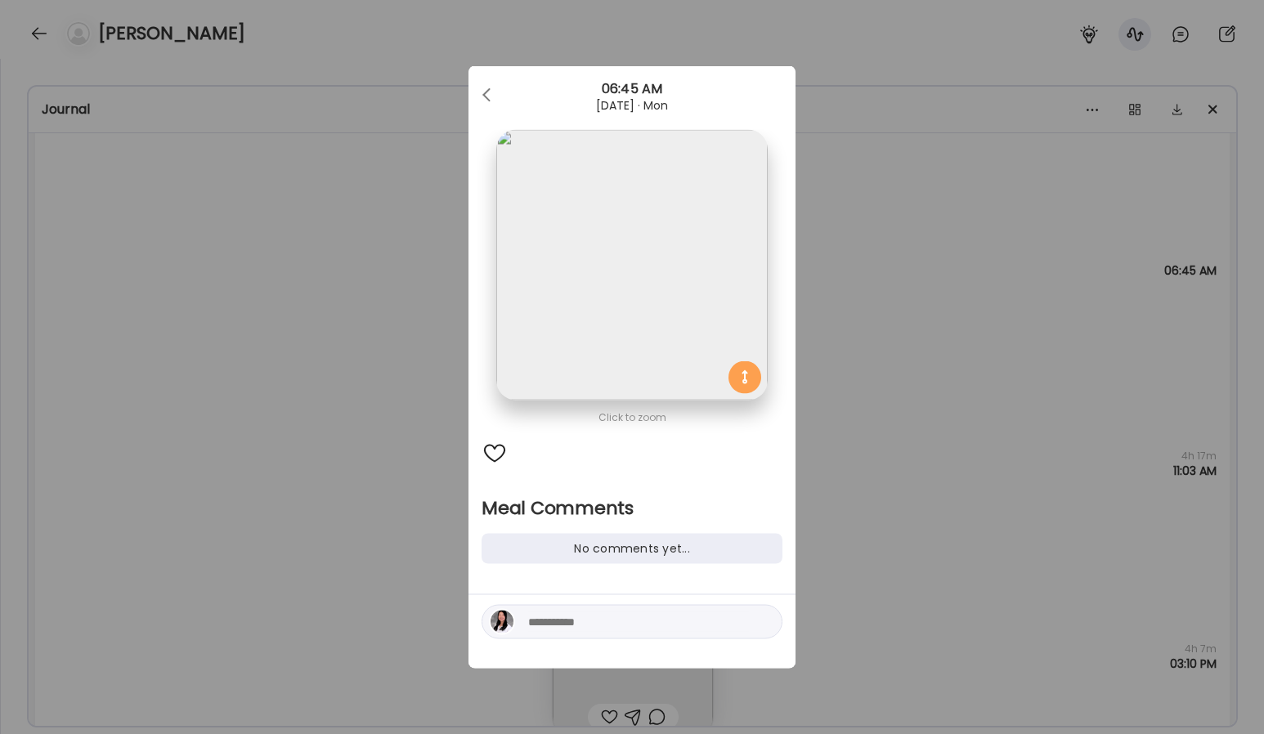
click at [1029, 352] on div "Ate Coach Dashboard Wahoo! It’s official Take a moment to set up your Coach Pro…" at bounding box center [632, 367] width 1264 height 734
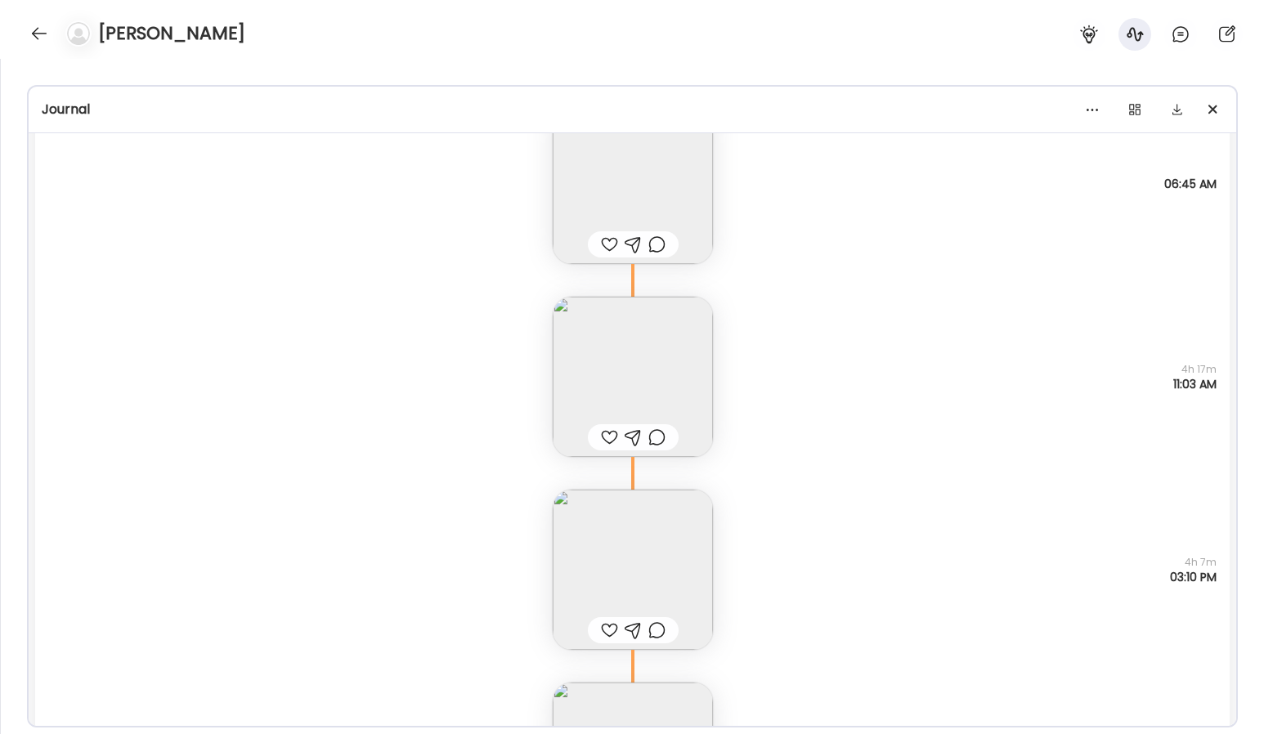
scroll to position [7148, 0]
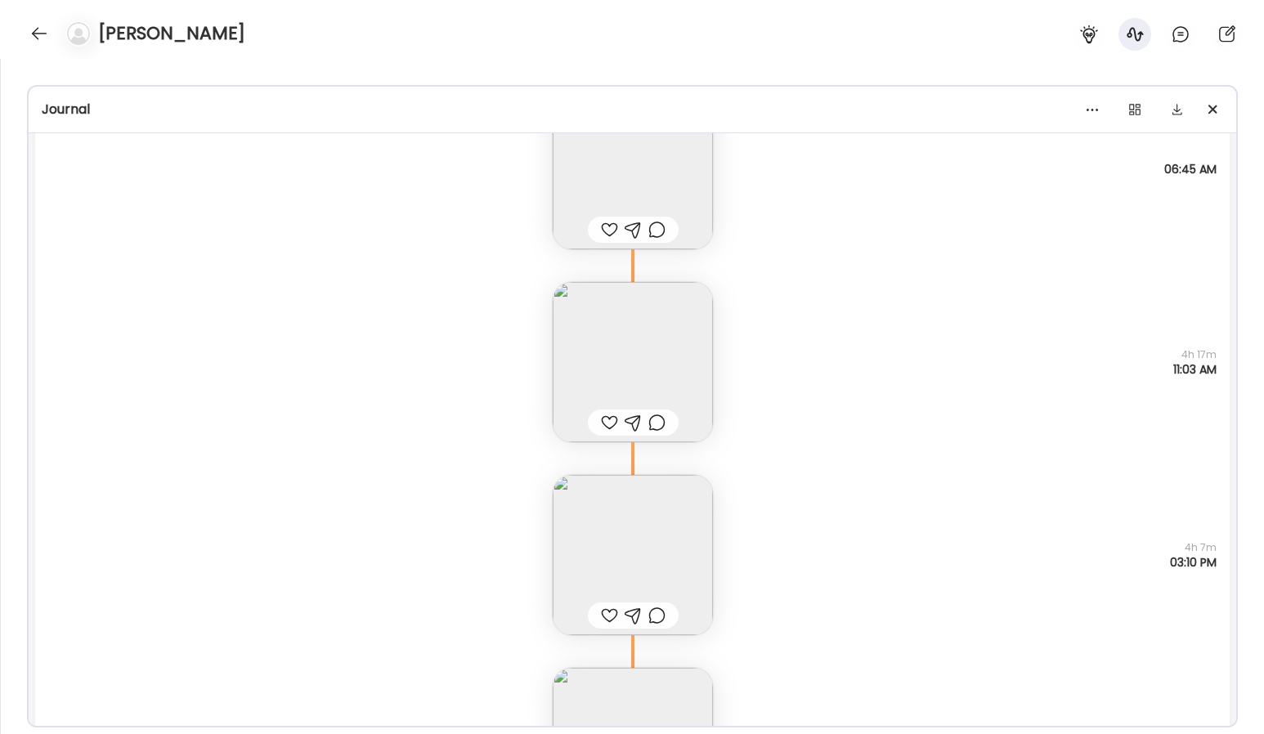
click at [729, 392] on div "Note not added Questions not answered 4h 17m 11:03 AM" at bounding box center [632, 345] width 1195 height 193
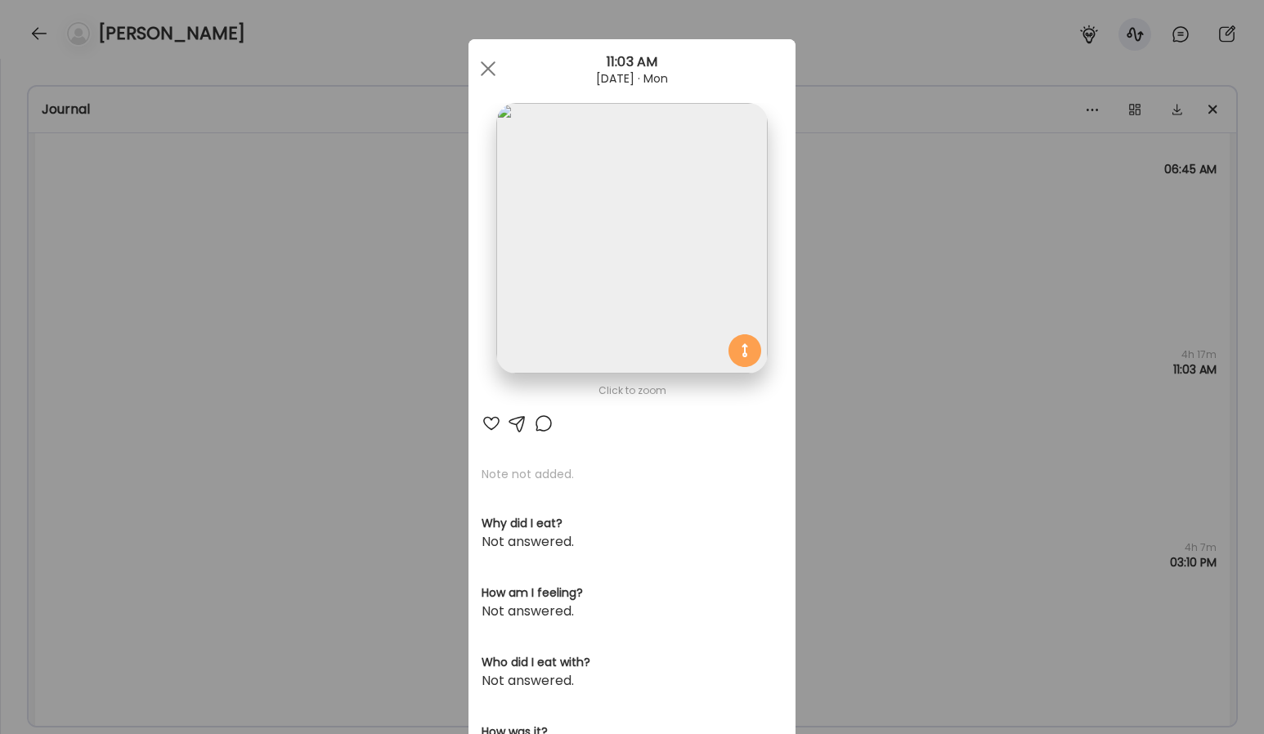
click at [651, 303] on img at bounding box center [631, 238] width 271 height 271
